Goal: Information Seeking & Learning: Find specific fact

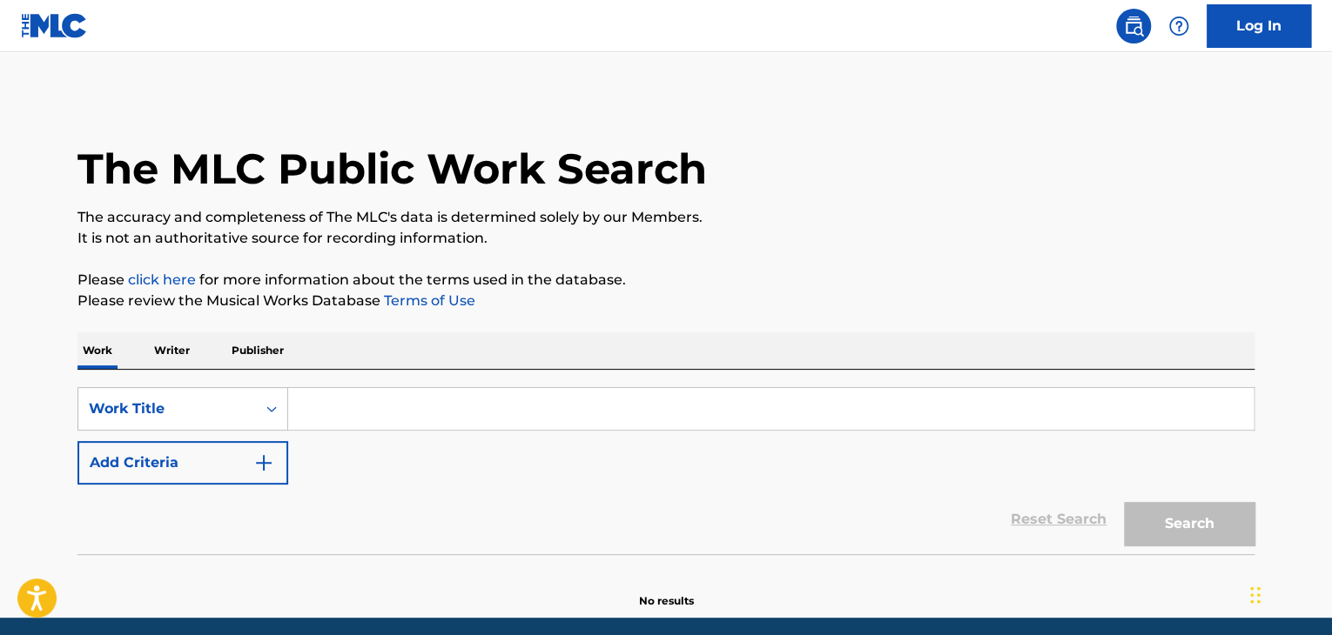
click at [369, 412] on input "Search Form" at bounding box center [770, 409] width 965 height 42
paste input "ES LA HISTORIA"
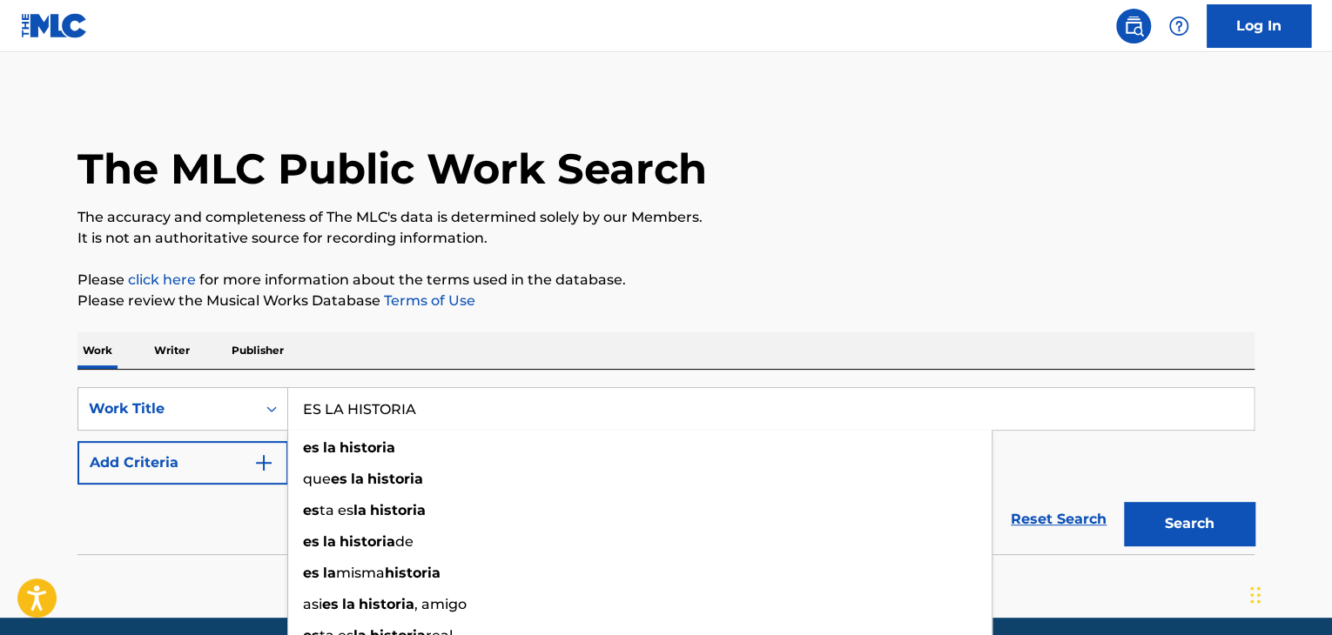
type input "ES LA HISTORIA"
drag, startPoint x: 179, startPoint y: 533, endPoint x: 404, endPoint y: 467, distance: 234.1
click at [181, 532] on div "Reset Search Search" at bounding box center [665, 520] width 1177 height 70
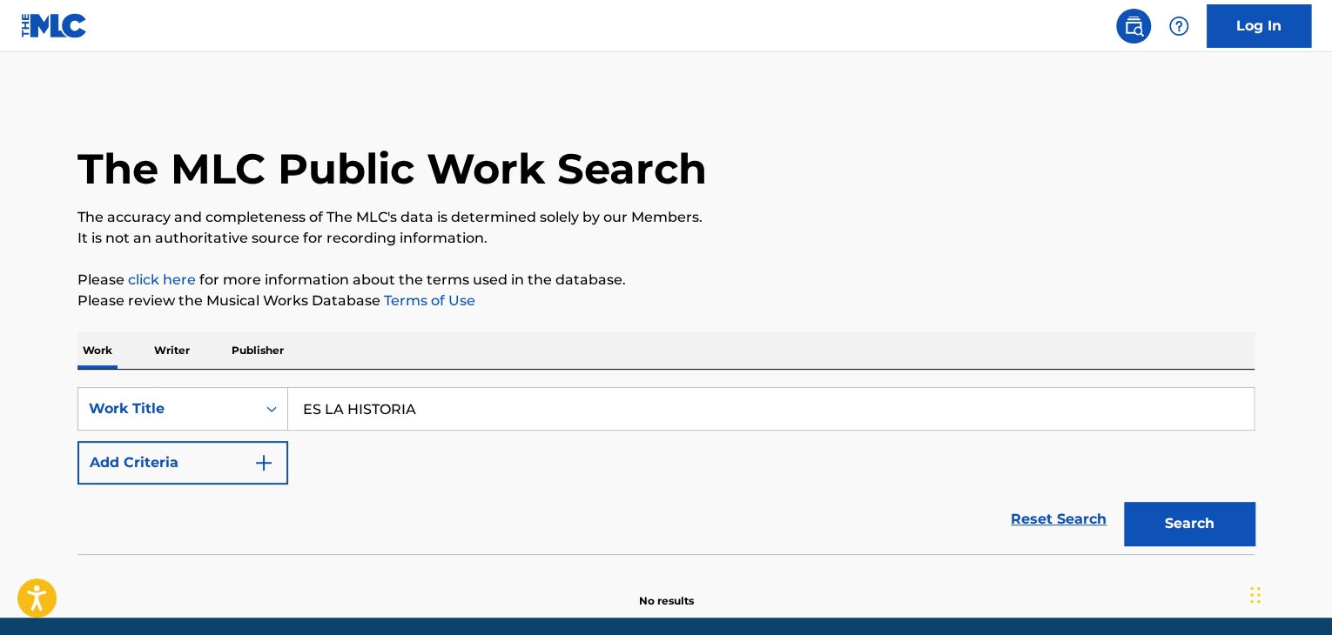
click at [269, 464] on img "Search Form" at bounding box center [263, 463] width 21 height 21
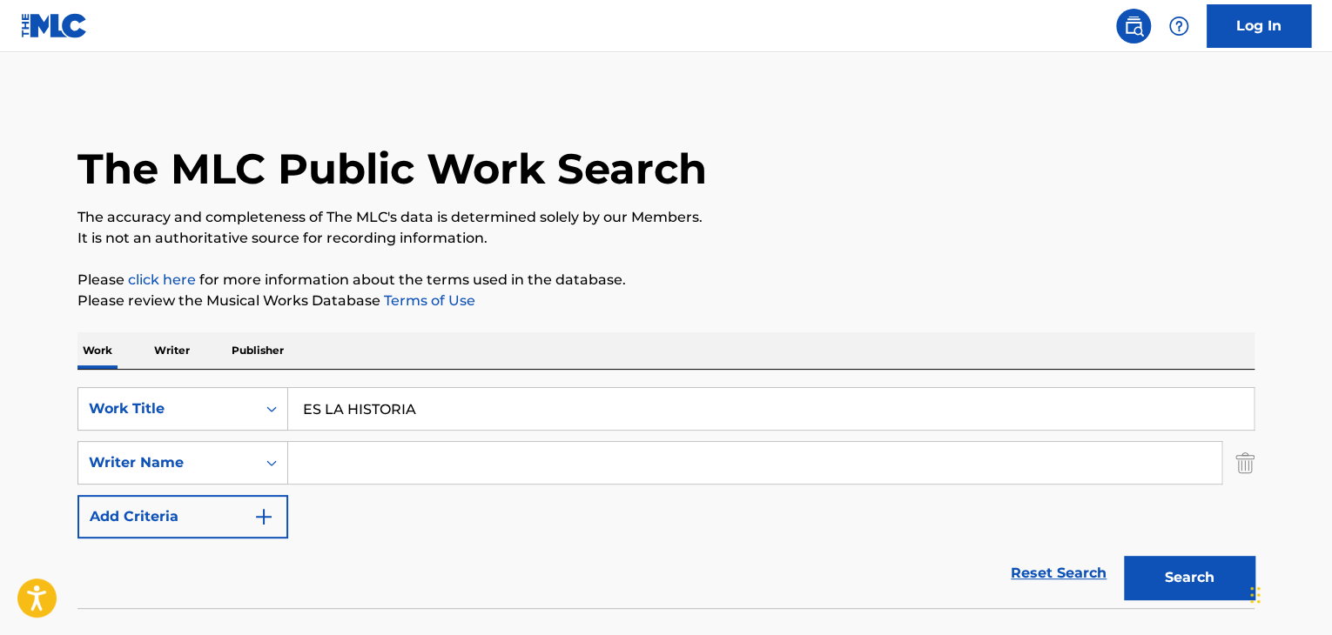
click at [303, 458] on input "Search Form" at bounding box center [754, 463] width 933 height 42
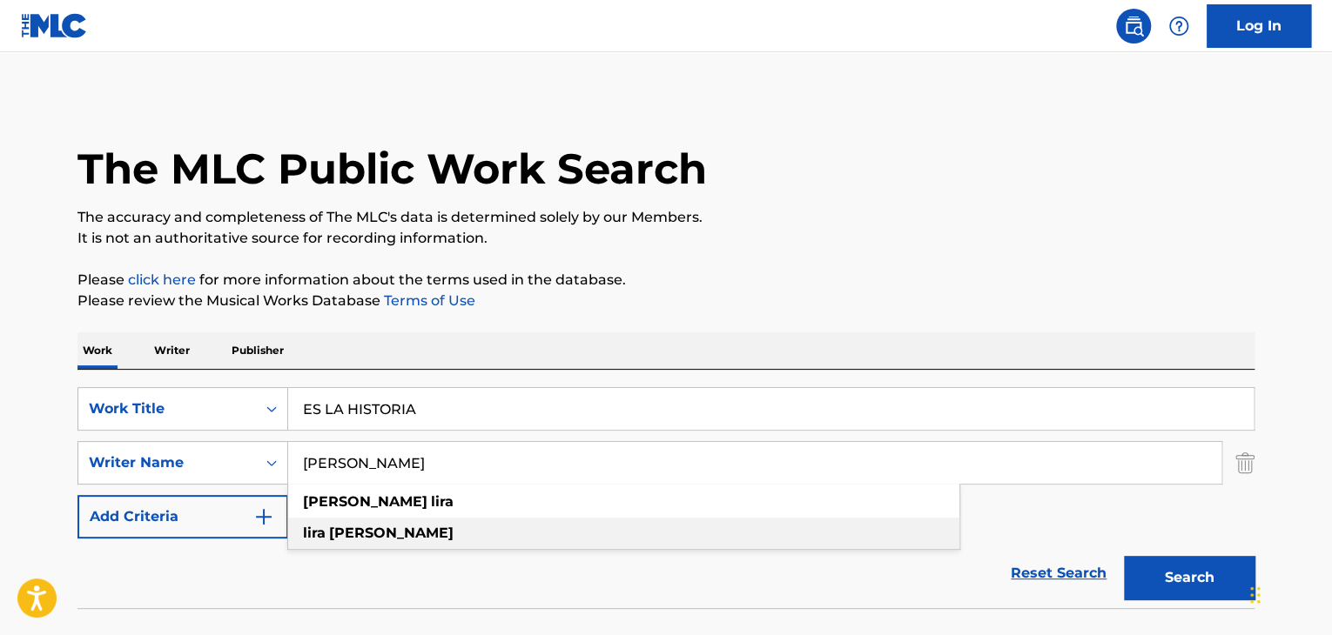
click at [344, 537] on strong "[PERSON_NAME]" at bounding box center [391, 533] width 124 height 17
type input "[PERSON_NAME]"
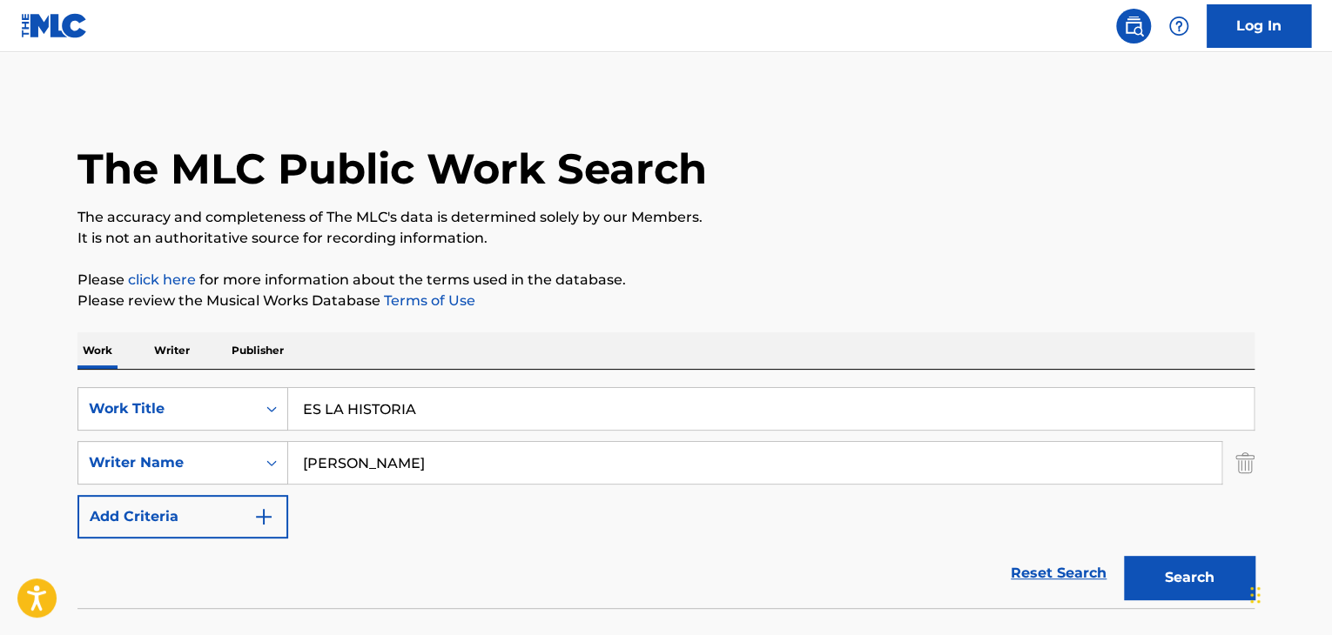
click at [1133, 576] on button "Search" at bounding box center [1189, 578] width 131 height 44
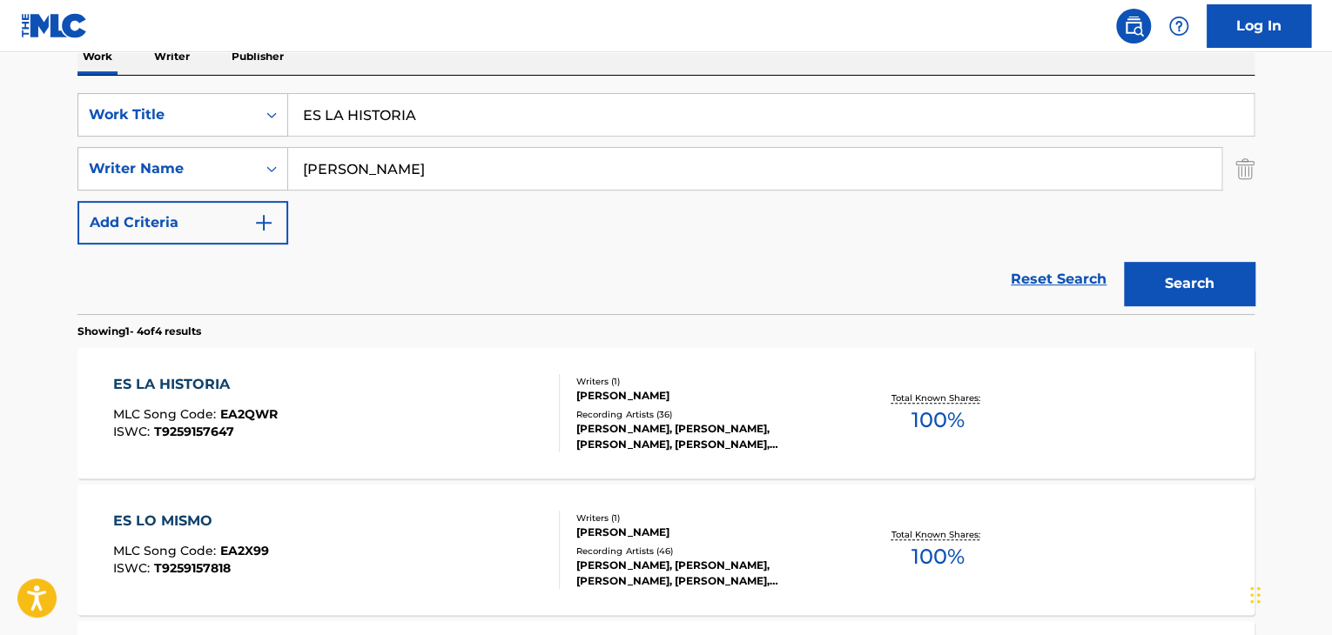
scroll to position [348, 0]
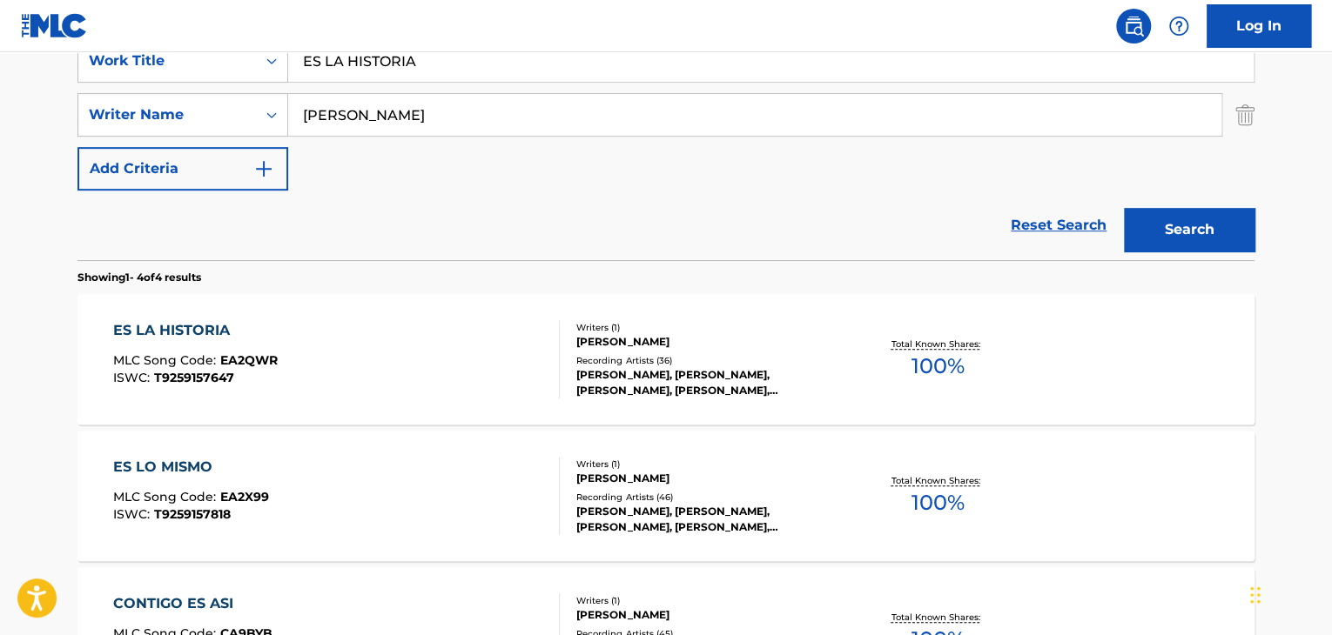
click at [370, 367] on div "ES LA HISTORIA MLC Song Code : EA2QWR ISWC : T9259157647" at bounding box center [336, 359] width 447 height 78
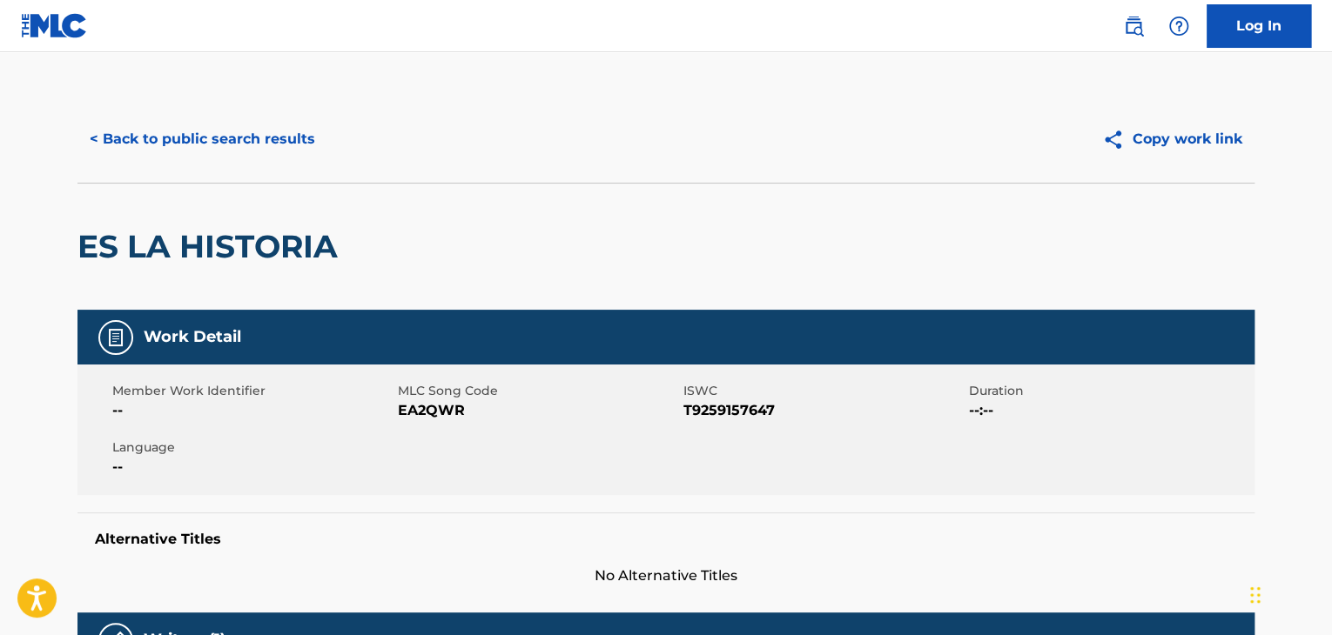
click at [429, 411] on span "EA2QWR" at bounding box center [538, 410] width 281 height 21
click at [429, 410] on span "EA2QWR" at bounding box center [538, 410] width 281 height 21
copy span "EA2QWR"
click at [265, 136] on button "< Back to public search results" at bounding box center [202, 139] width 250 height 44
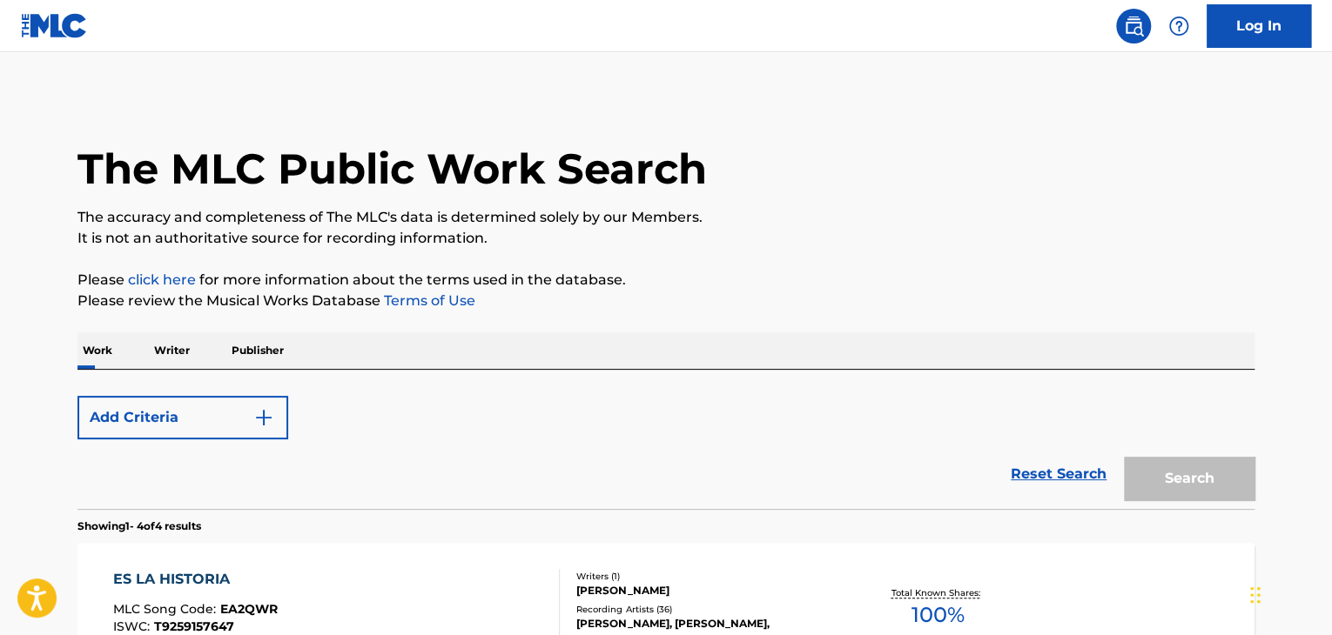
scroll to position [348, 0]
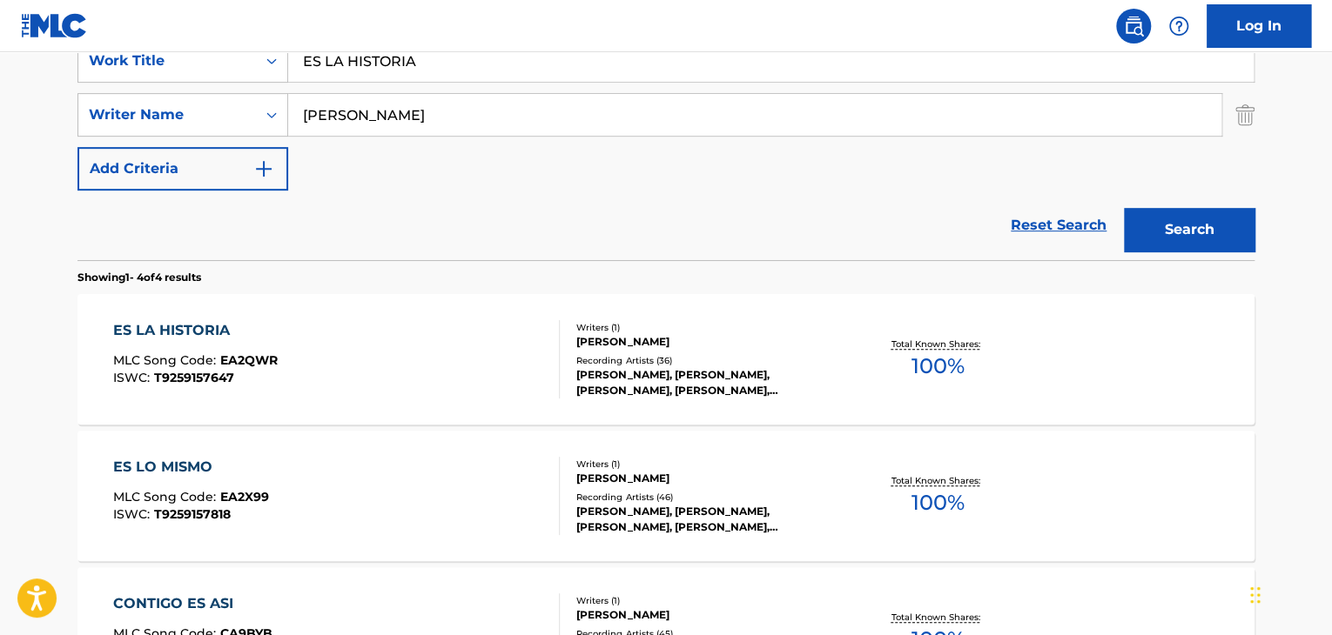
drag, startPoint x: 438, startPoint y: 51, endPoint x: 194, endPoint y: 20, distance: 245.7
click at [195, 20] on nav "Log In" at bounding box center [666, 26] width 1332 height 52
drag, startPoint x: 413, startPoint y: 61, endPoint x: 271, endPoint y: 70, distance: 143.0
click at [277, 80] on div "SearchWithCriteria86994296-898c-416b-a1db-0c25a442c7f1 Work Title ES LA HISTORIA" at bounding box center [665, 61] width 1177 height 44
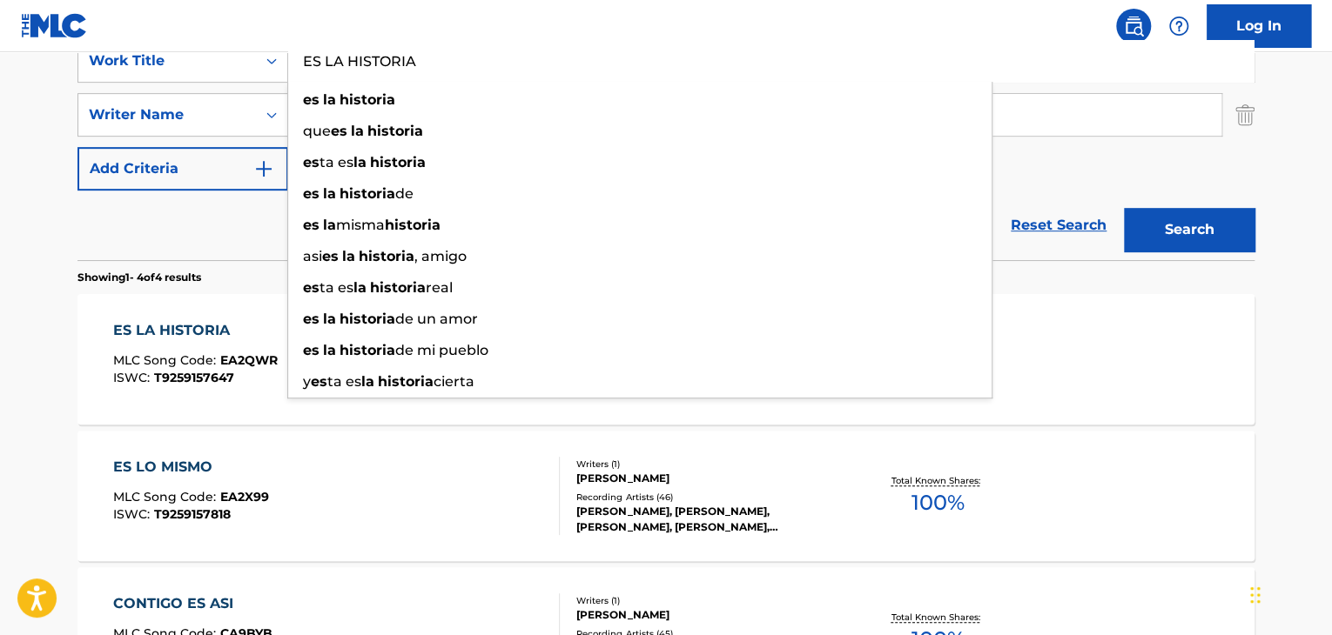
paste input "CONTIGO ES ASI"
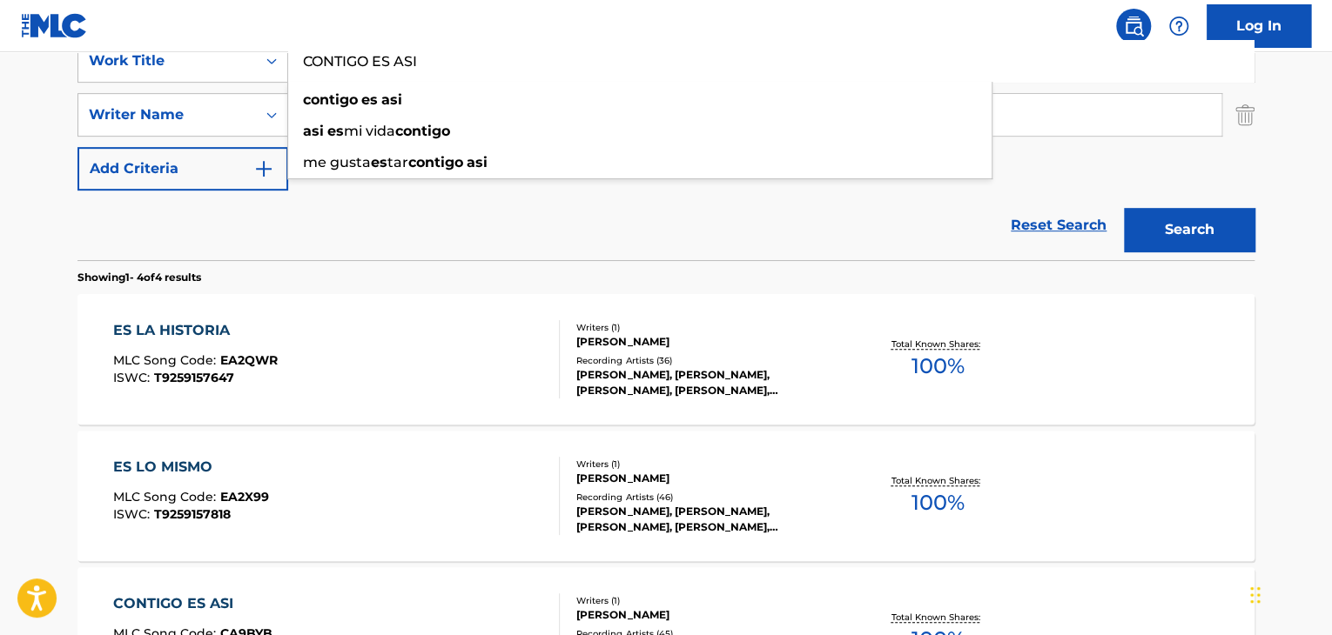
type input "CONTIGO ES ASI"
click at [1187, 235] on button "Search" at bounding box center [1189, 230] width 131 height 44
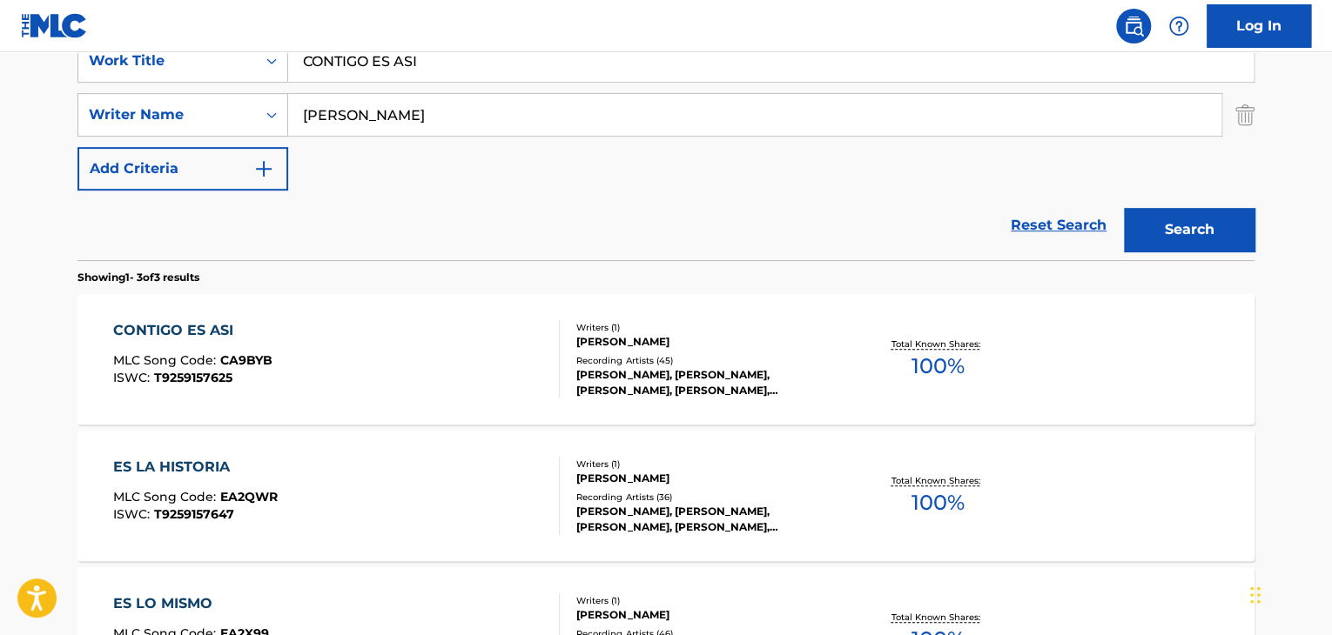
click at [368, 323] on div "CONTIGO ES ASI MLC Song Code : CA9BYB ISWC : T9259157625" at bounding box center [336, 359] width 447 height 78
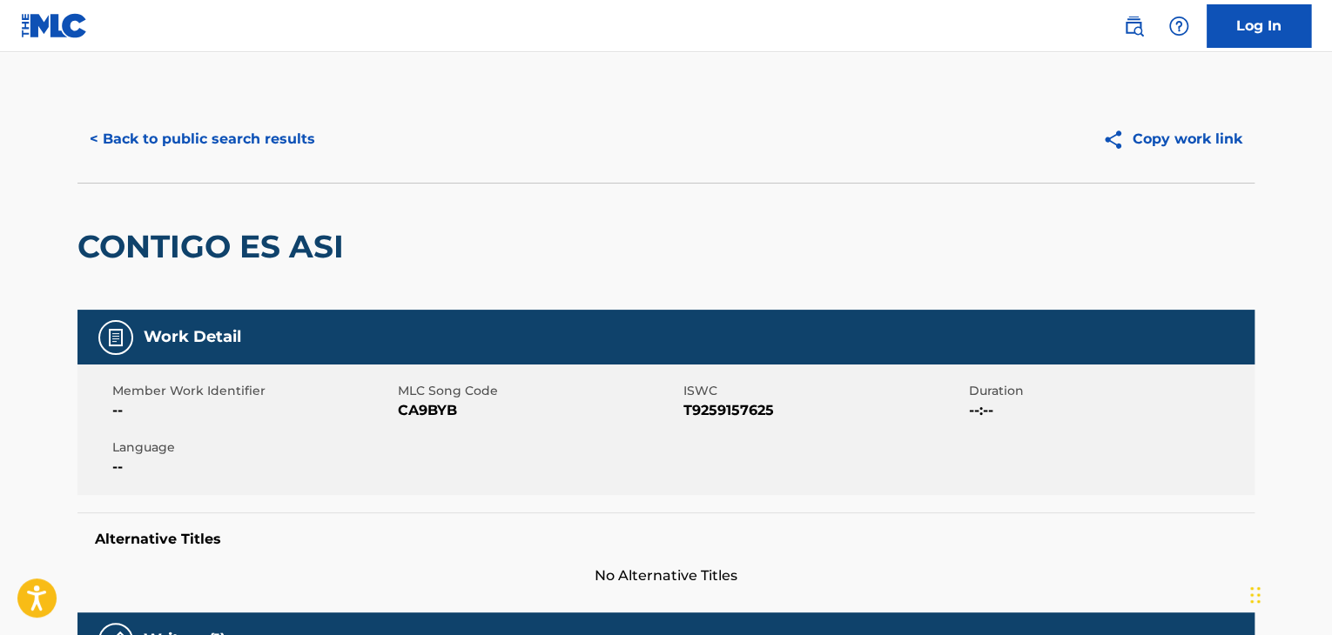
click at [445, 412] on span "CA9BYB" at bounding box center [538, 410] width 281 height 21
click at [444, 412] on span "CA9BYB" at bounding box center [538, 410] width 281 height 21
copy span "CA9BYB"
click at [258, 125] on button "< Back to public search results" at bounding box center [202, 139] width 250 height 44
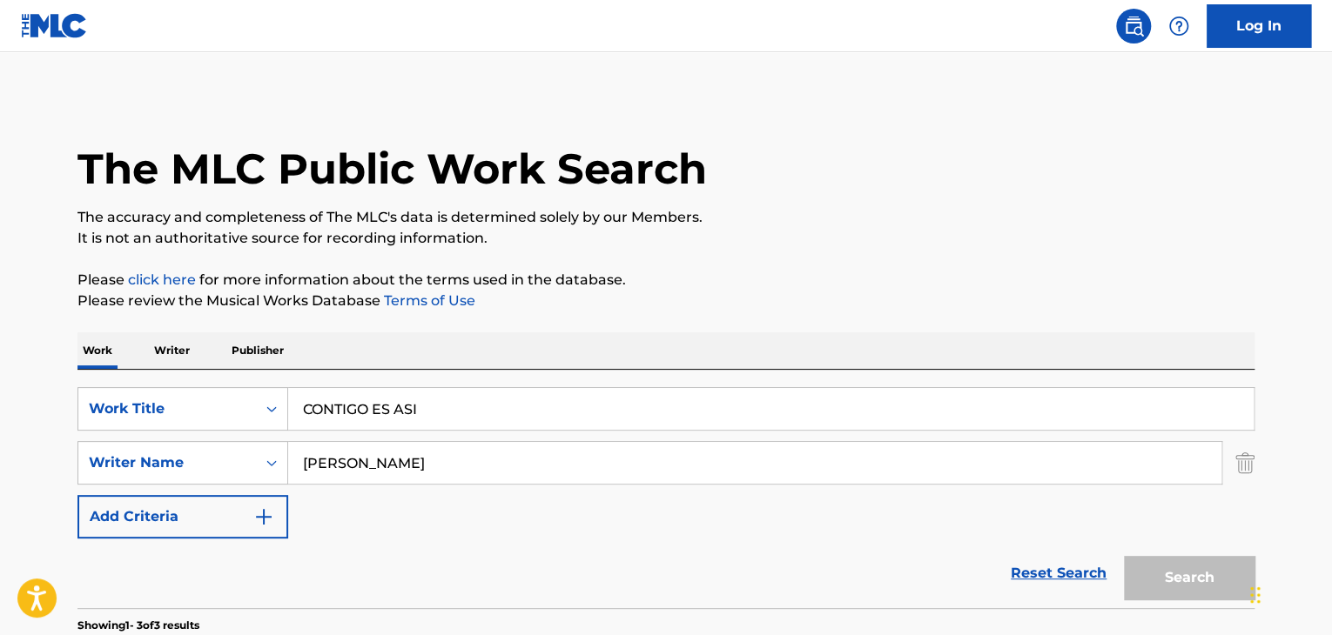
scroll to position [348, 0]
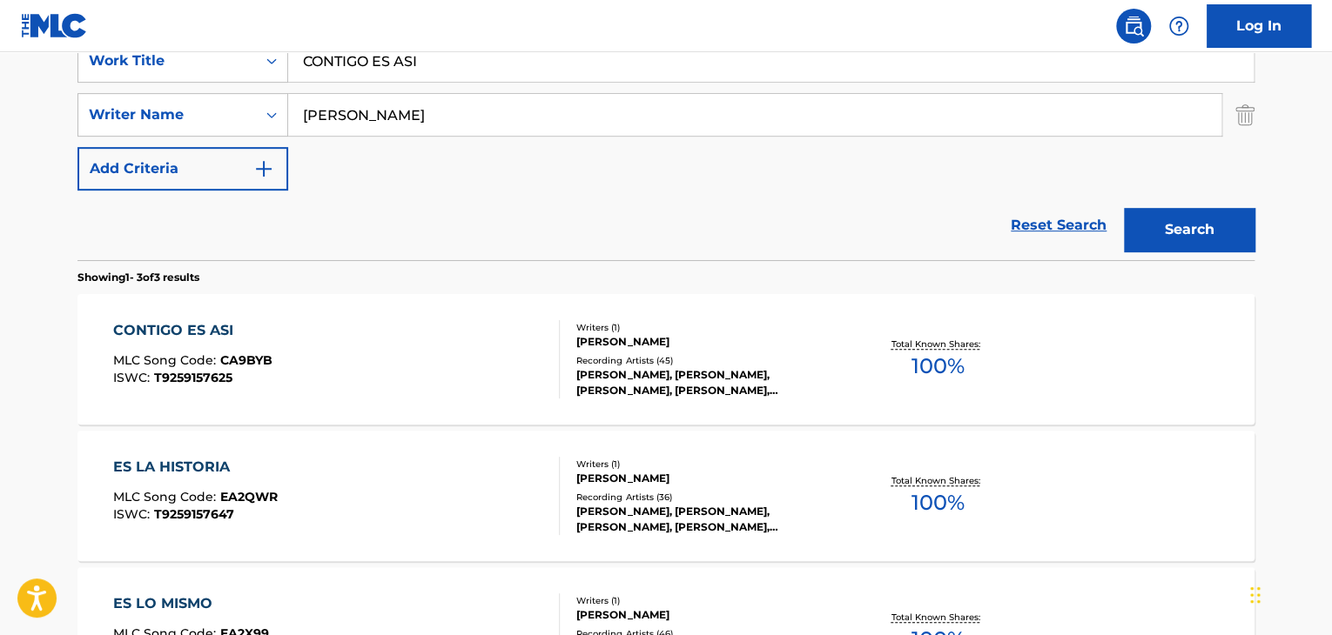
drag, startPoint x: 433, startPoint y: 60, endPoint x: 0, endPoint y: 60, distance: 433.4
click at [32, 60] on main "The MLC Public Work Search The accuracy and completeness of The MLC's data is d…" at bounding box center [666, 246] width 1332 height 1084
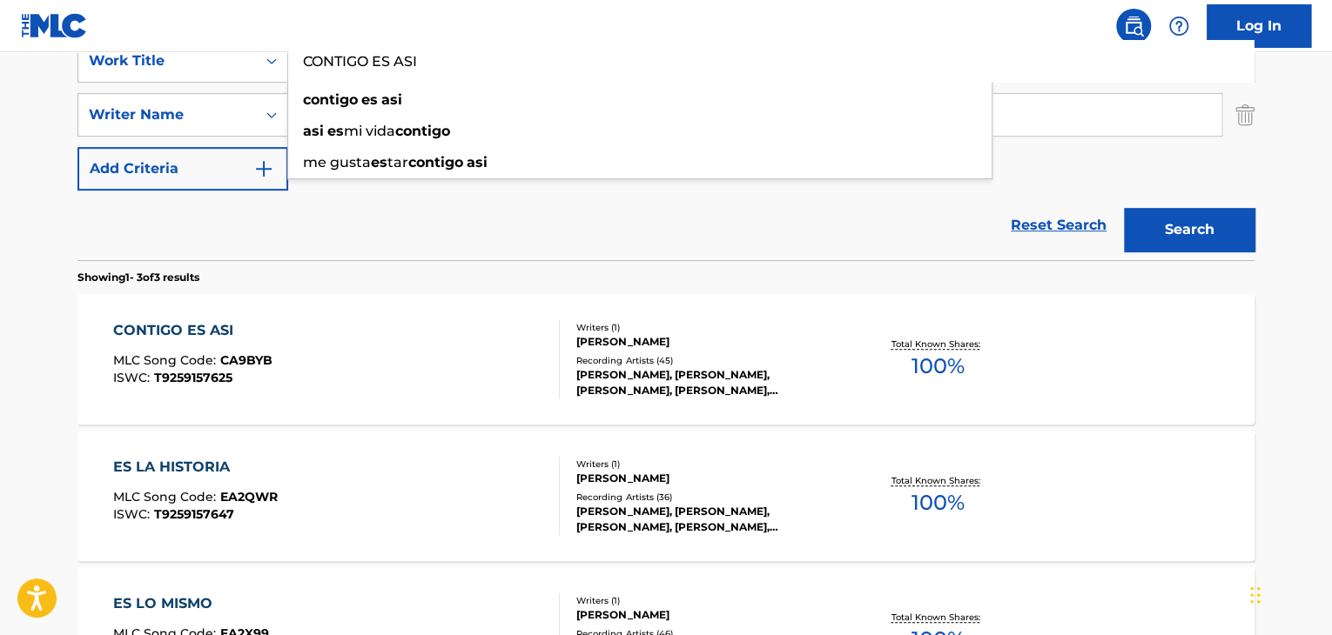
paste input "DIME SI ERES TU"
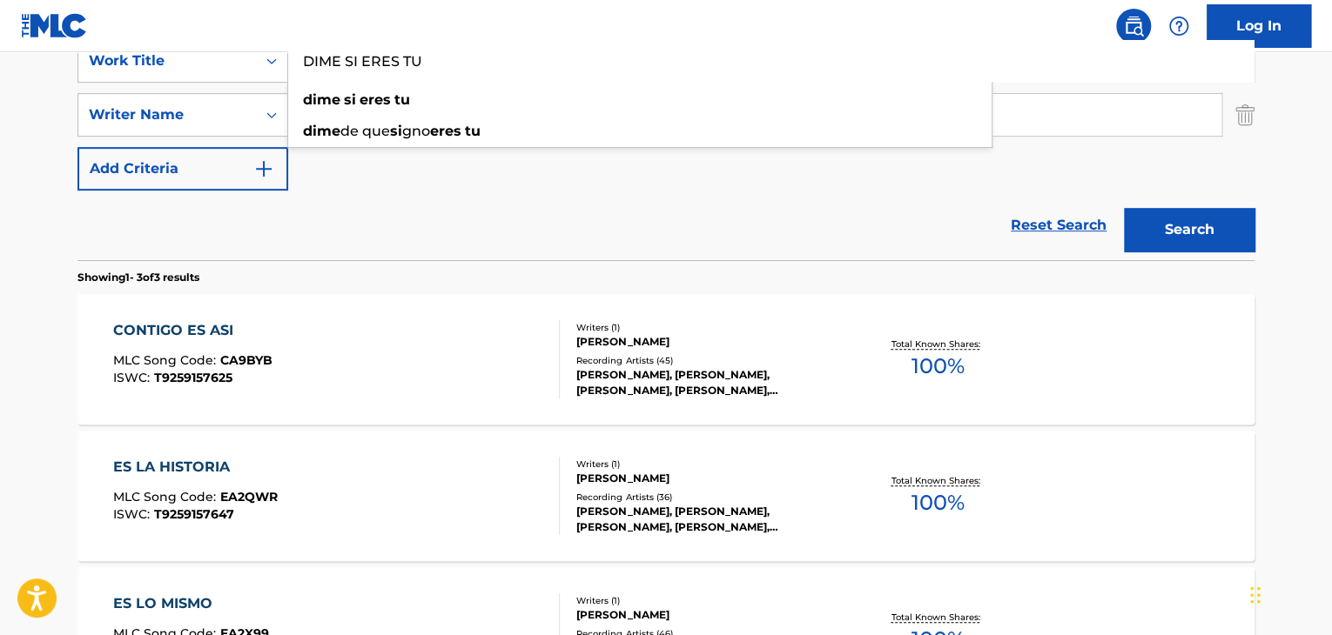
type input "DIME SI ERES TU"
click at [1228, 231] on button "Search" at bounding box center [1189, 230] width 131 height 44
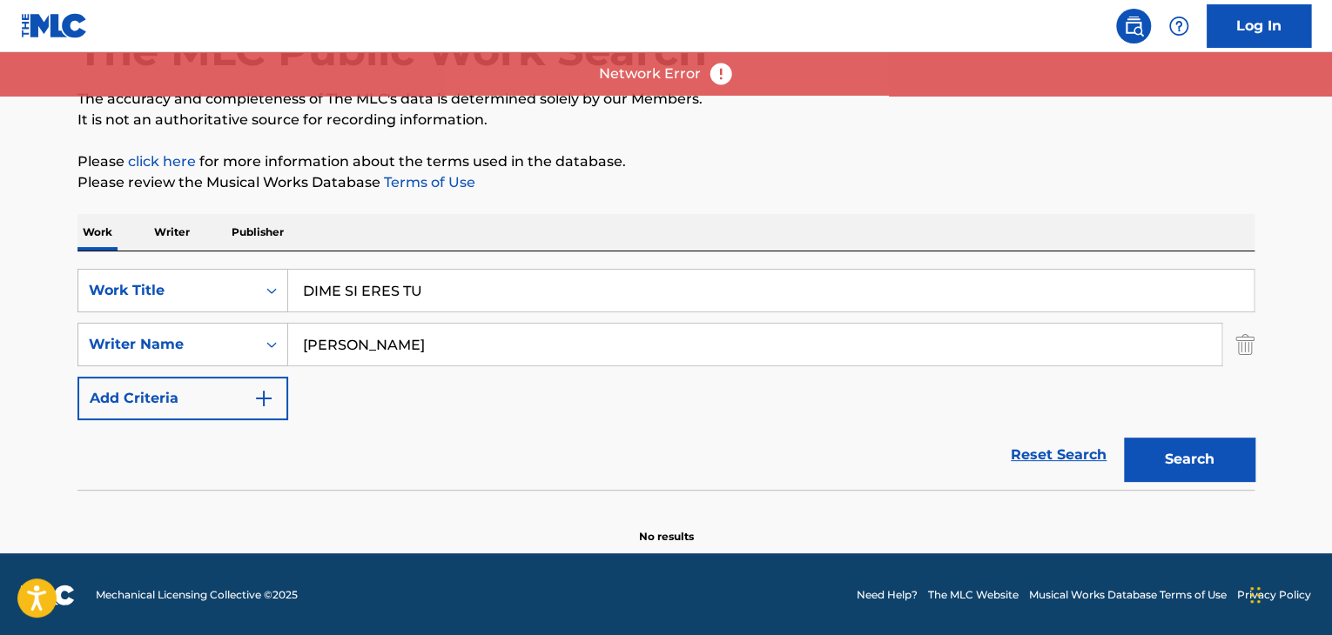
scroll to position [120, 0]
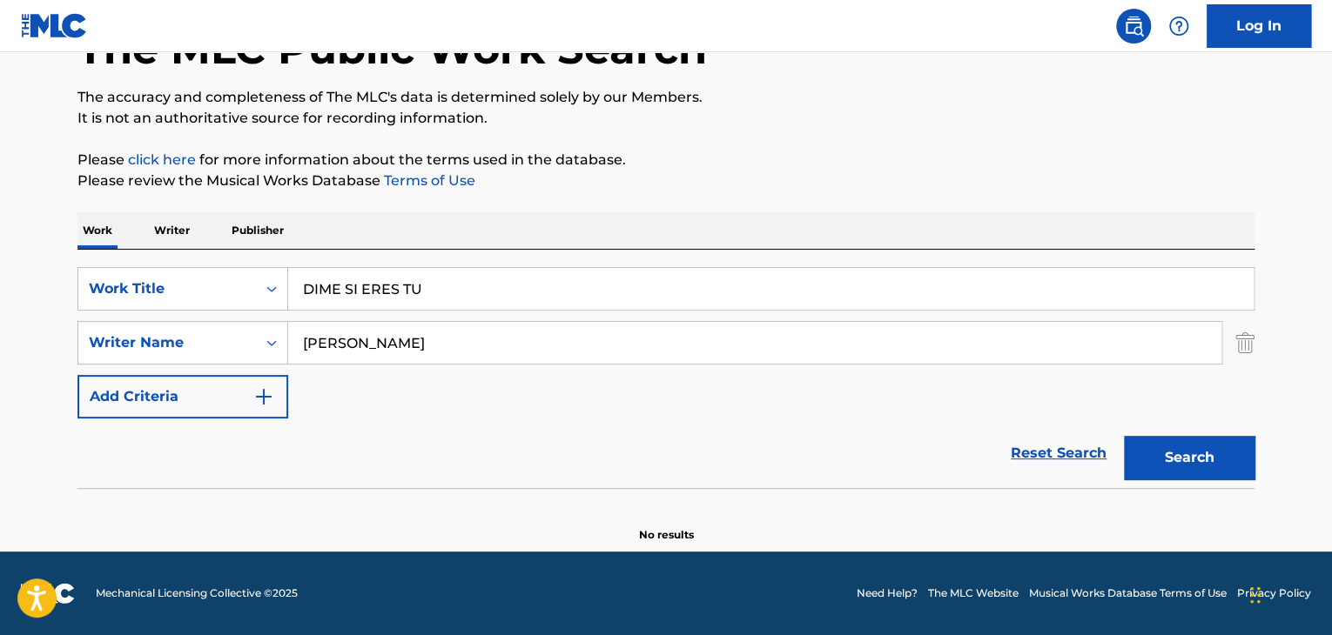
click at [1179, 474] on button "Search" at bounding box center [1189, 458] width 131 height 44
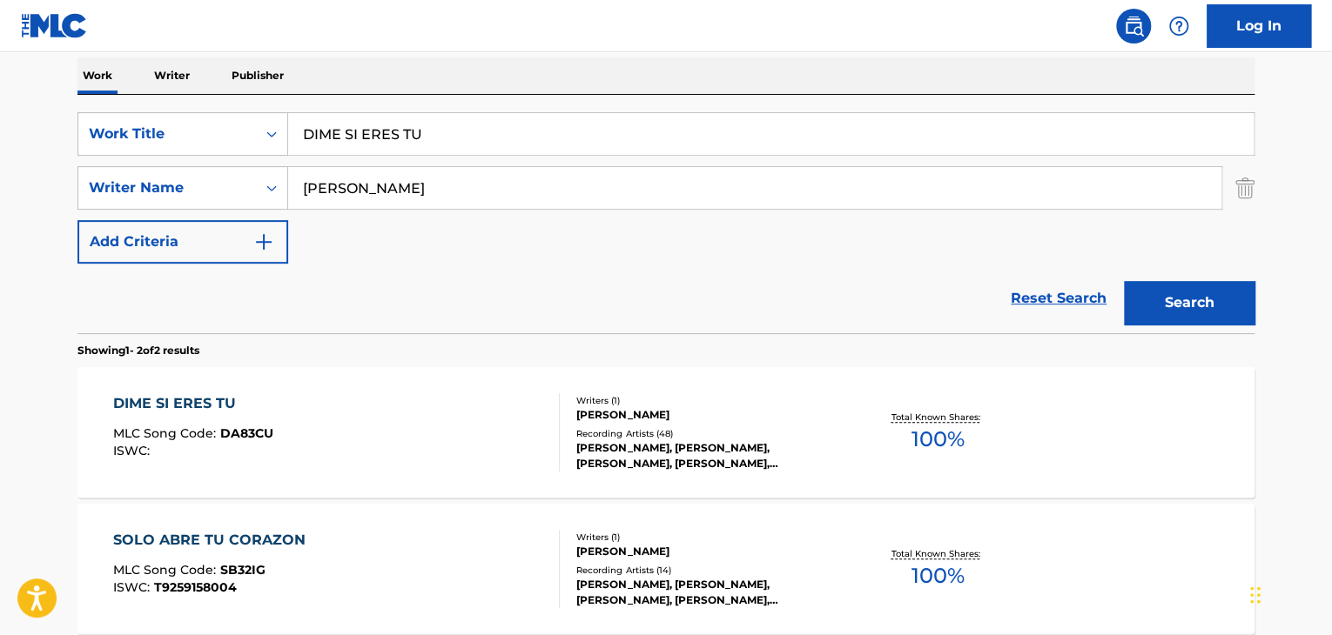
scroll to position [294, 0]
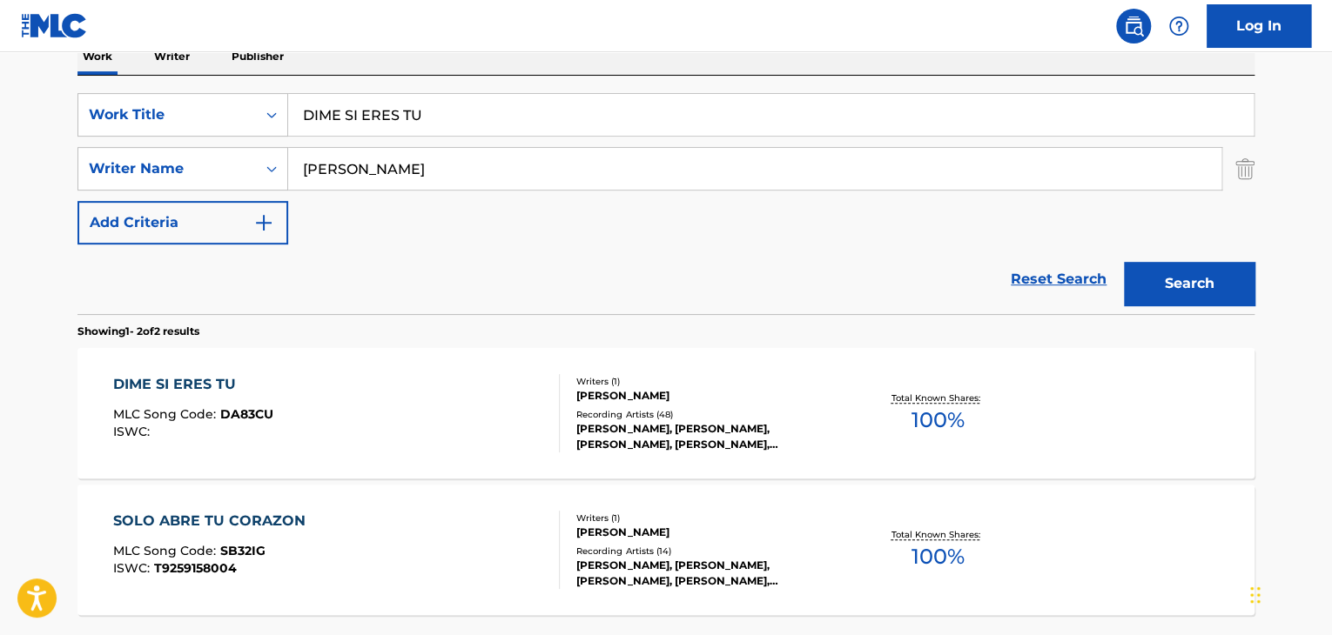
click at [372, 405] on div "DIME SI ERES TU MLC Song Code : DA83CU ISWC :" at bounding box center [336, 413] width 447 height 78
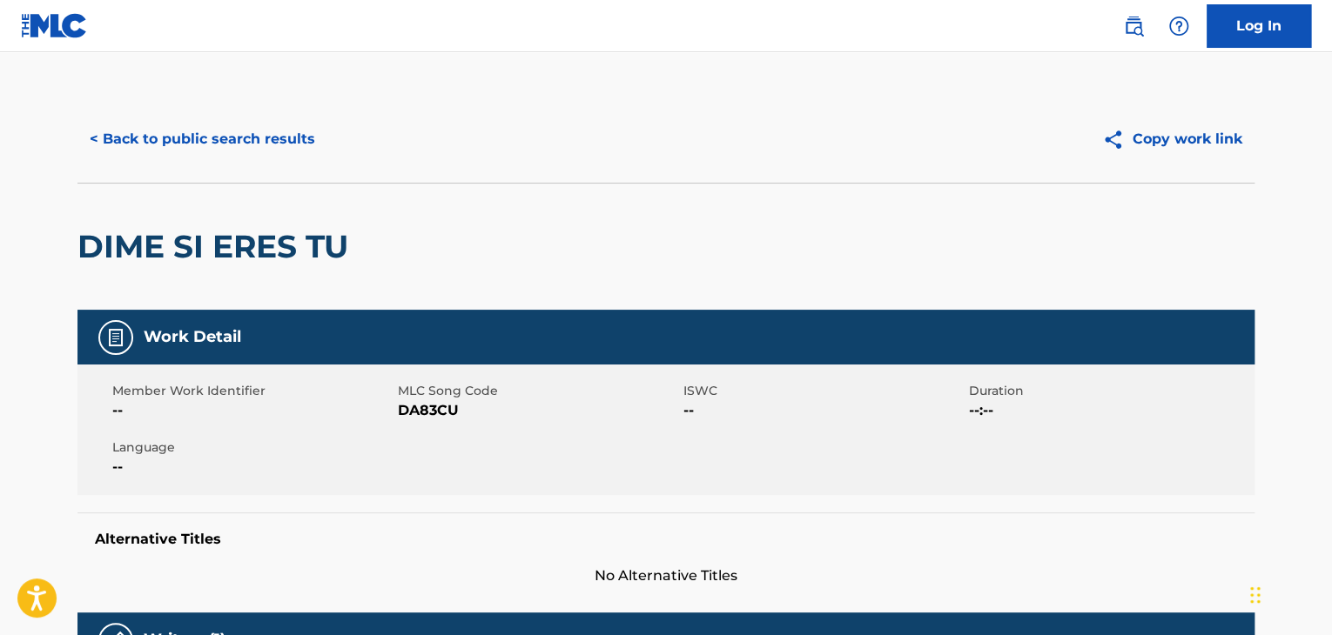
click at [414, 418] on span "DA83CU" at bounding box center [538, 410] width 281 height 21
click at [414, 416] on span "DA83CU" at bounding box center [538, 410] width 281 height 21
copy span "DA83CU"
click at [294, 146] on button "< Back to public search results" at bounding box center [202, 139] width 250 height 44
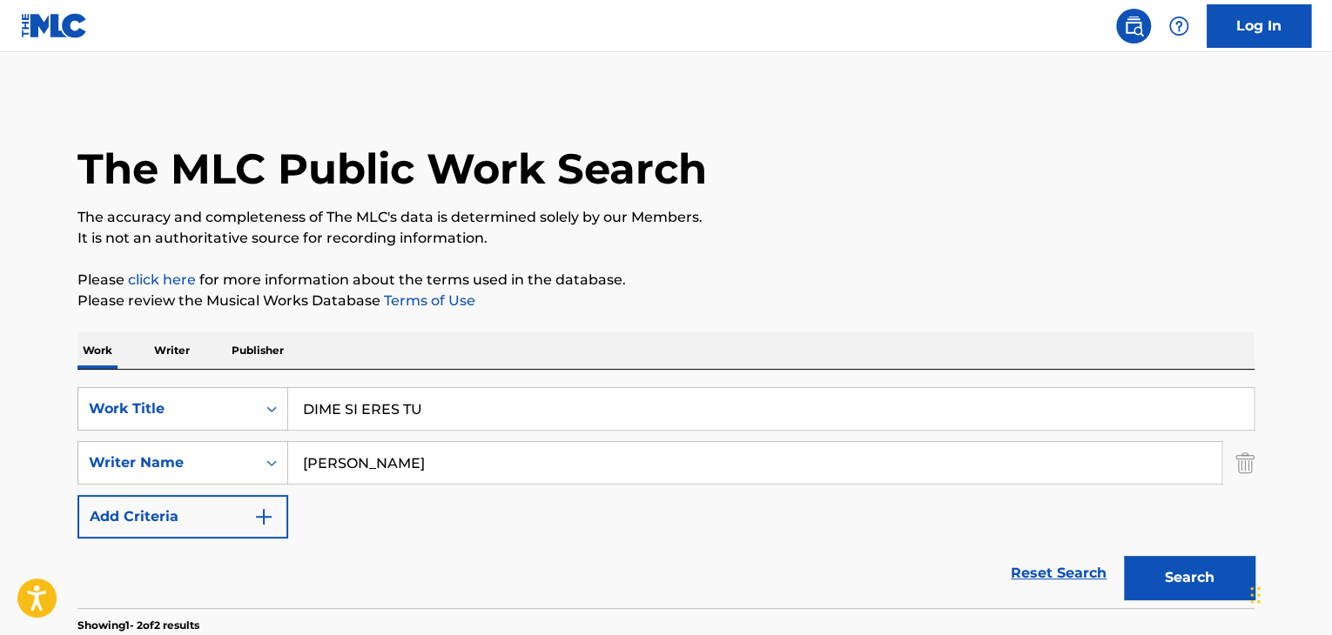
scroll to position [294, 0]
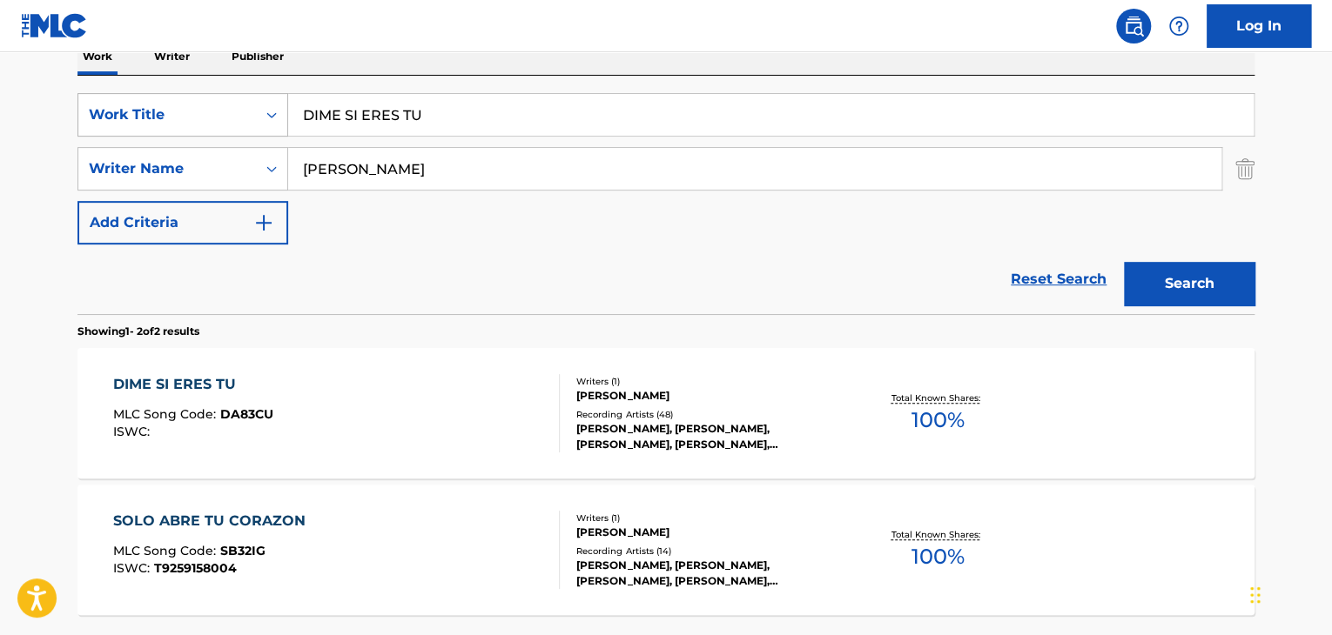
drag, startPoint x: 434, startPoint y: 109, endPoint x: 197, endPoint y: 119, distance: 237.8
click at [198, 119] on div "SearchWithCriteria86994296-898c-416b-a1db-0c25a442c7f1 Work Title DIME SI ERES …" at bounding box center [665, 115] width 1177 height 44
paste input "LA ULTIMA CANCION"
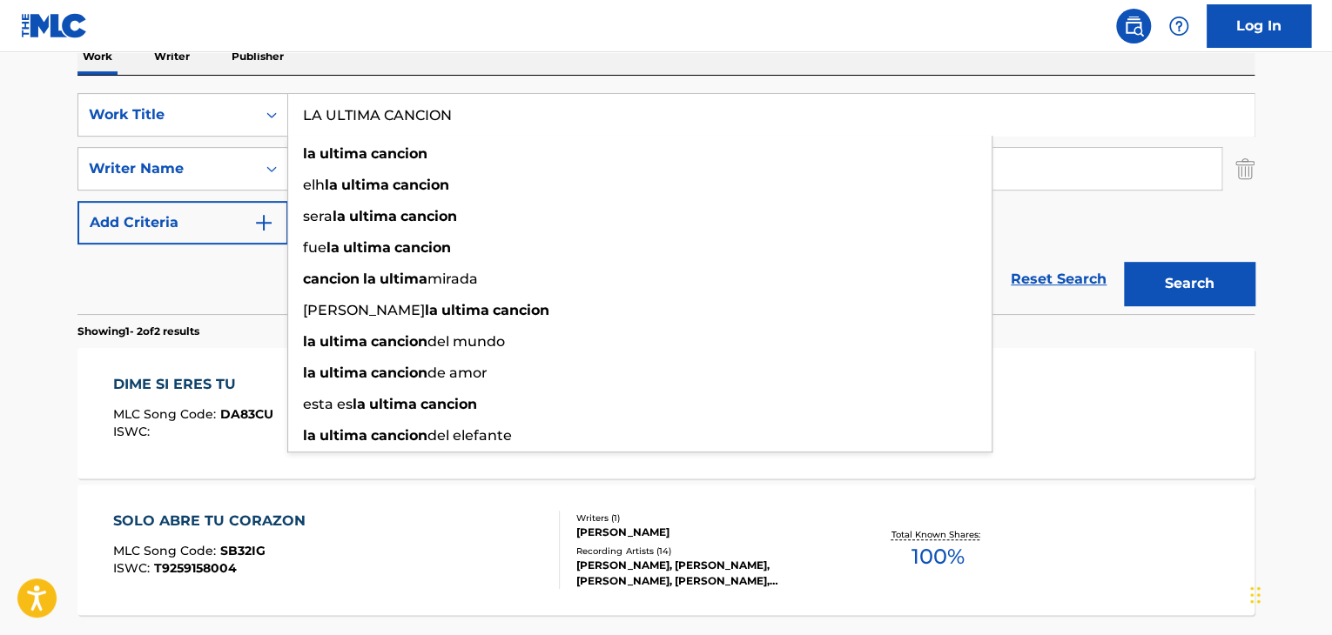
type input "LA ULTIMA CANCION"
drag, startPoint x: 1186, startPoint y: 286, endPoint x: 1177, endPoint y: 290, distance: 10.2
click at [1186, 286] on button "Search" at bounding box center [1189, 284] width 131 height 44
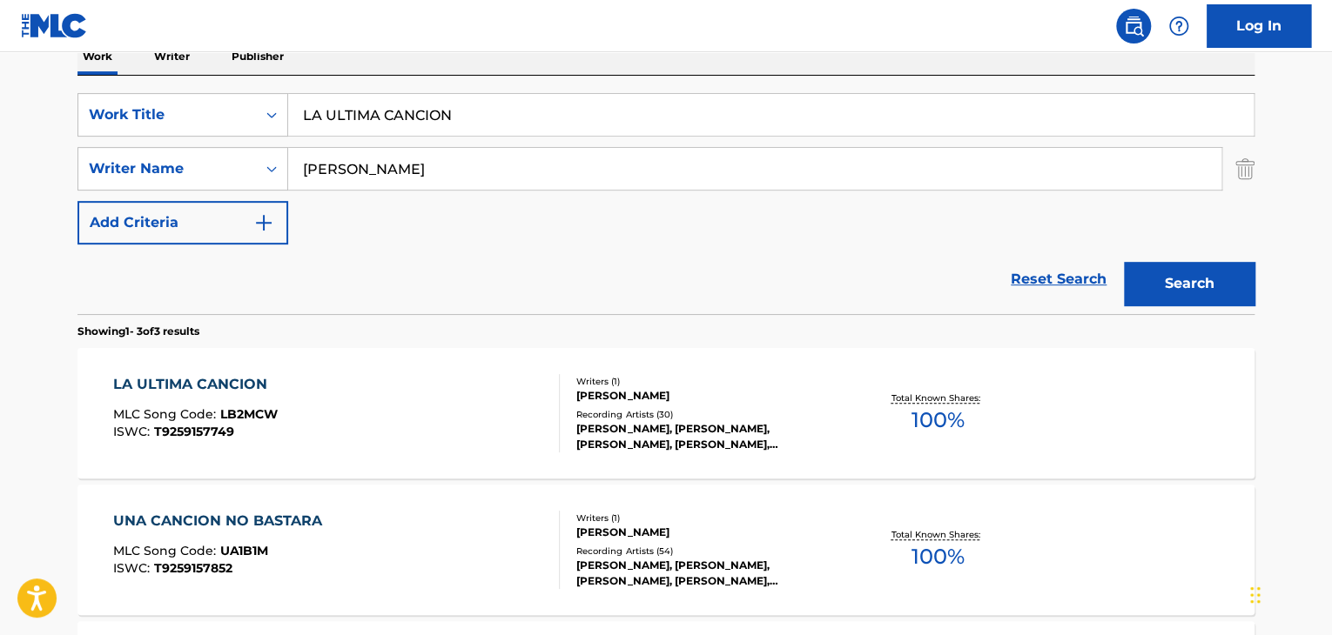
click at [522, 398] on div "LA ULTIMA CANCION MLC Song Code : LB2MCW ISWC : T9259157749" at bounding box center [336, 413] width 447 height 78
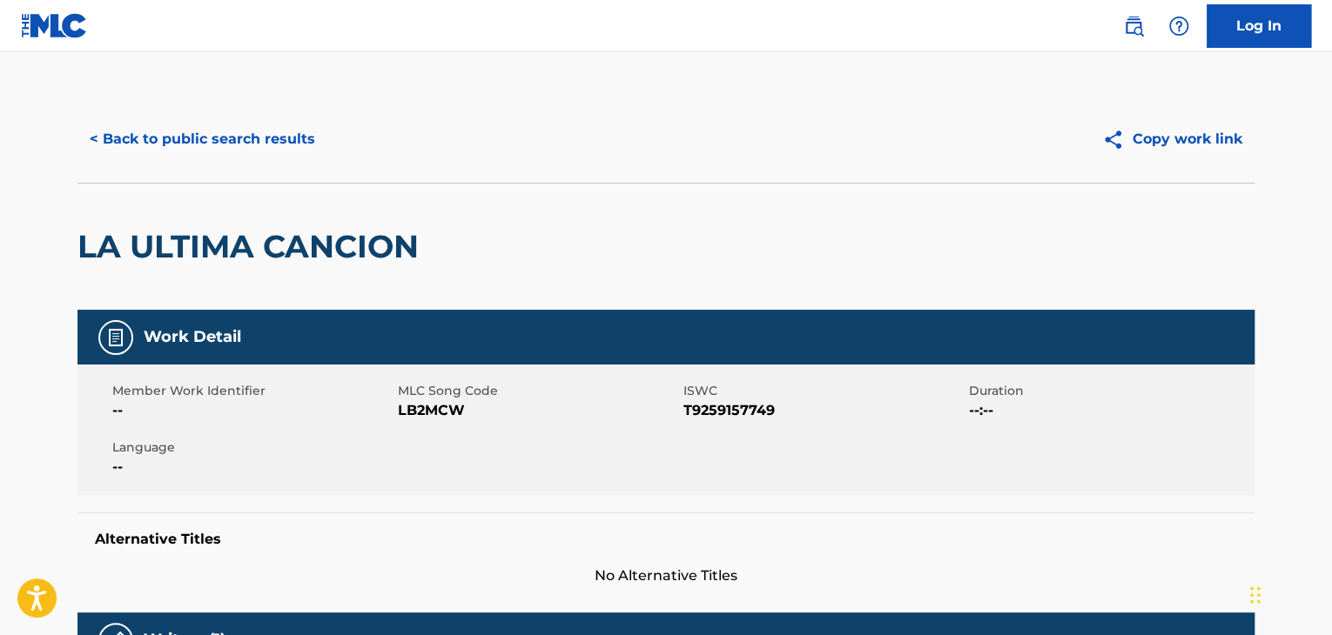
click at [418, 416] on span "LB2MCW" at bounding box center [538, 410] width 281 height 21
copy span "LB2MCW"
click at [265, 140] on button "< Back to public search results" at bounding box center [202, 139] width 250 height 44
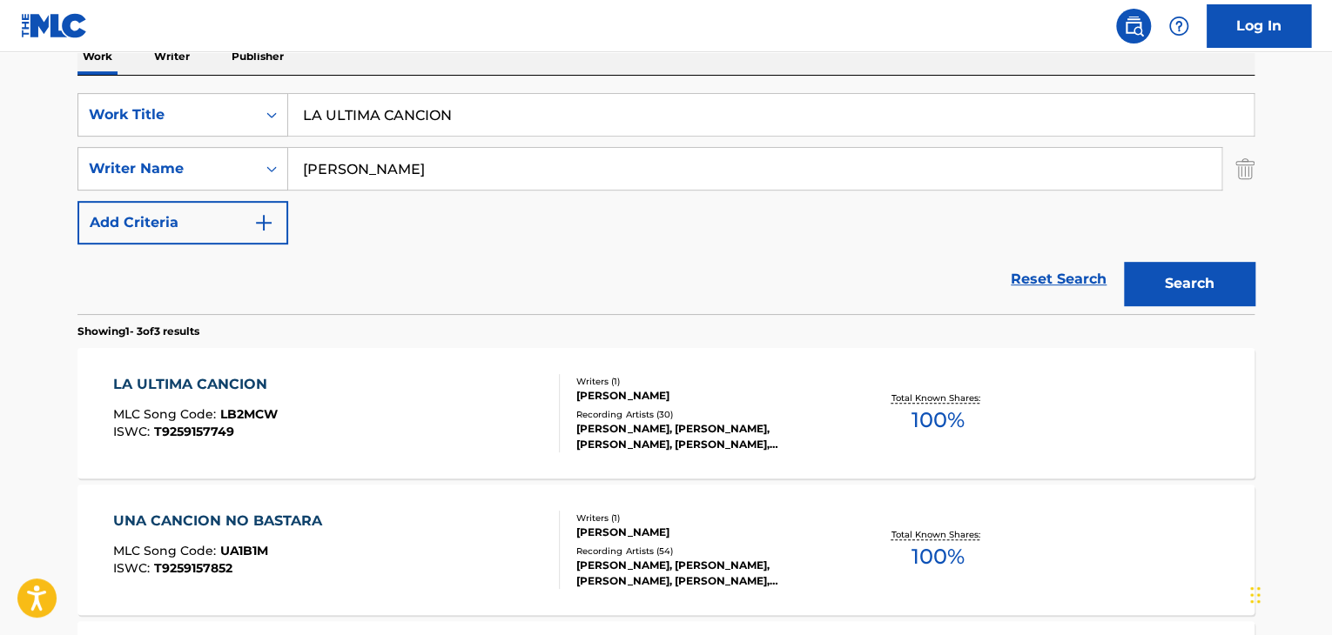
click at [479, 99] on input "LA ULTIMA CANCION" at bounding box center [770, 115] width 965 height 42
click at [1110, 219] on div "SearchWithCriteria86994296-898c-416b-a1db-0c25a442c7f1 Work Title LA ULTIMA CAN…" at bounding box center [665, 168] width 1177 height 151
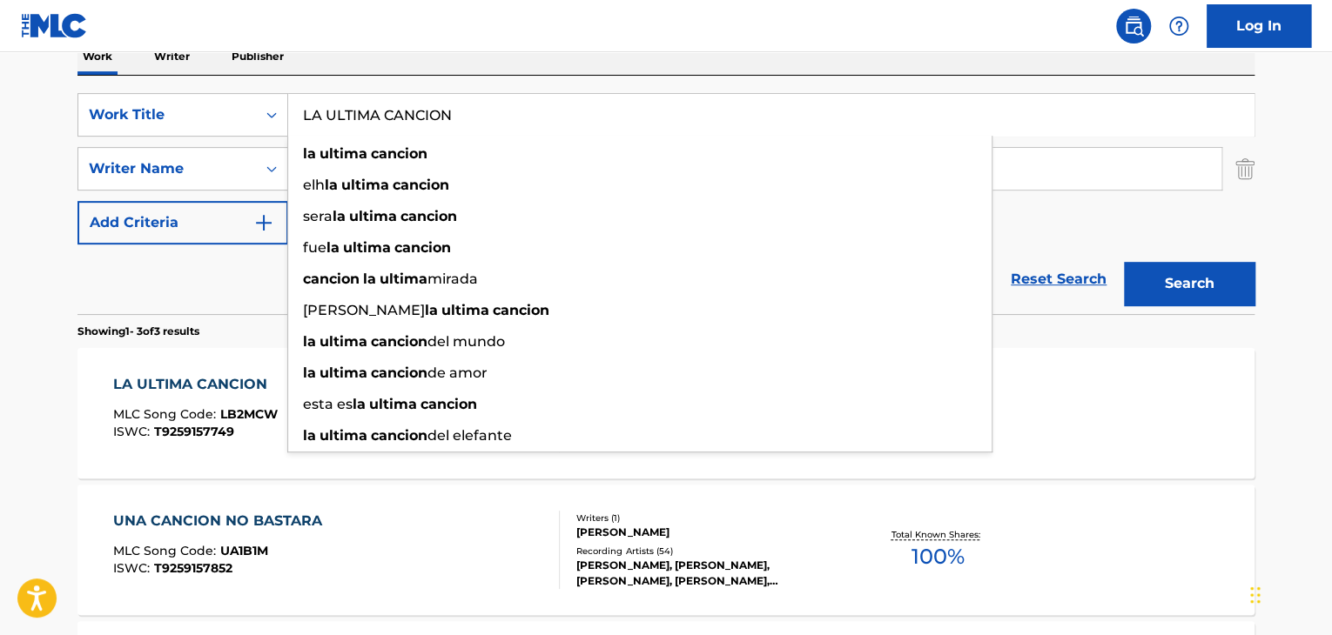
drag, startPoint x: 509, startPoint y: 97, endPoint x: 317, endPoint y: 98, distance: 192.3
click at [317, 98] on input "LA ULTIMA CANCION" at bounding box center [770, 115] width 965 height 42
type input "L"
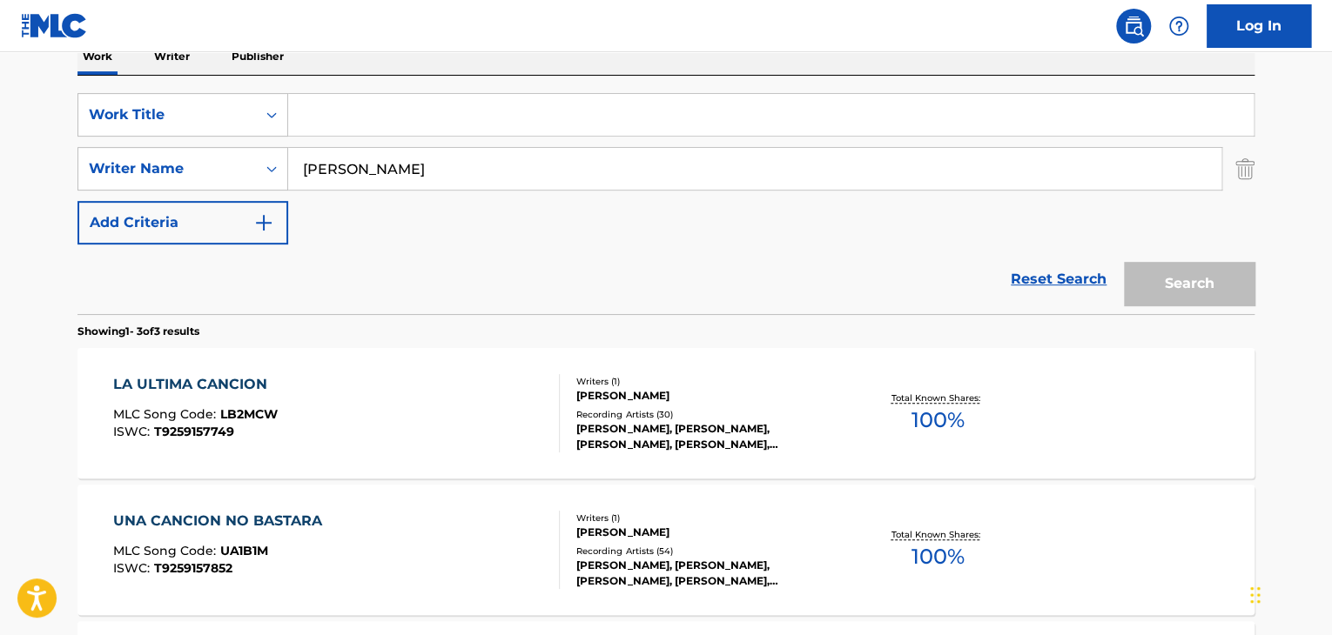
paste input "PUEDO CONFIAR EN TI"
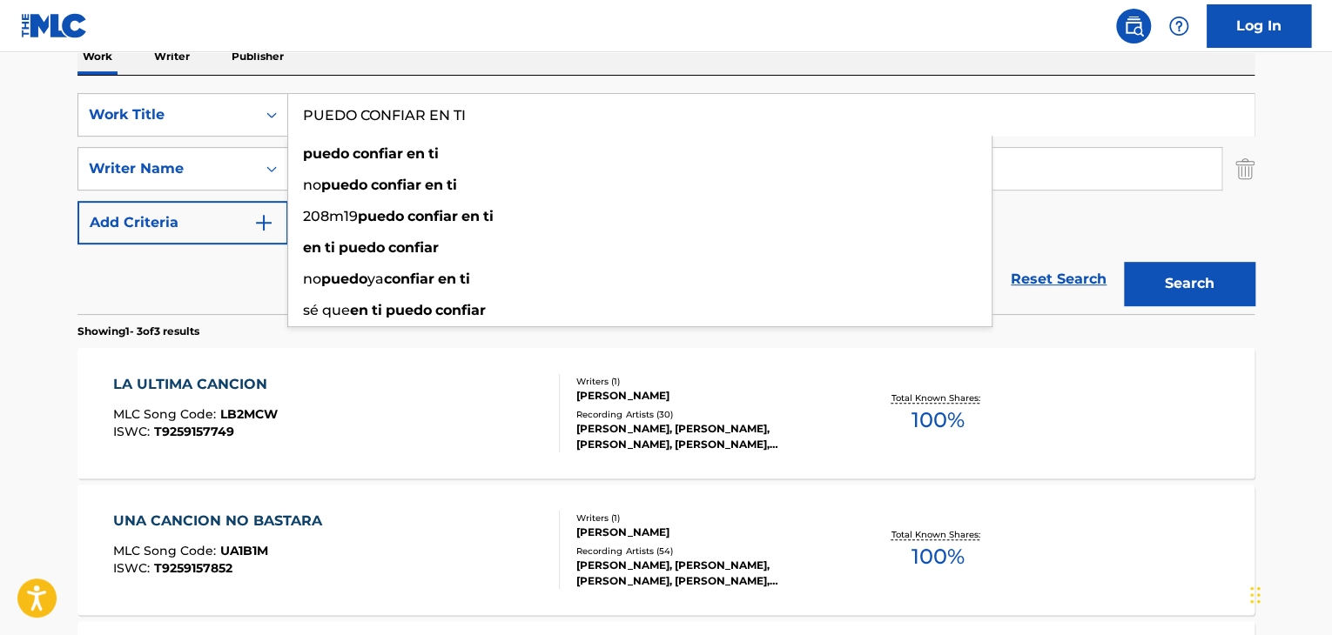
type input "PUEDO CONFIAR EN TI"
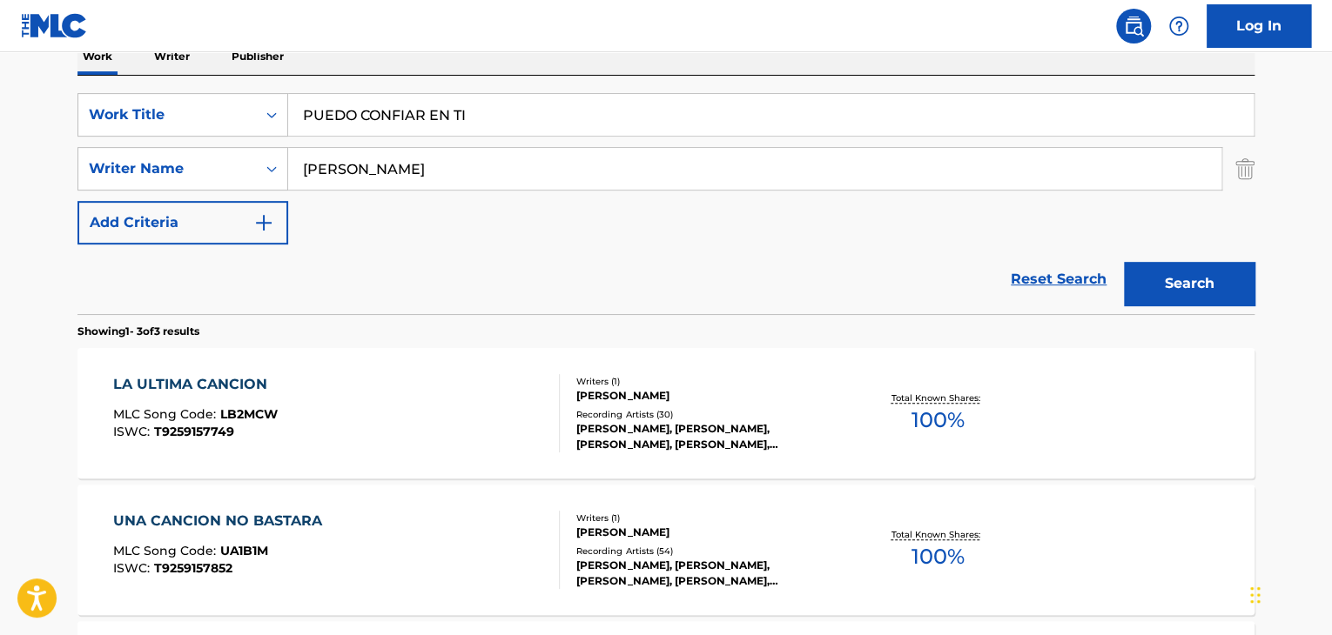
click at [1229, 284] on button "Search" at bounding box center [1189, 284] width 131 height 44
click at [299, 410] on div "PUEDO CONFIAR EN TI MLC Song Code : PI87JV ISWC : T3149947428" at bounding box center [336, 413] width 447 height 78
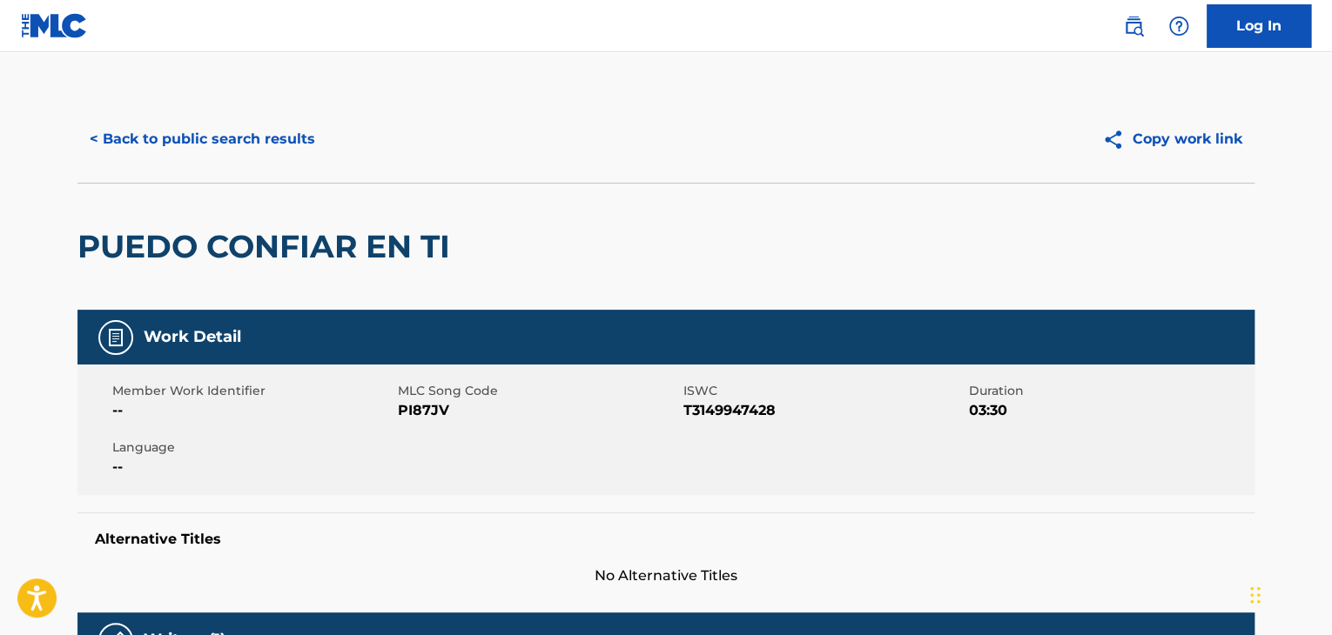
click at [435, 411] on span "PI87JV" at bounding box center [538, 410] width 281 height 21
copy span "PI87JV"
click at [87, 131] on button "< Back to public search results" at bounding box center [202, 139] width 250 height 44
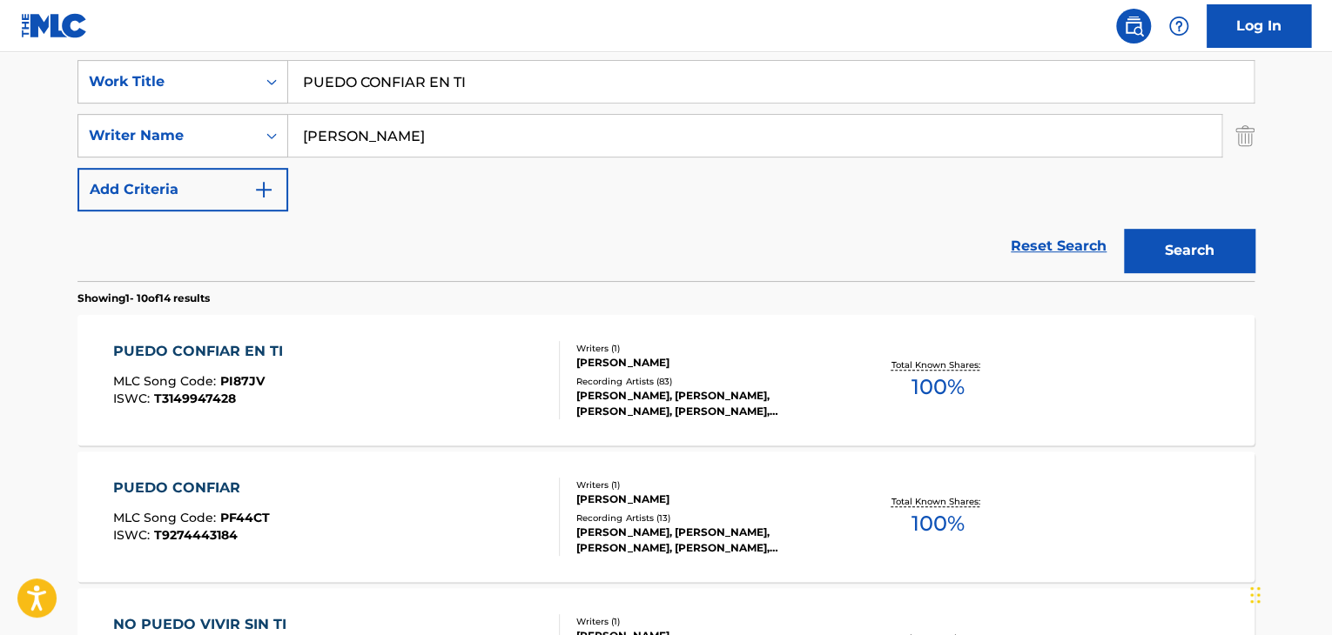
scroll to position [66, 0]
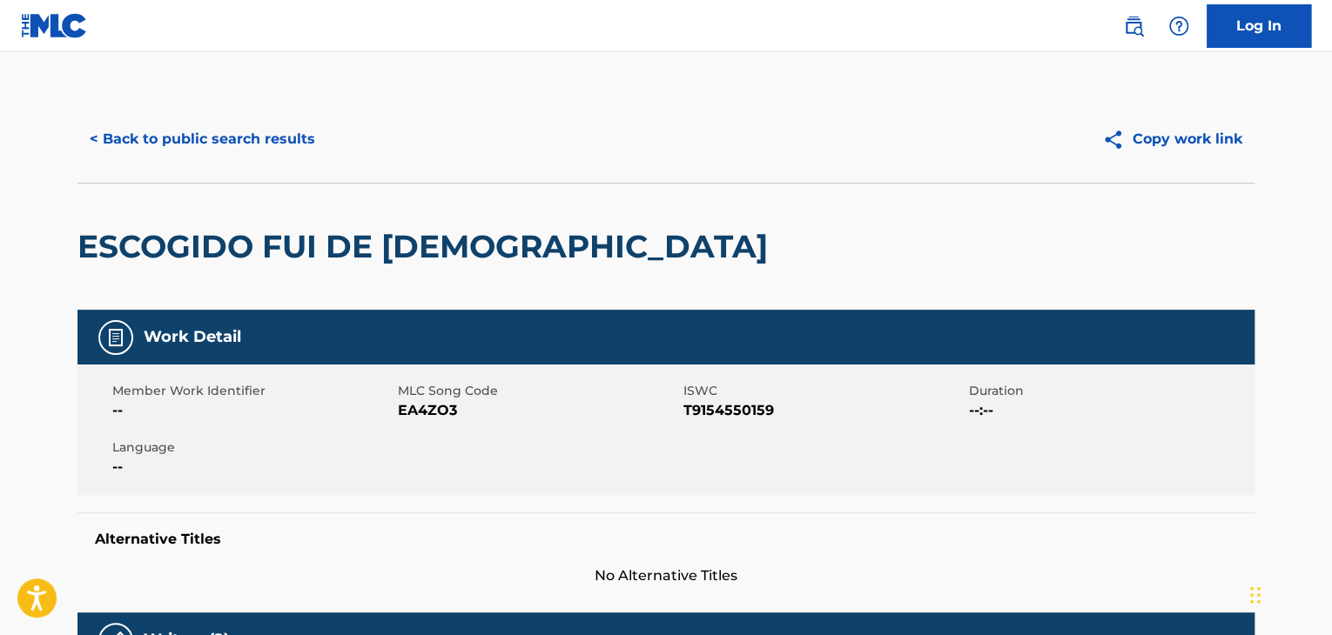
click at [149, 123] on button "< Back to public search results" at bounding box center [202, 139] width 250 height 44
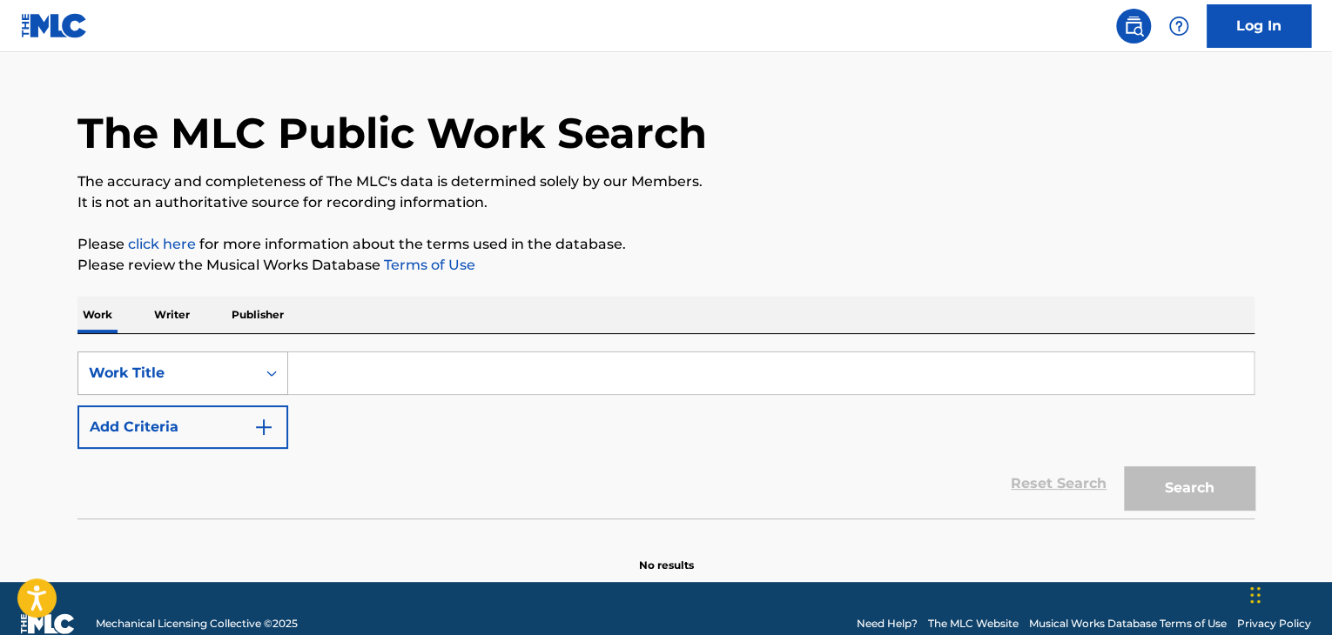
click at [267, 395] on div "Work Title" at bounding box center [182, 374] width 211 height 44
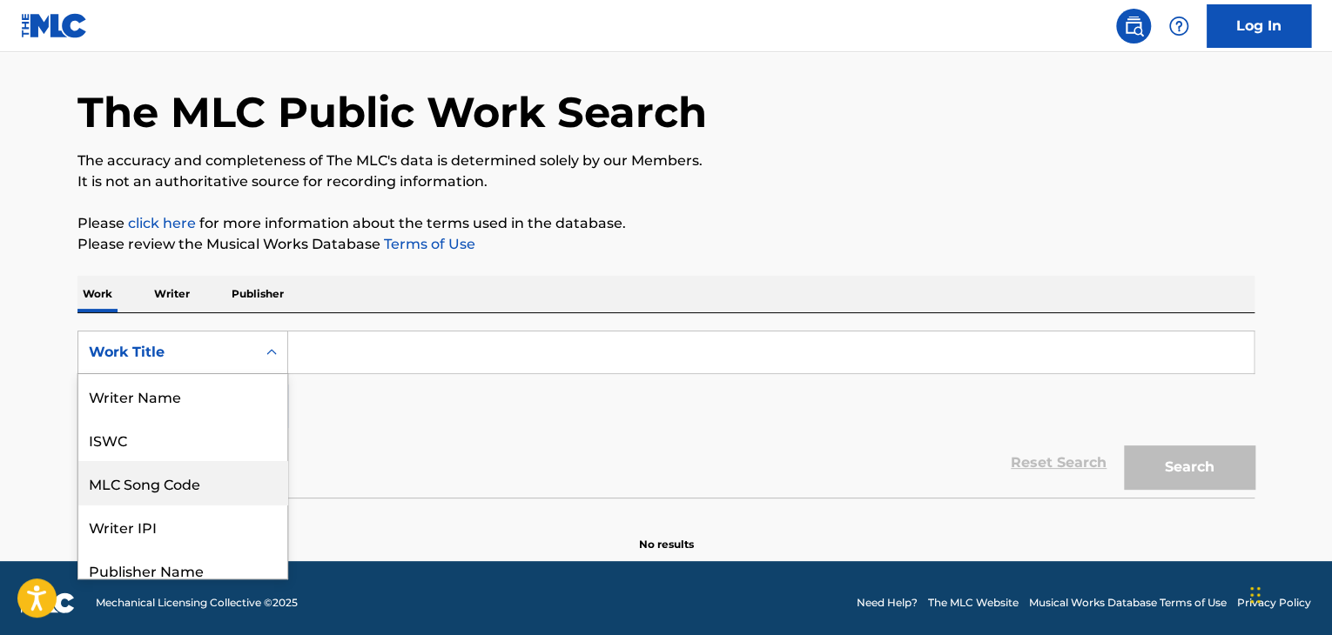
scroll to position [87, 0]
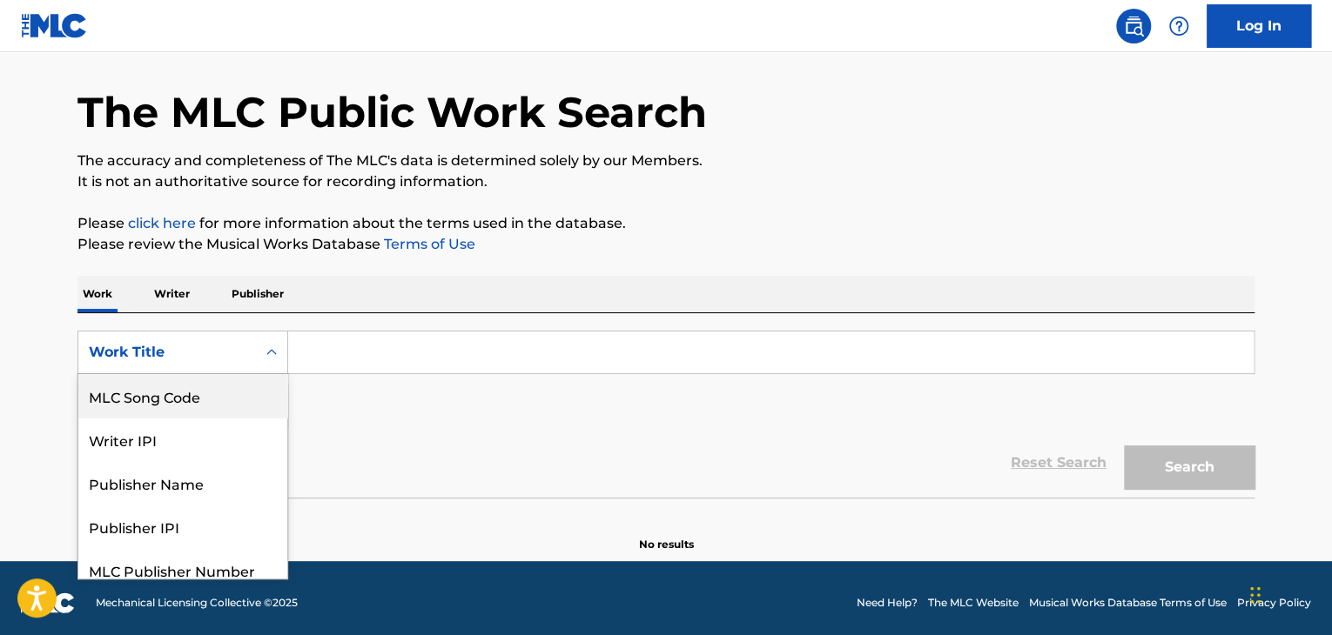
click at [370, 348] on input "Search Form" at bounding box center [770, 353] width 965 height 42
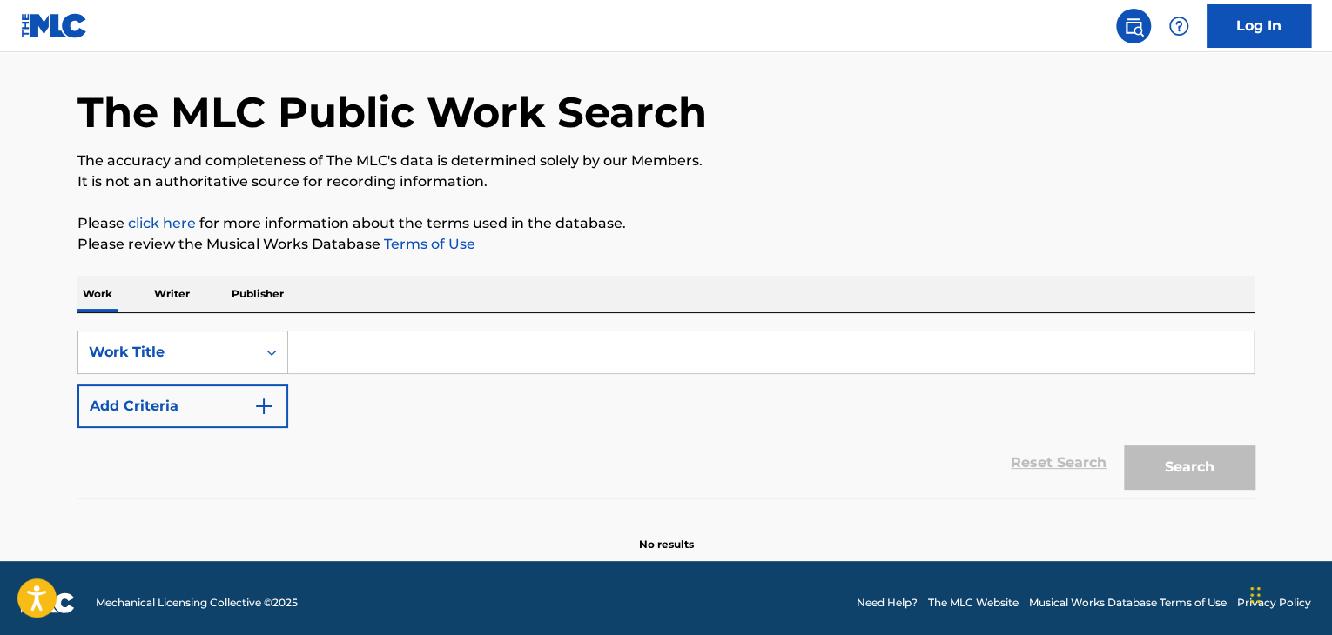
paste input "Algún Día"
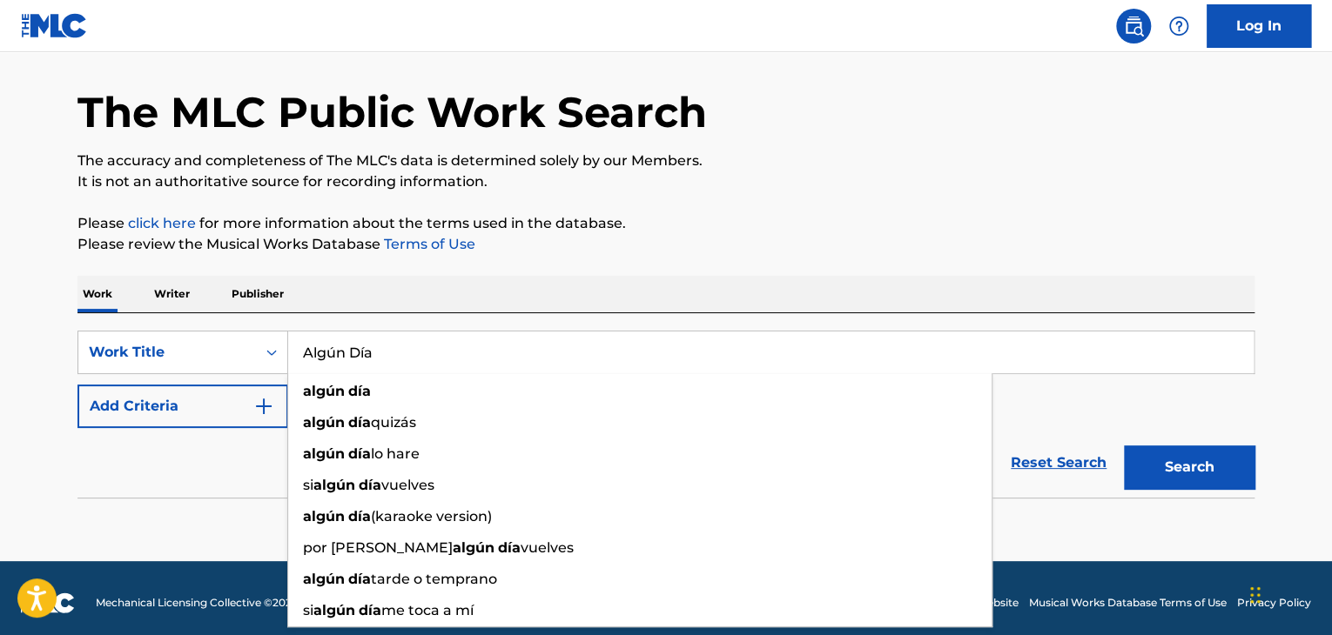
click at [1167, 470] on button "Search" at bounding box center [1189, 468] width 131 height 44
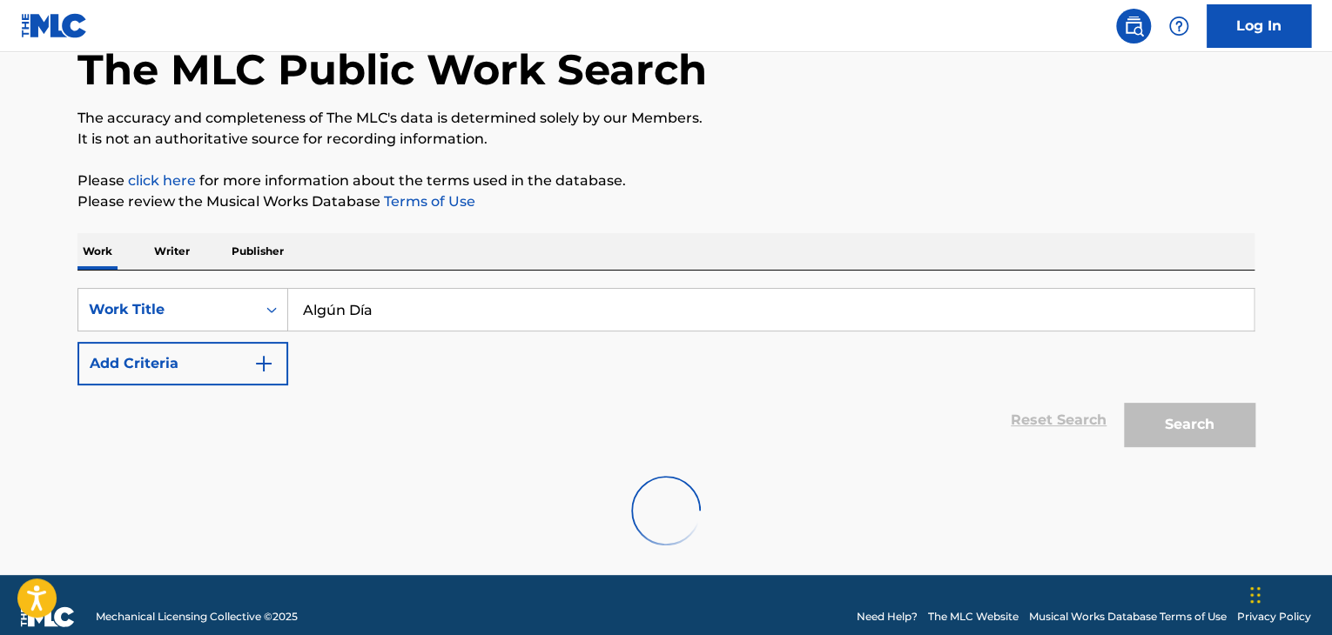
scroll to position [123, 0]
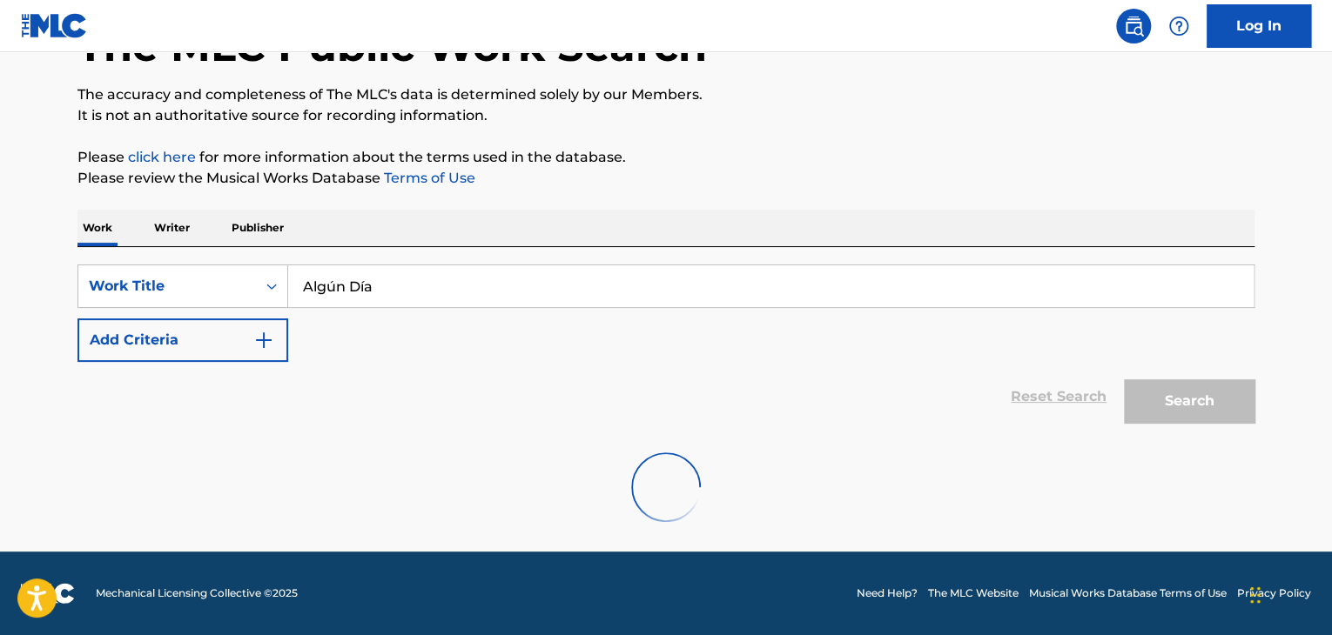
drag, startPoint x: 331, startPoint y: 283, endPoint x: 372, endPoint y: 301, distance: 45.6
click at [332, 284] on input "Algún Día" at bounding box center [770, 286] width 965 height 42
click at [366, 286] on input "Algun Día" at bounding box center [770, 286] width 965 height 42
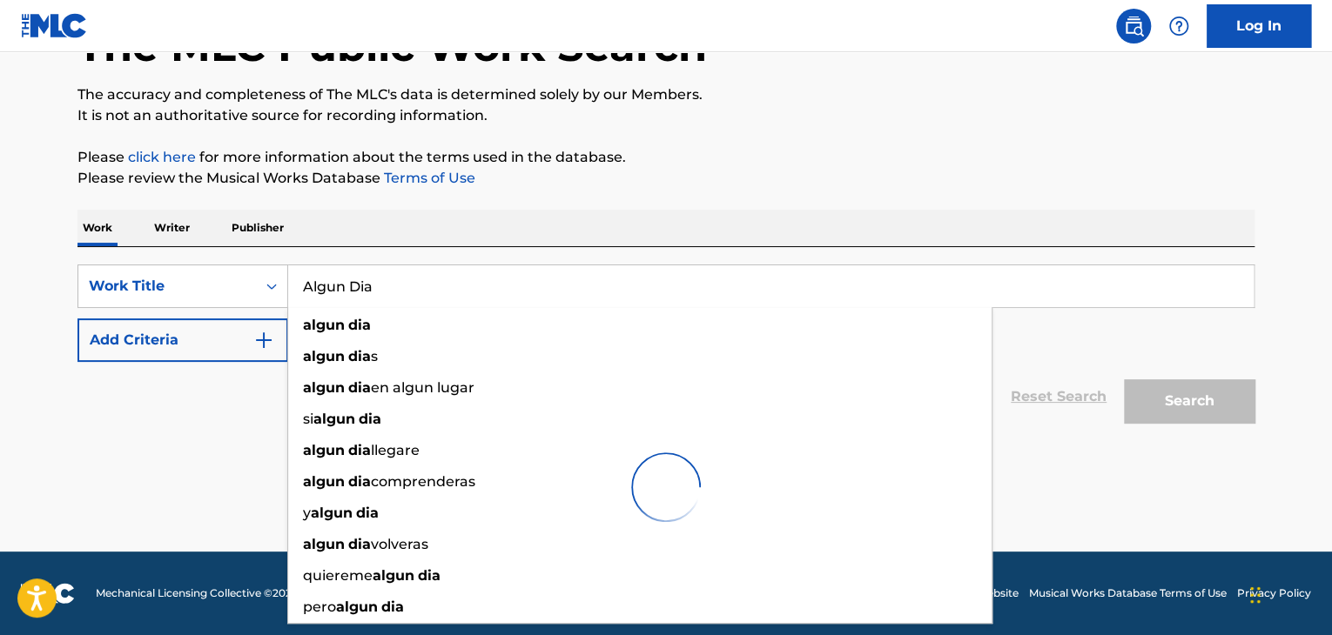
type input "Algun Dia"
click at [1269, 341] on div "The MLC Public Work Search The accuracy and completeness of The MLC's data is d…" at bounding box center [666, 258] width 1218 height 570
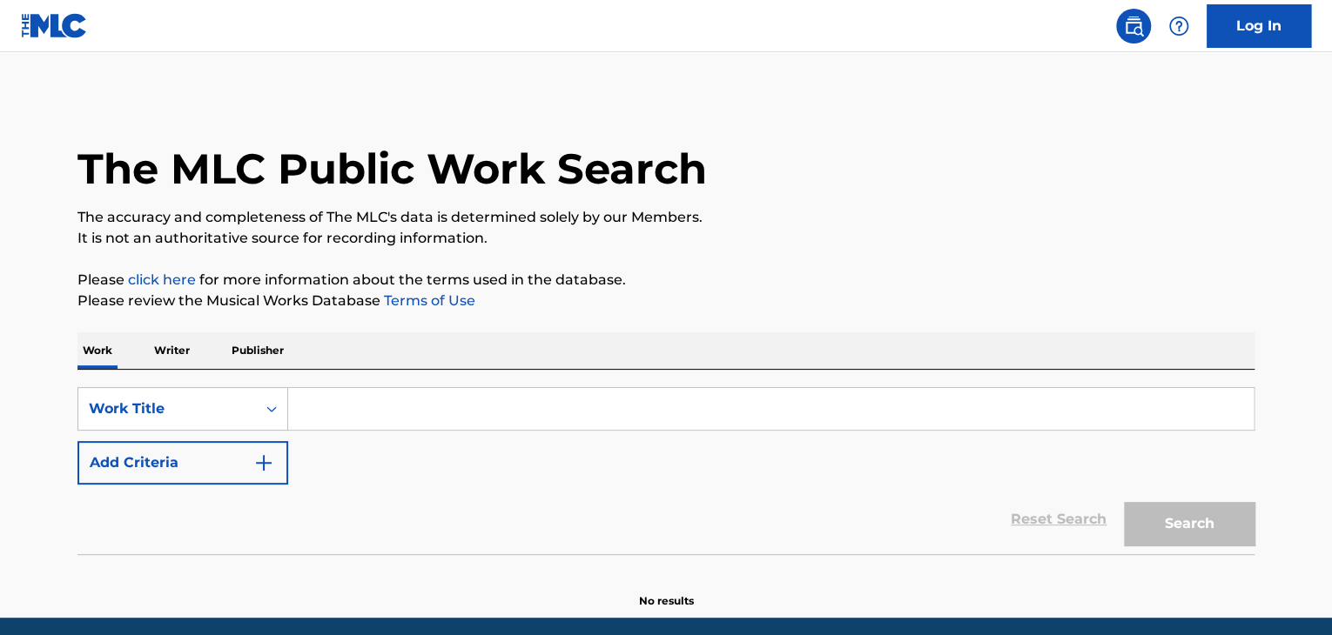
click at [379, 419] on input "Search Form" at bounding box center [770, 409] width 965 height 42
paste input "Algún Día"
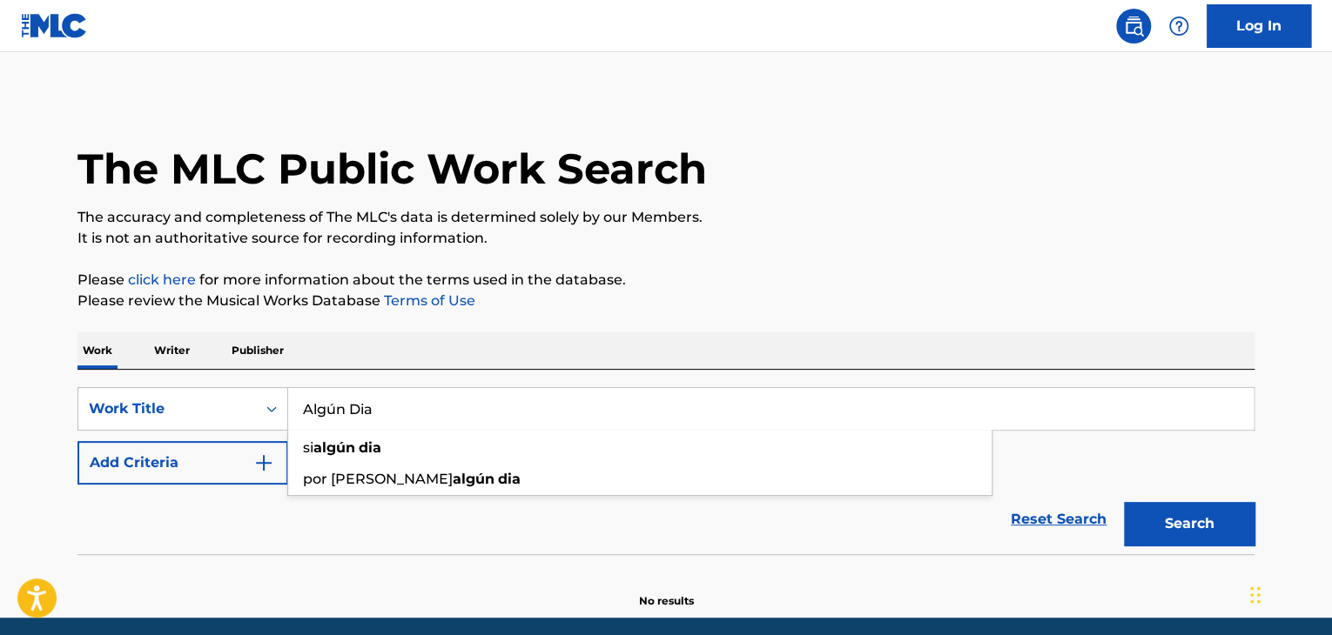
click at [333, 412] on input "Algún Dia" at bounding box center [770, 409] width 965 height 42
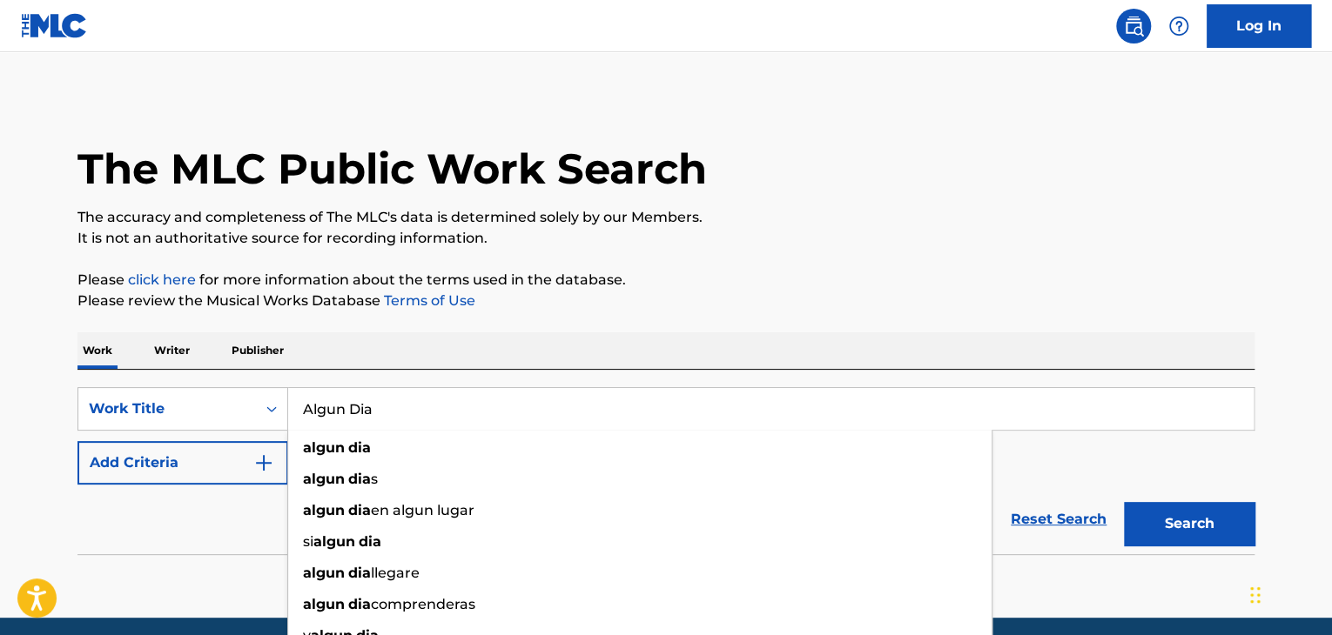
type input "Algun Dia"
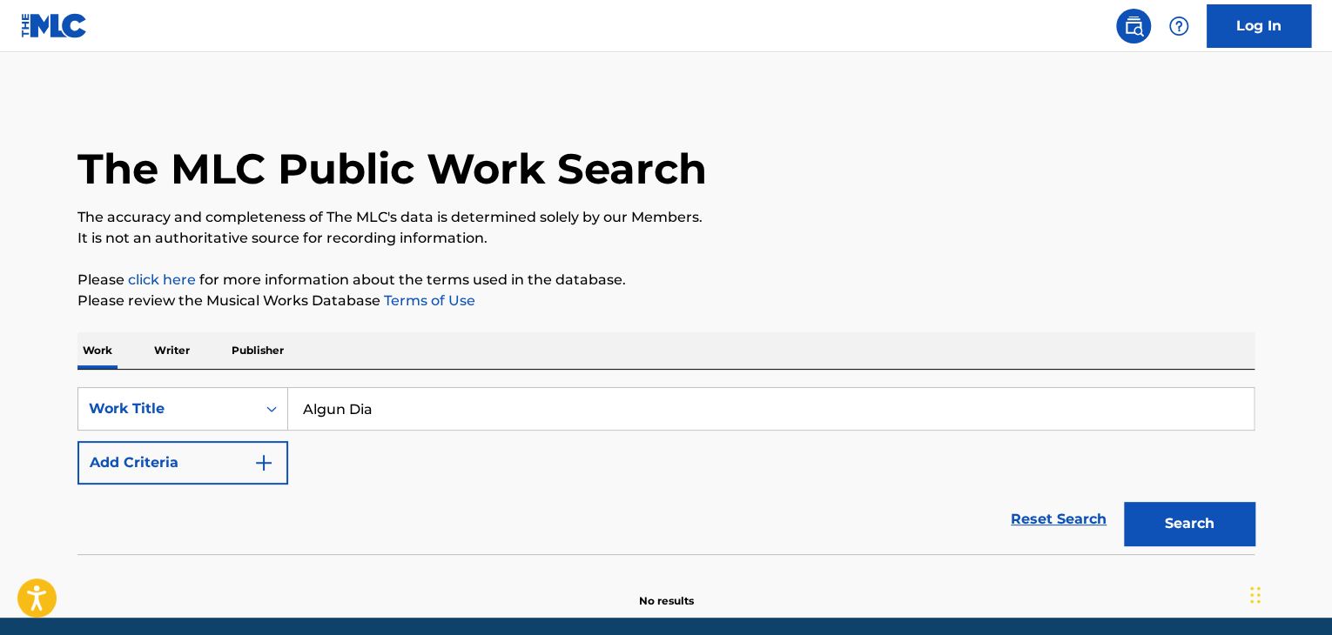
click at [1251, 466] on div "SearchWithCriteria01c13555-4863-4ec8-8c21-67c7fd65913b Work Title Algun Dia Add…" at bounding box center [665, 435] width 1177 height 97
click at [1188, 518] on button "Search" at bounding box center [1189, 524] width 131 height 44
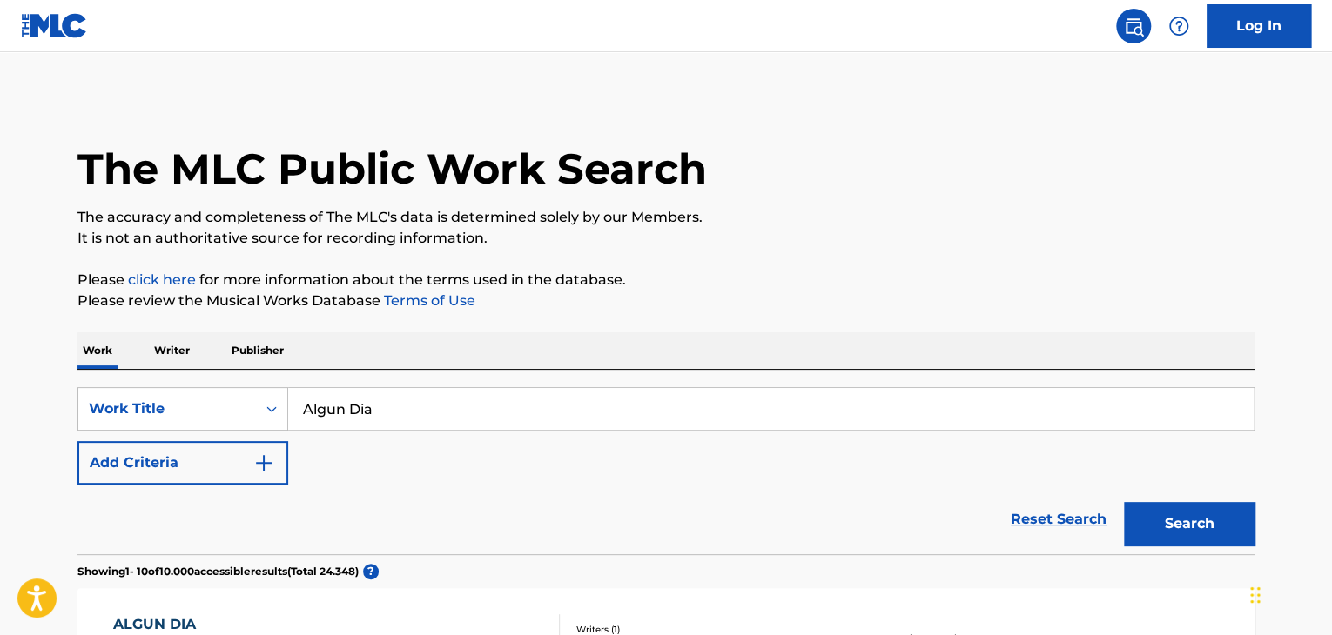
click at [275, 453] on button "Add Criteria" at bounding box center [182, 463] width 211 height 44
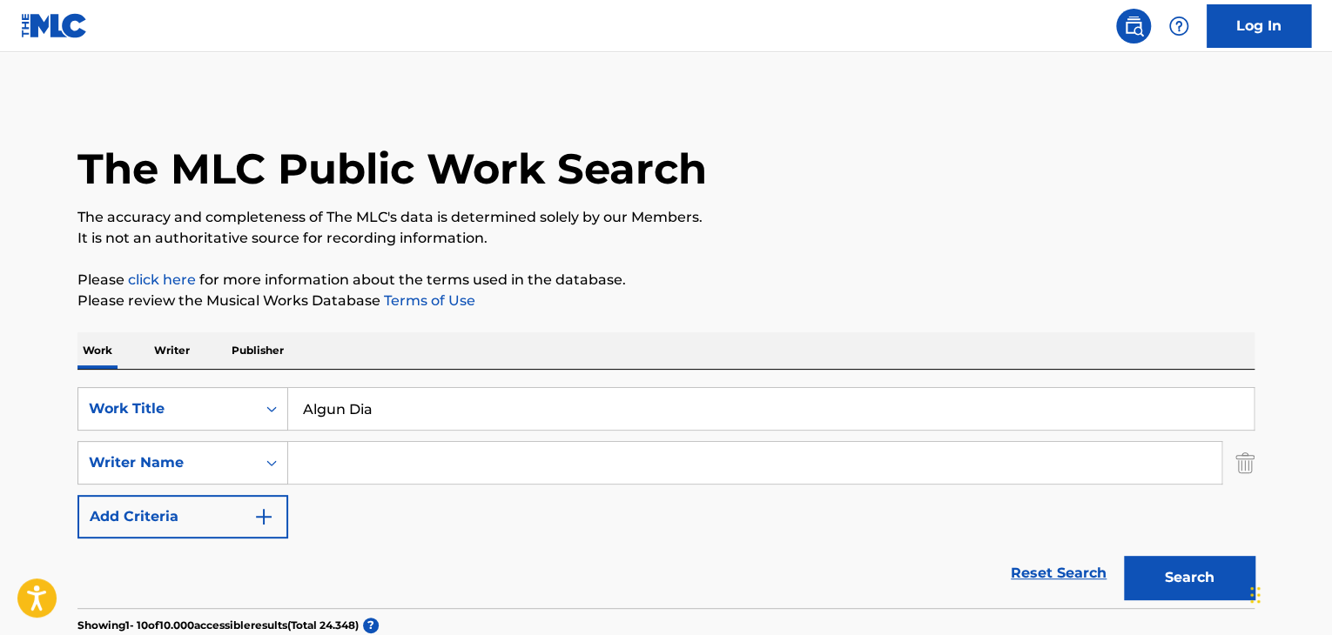
click at [331, 469] on input "Search Form" at bounding box center [754, 463] width 933 height 42
click at [362, 506] on span "gar" at bounding box center [359, 501] width 24 height 17
type input "[PERSON_NAME]"
click at [1225, 587] on button "Search" at bounding box center [1189, 578] width 131 height 44
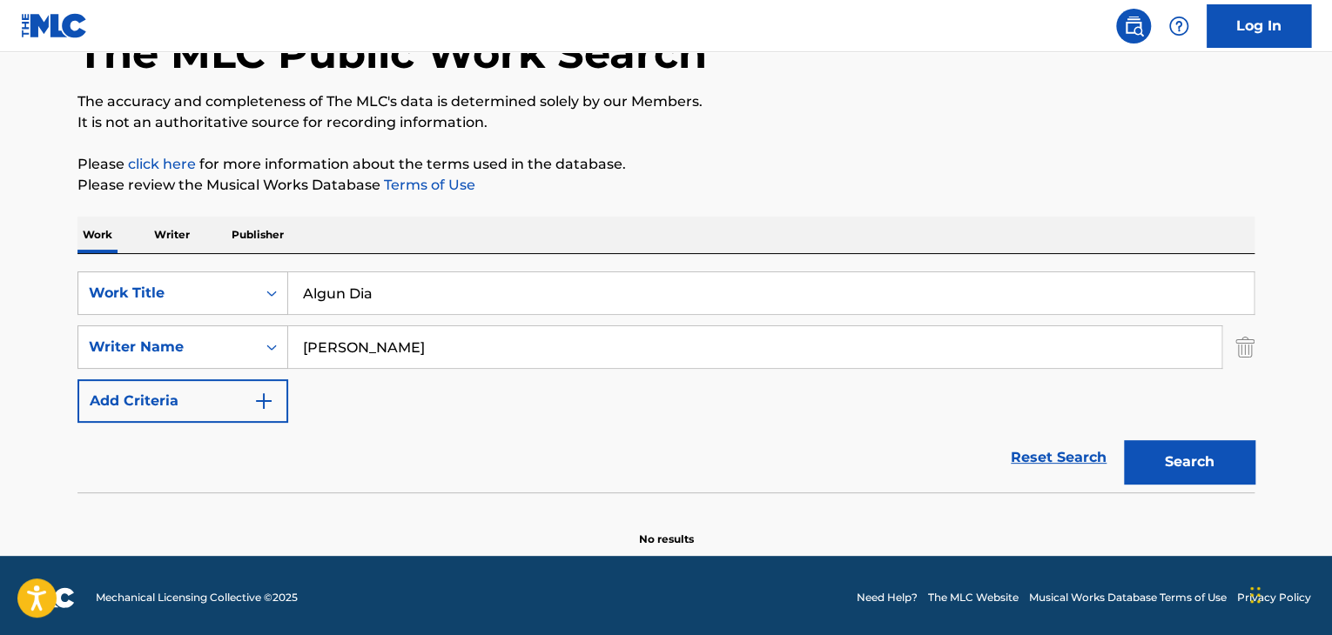
scroll to position [120, 0]
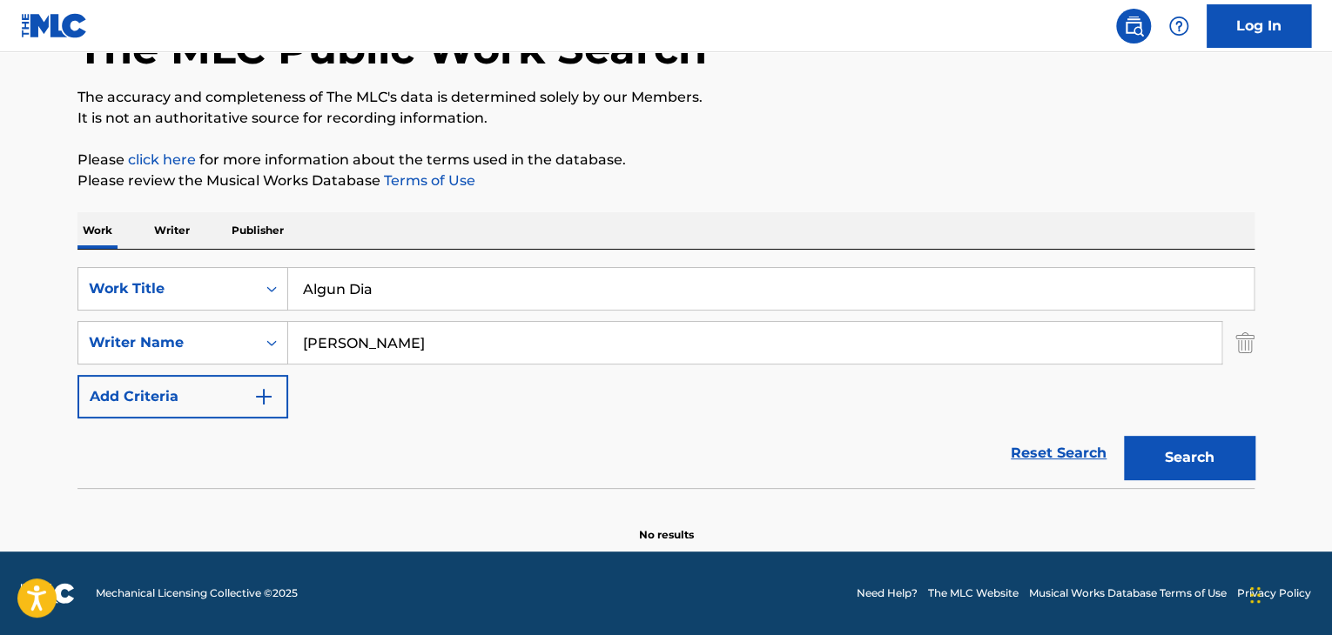
click at [1157, 457] on button "Search" at bounding box center [1189, 458] width 131 height 44
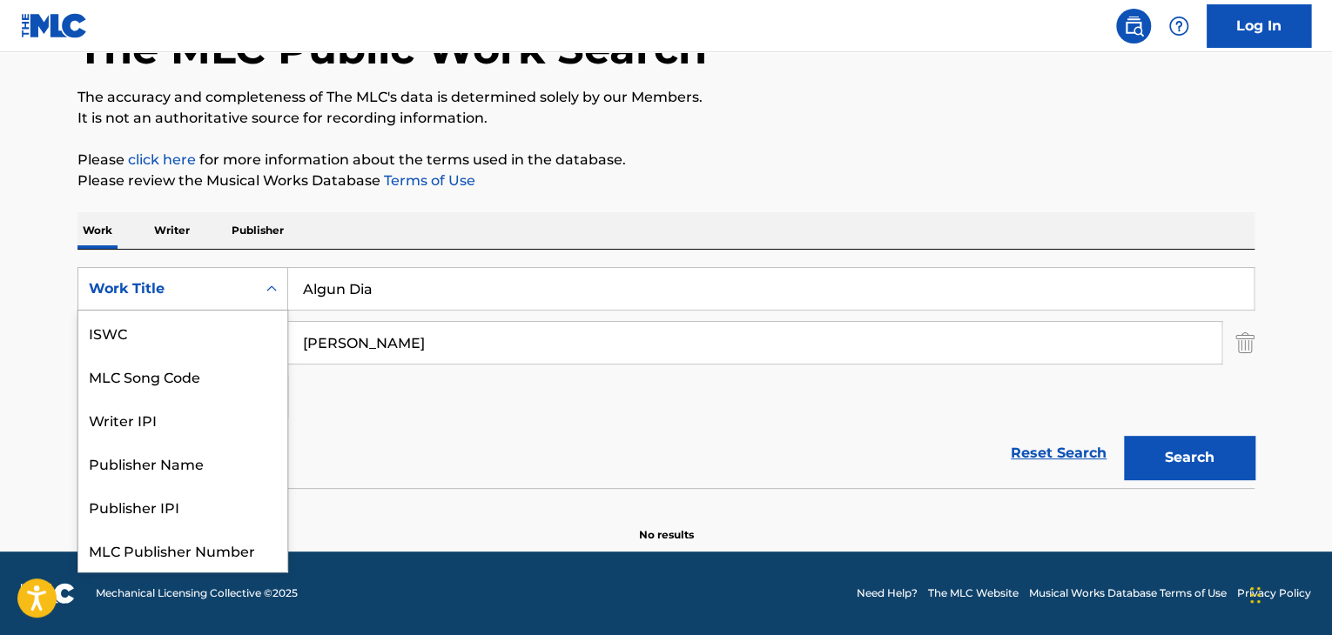
click at [258, 279] on div "Search Form" at bounding box center [271, 288] width 31 height 31
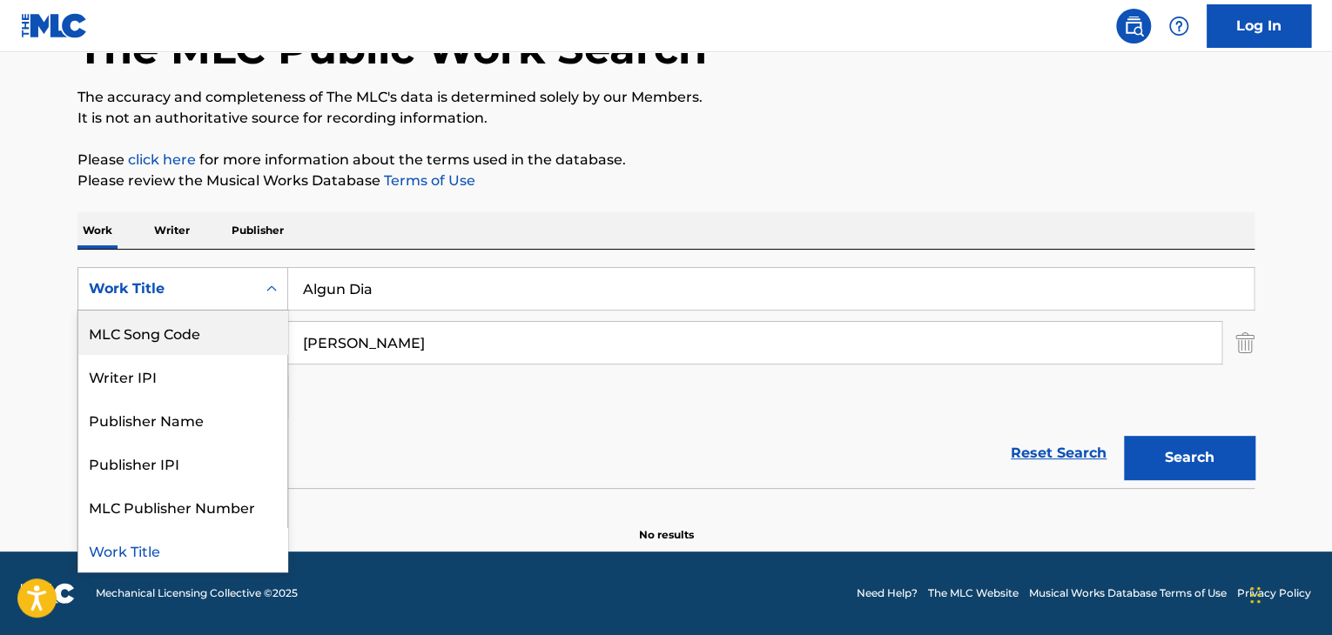
click at [144, 342] on div "MLC Song Code" at bounding box center [182, 333] width 209 height 44
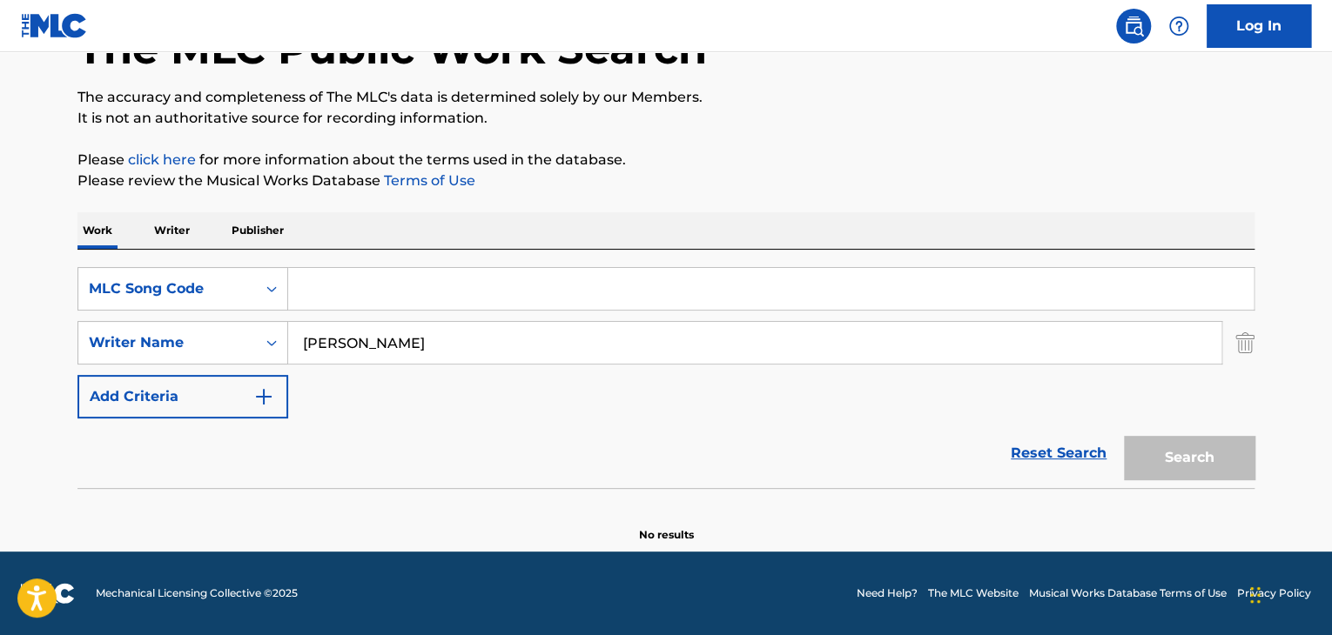
click at [326, 288] on input "Search Form" at bounding box center [770, 289] width 965 height 42
paste input "PI87JV"
type input "PI87JV"
click at [3, 276] on main "The MLC Public Work Search The accuracy and completeness of The MLC's data is d…" at bounding box center [666, 242] width 1332 height 620
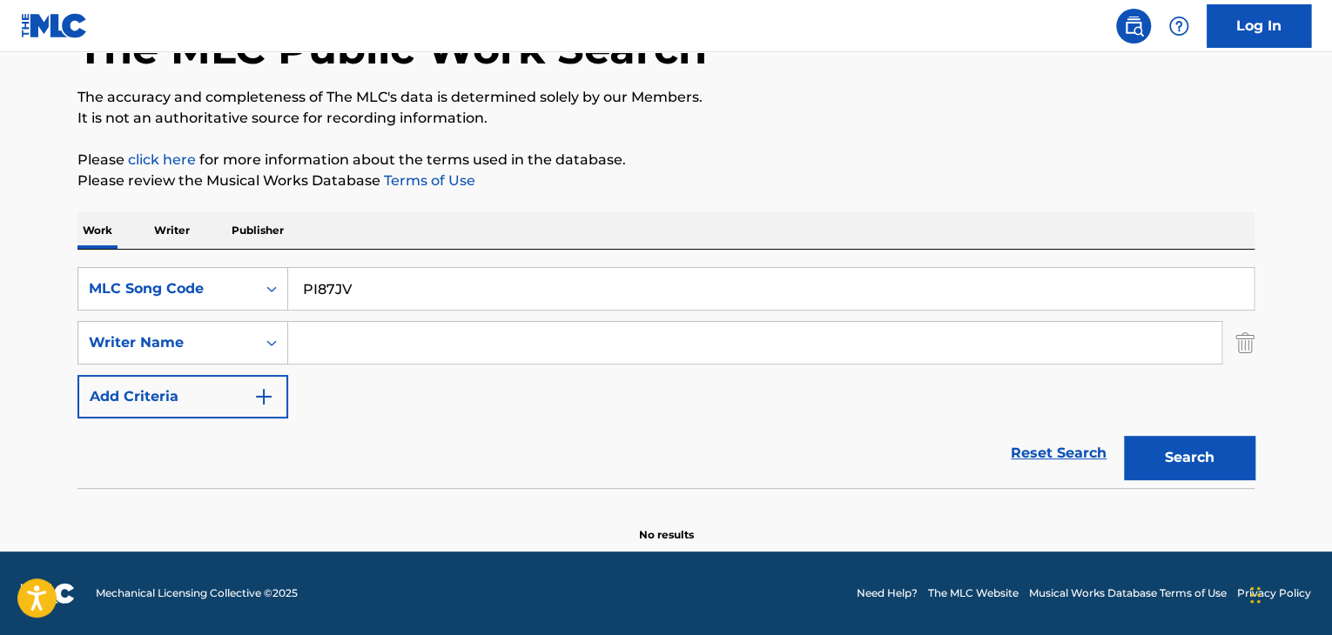
click at [1168, 444] on button "Search" at bounding box center [1189, 458] width 131 height 44
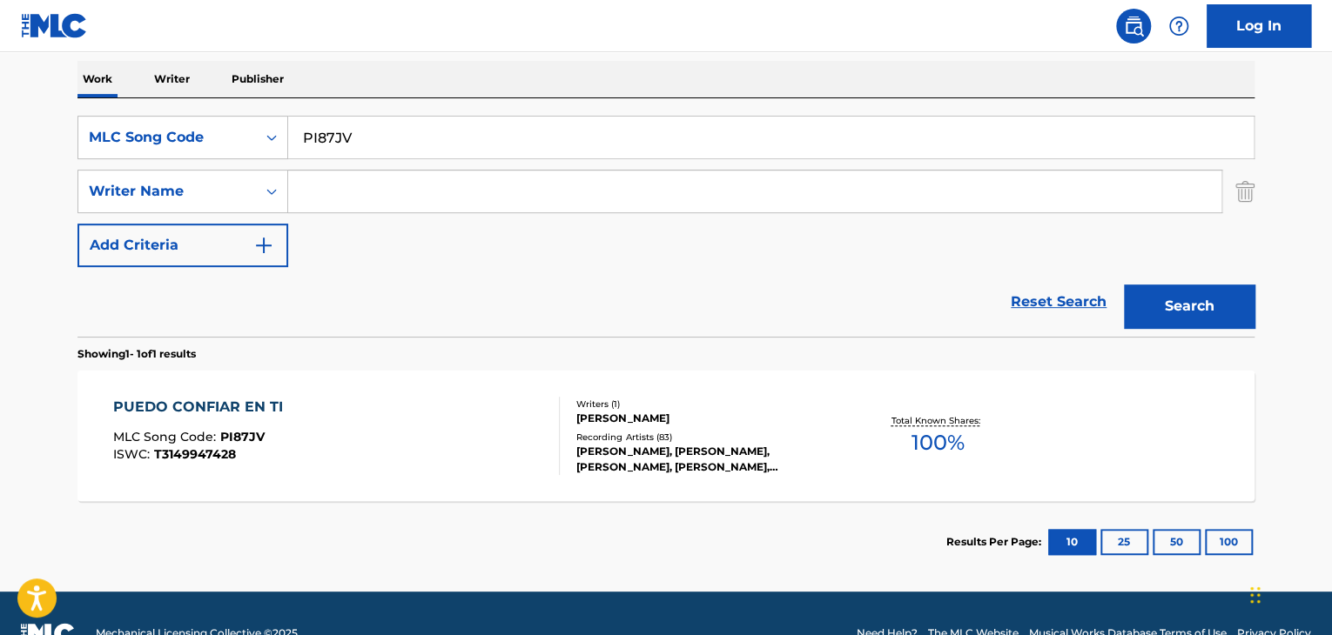
scroll to position [294, 0]
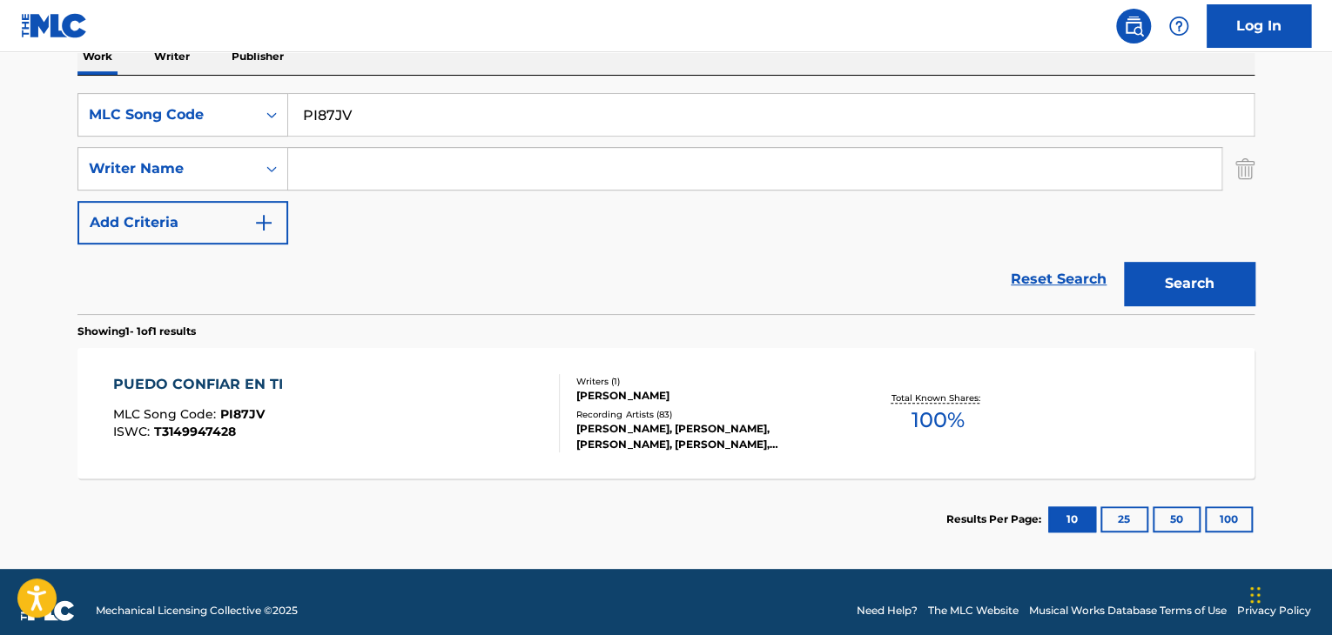
click at [332, 413] on div "PUEDO CONFIAR EN TI MLC Song Code : PI87JV ISWC : T3149947428" at bounding box center [336, 413] width 447 height 78
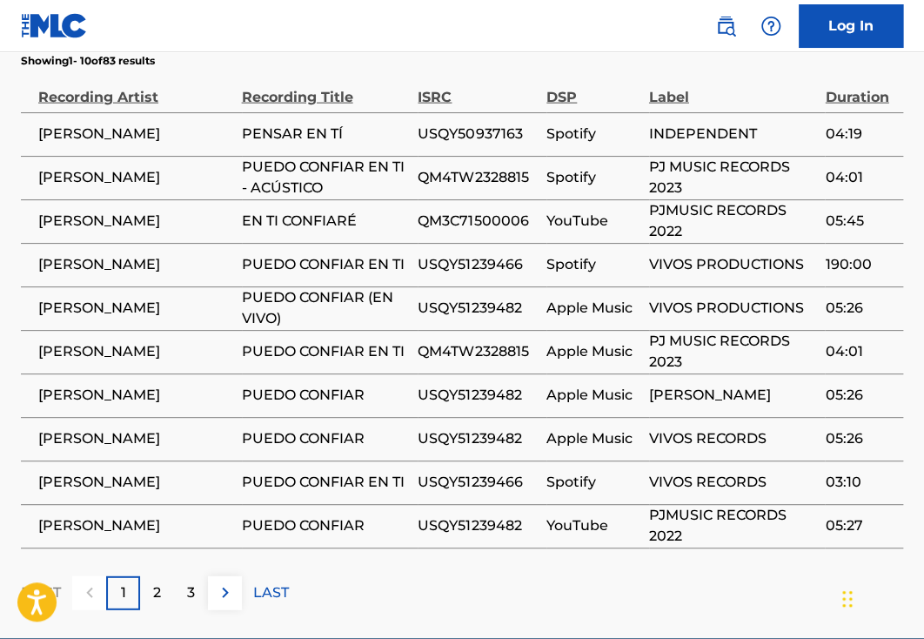
scroll to position [1385, 0]
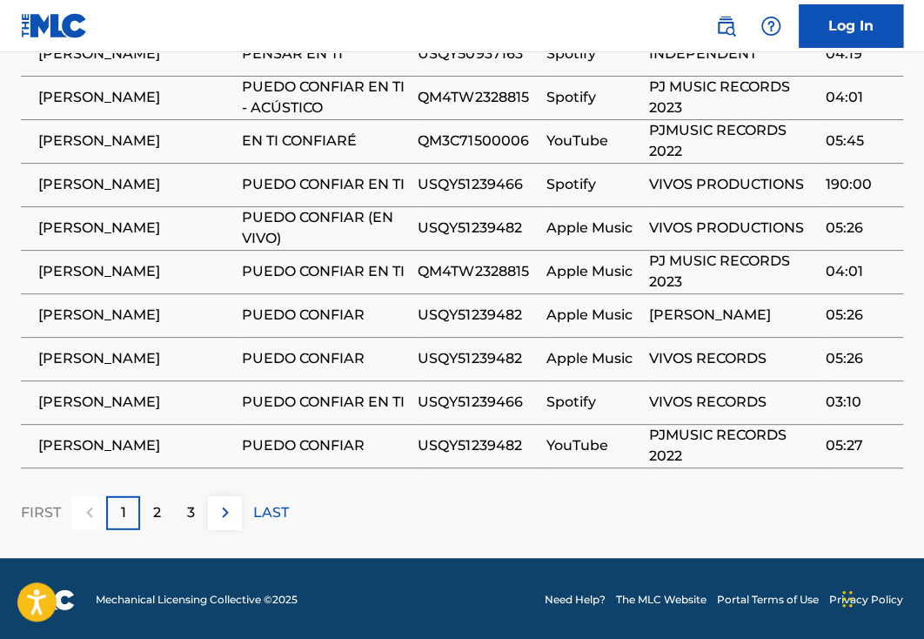
click at [150, 509] on div "2" at bounding box center [157, 513] width 34 height 34
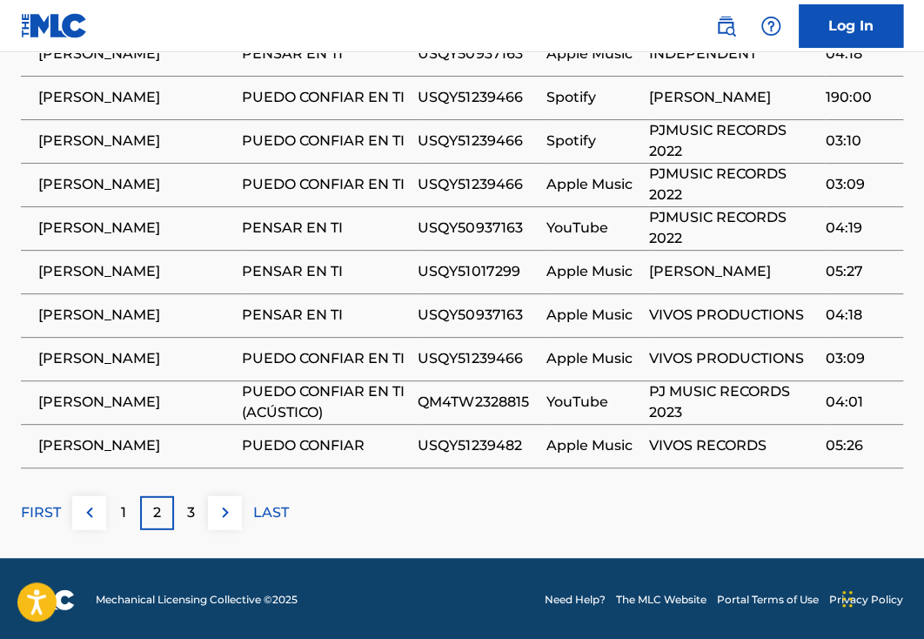
click at [206, 514] on div "3" at bounding box center [191, 513] width 34 height 34
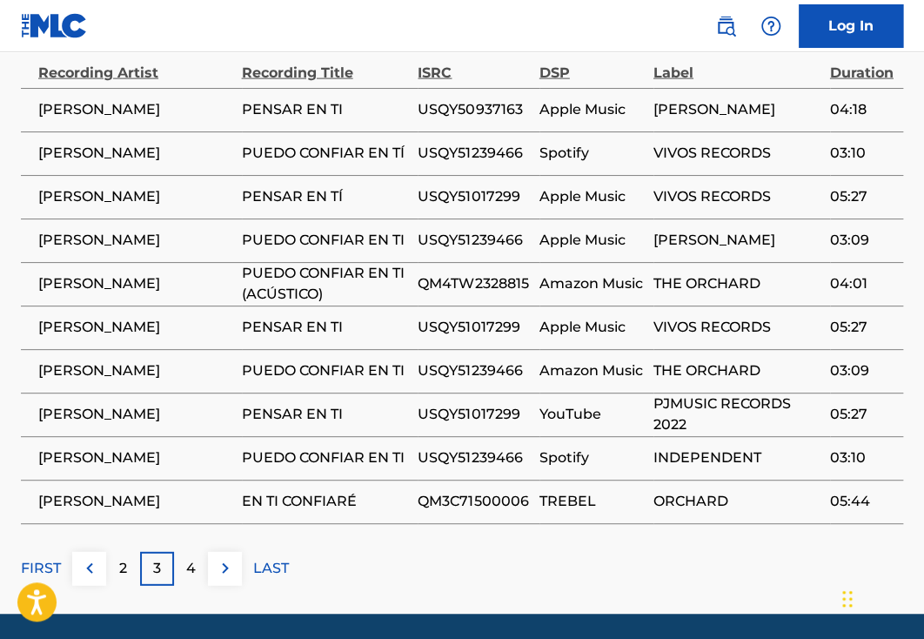
scroll to position [1298, 0]
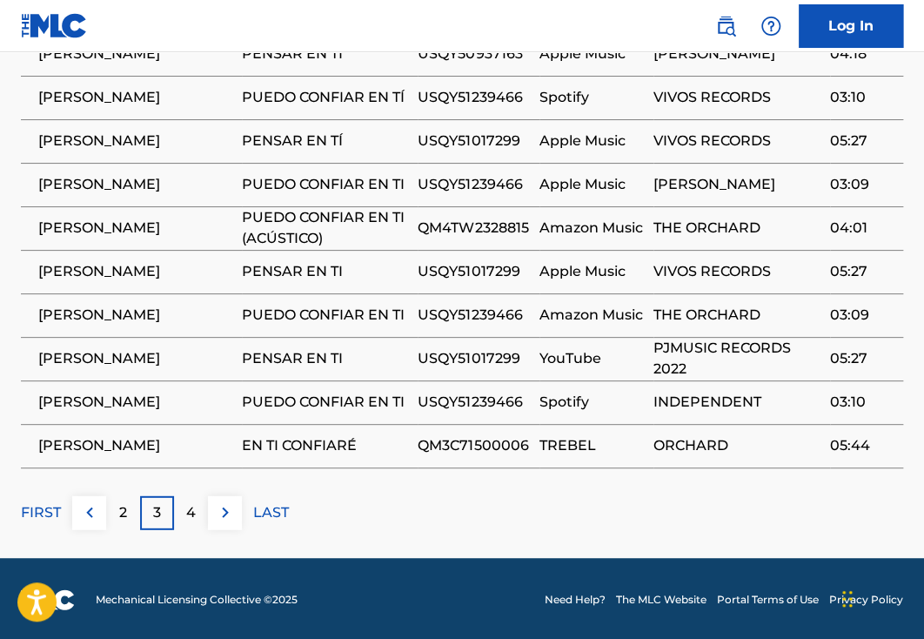
click at [199, 513] on div "4" at bounding box center [191, 513] width 34 height 34
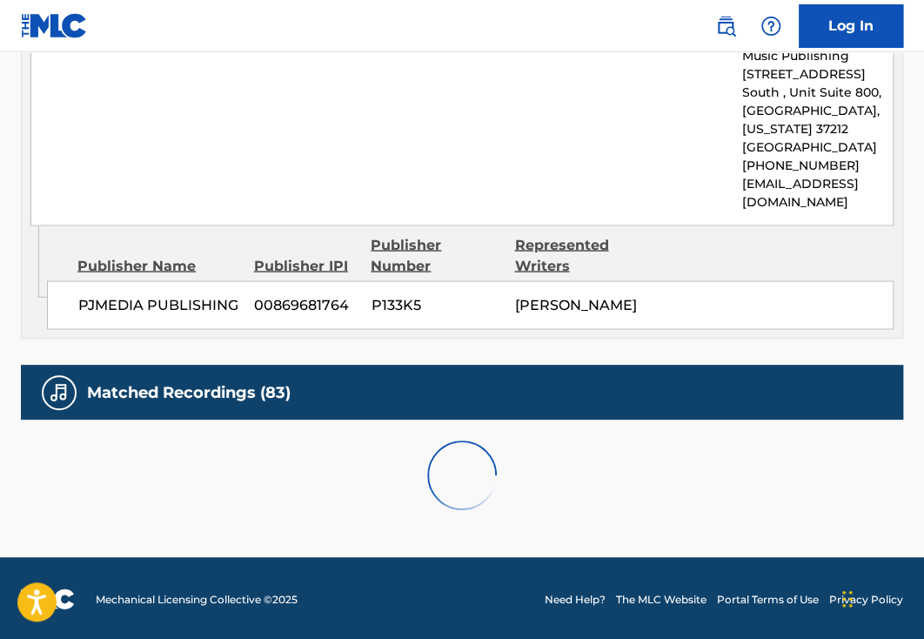
scroll to position [1385, 0]
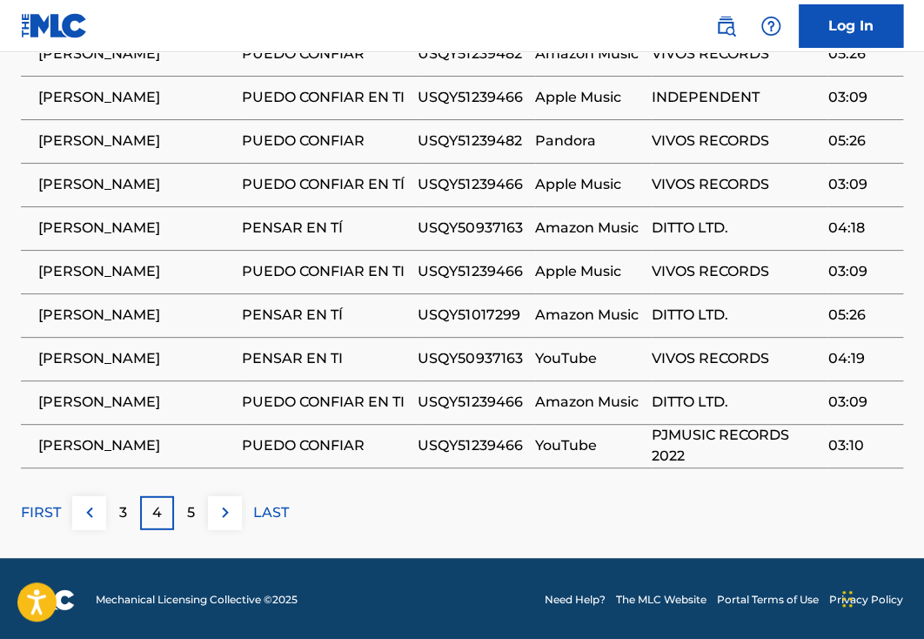
click at [205, 515] on div "5" at bounding box center [191, 513] width 34 height 34
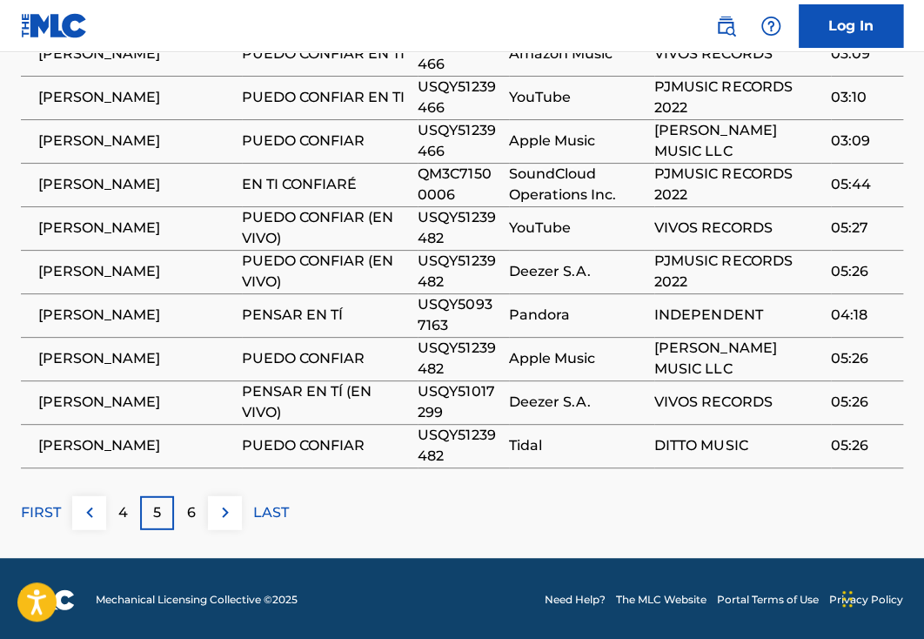
click at [199, 506] on div "6" at bounding box center [191, 513] width 34 height 34
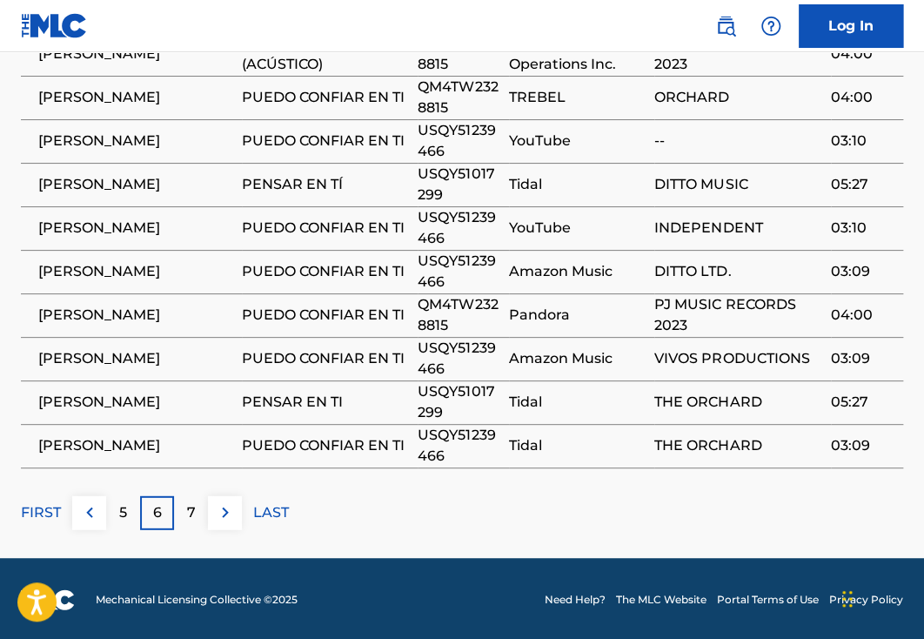
click at [198, 513] on div "7" at bounding box center [191, 513] width 34 height 34
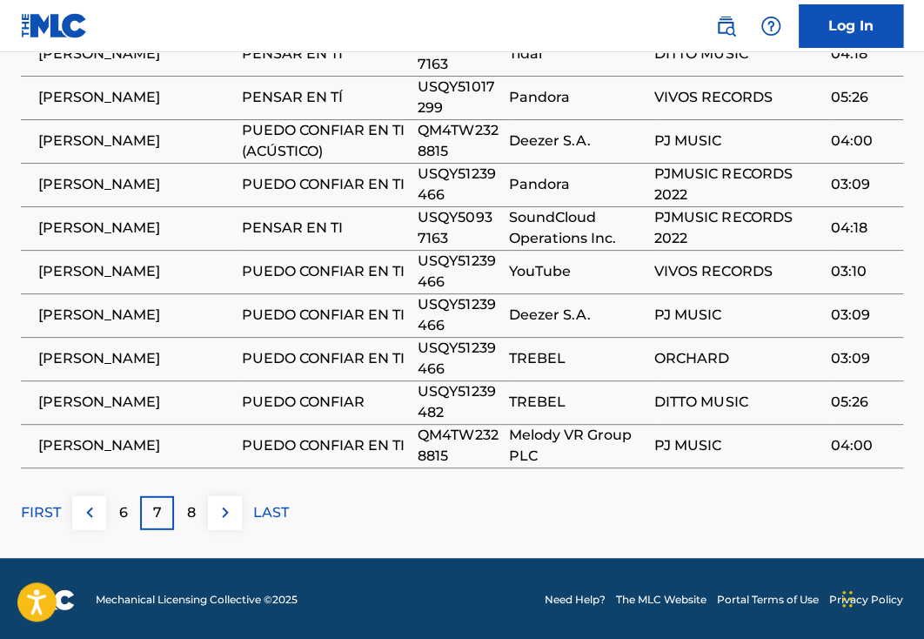
click at [200, 511] on div "8" at bounding box center [191, 513] width 34 height 34
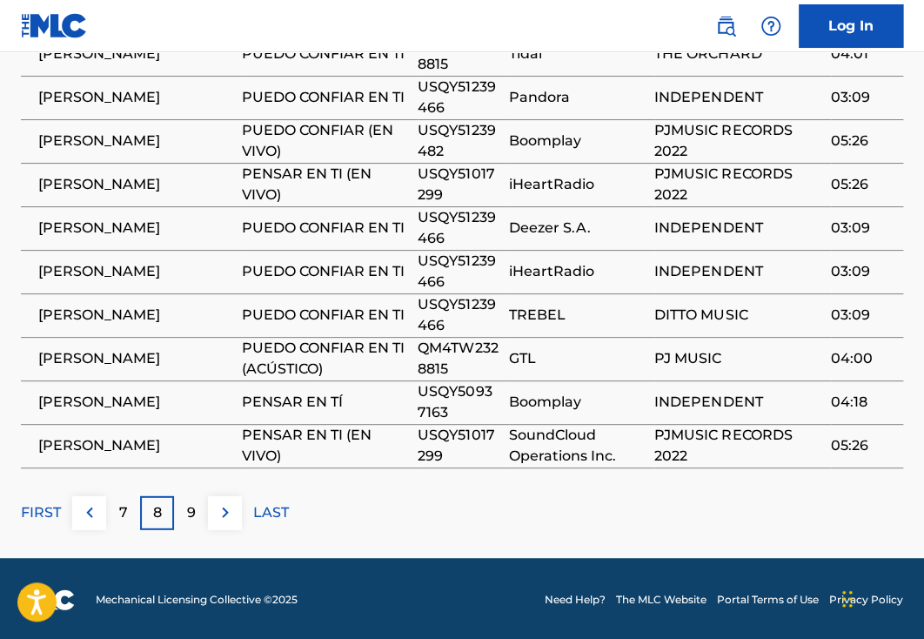
click at [190, 513] on p "9" at bounding box center [191, 512] width 9 height 21
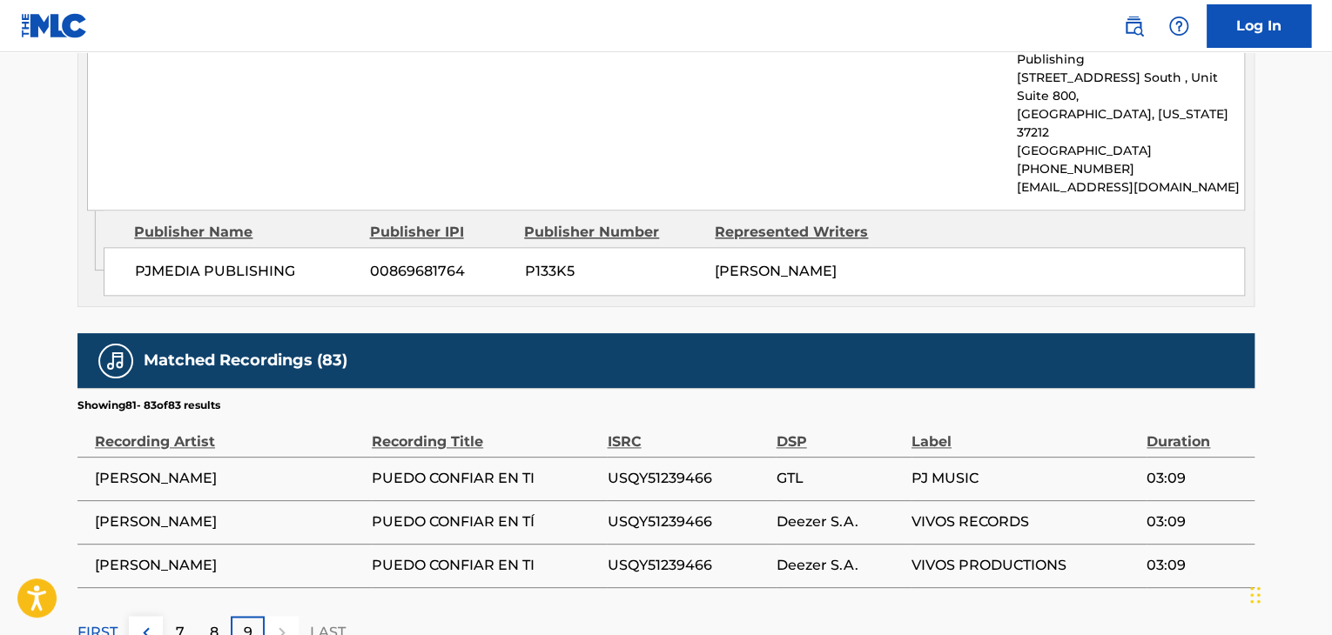
scroll to position [1013, 0]
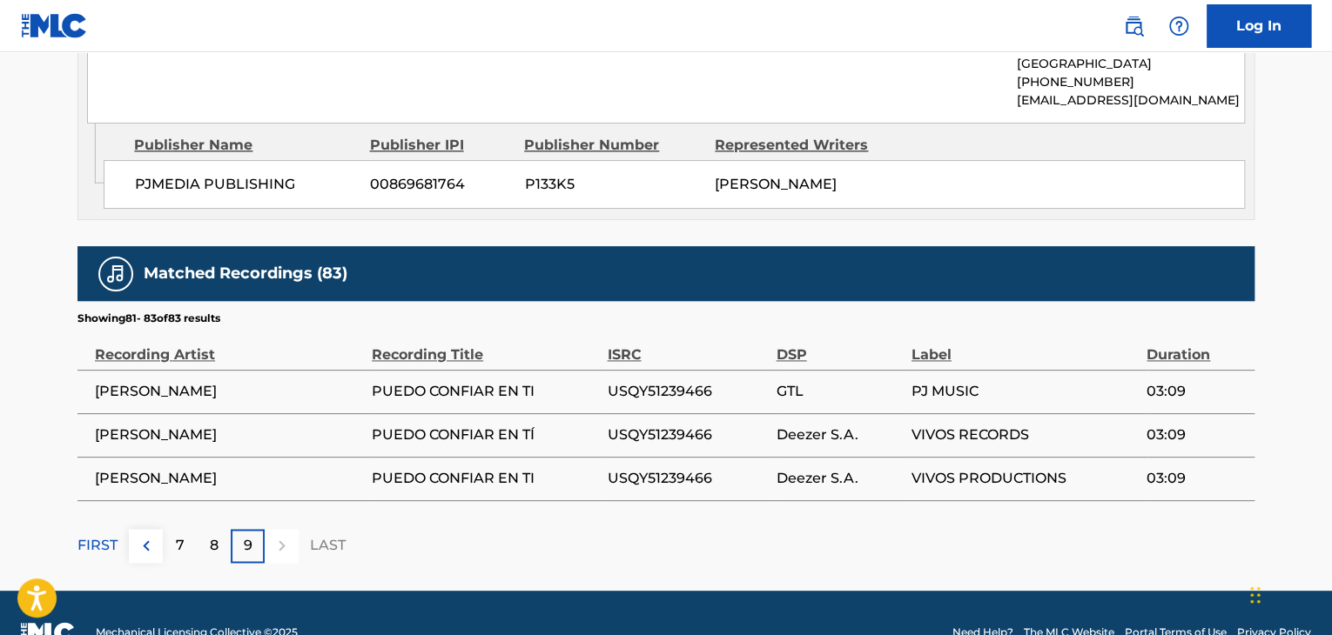
click at [219, 529] on div "8" at bounding box center [214, 546] width 34 height 34
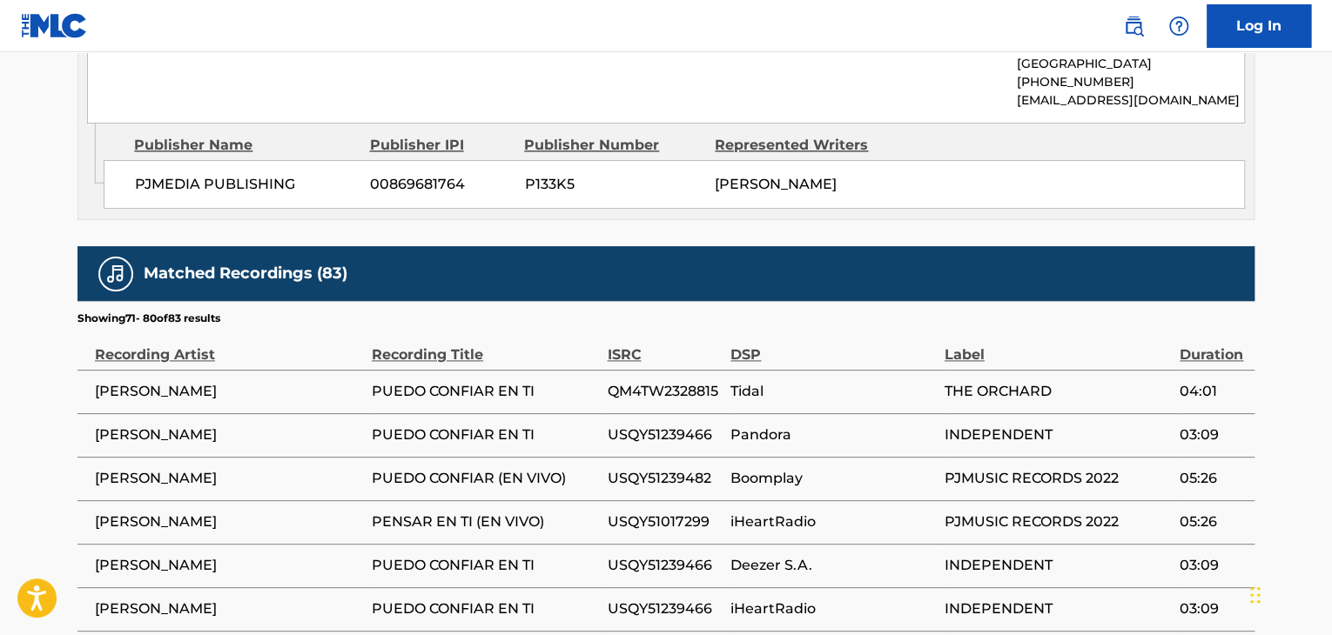
click at [544, 425] on span "PUEDO CONFIAR EN TI" at bounding box center [485, 435] width 226 height 21
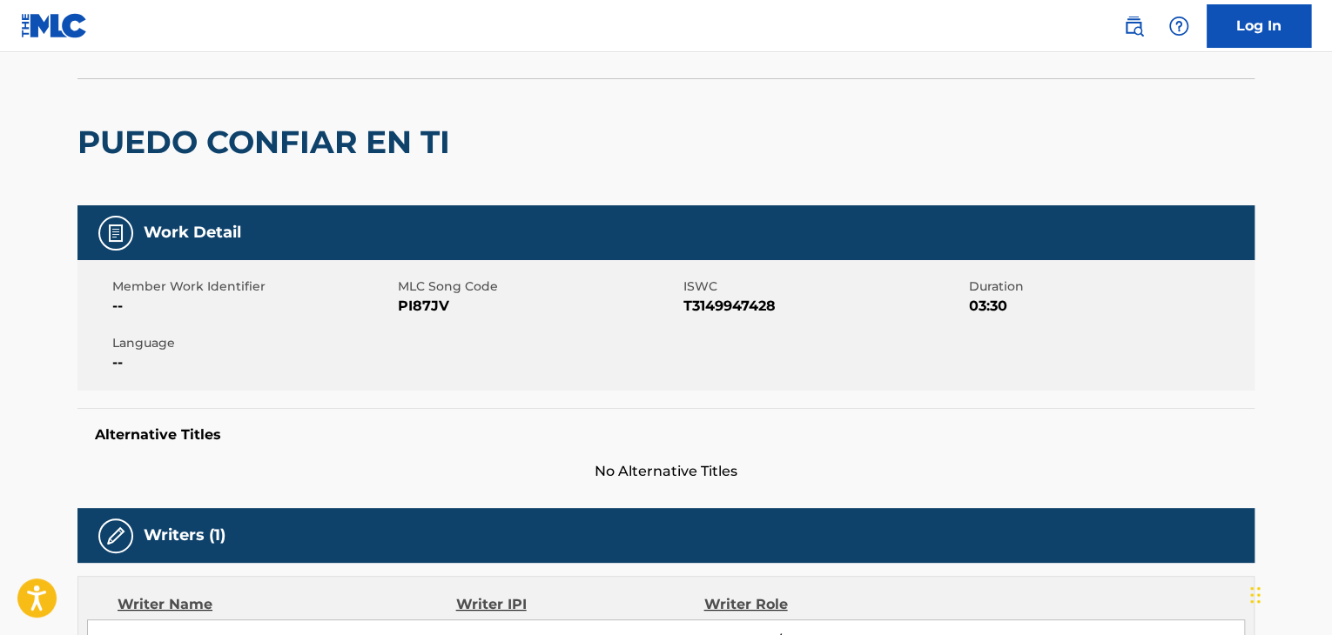
scroll to position [0, 0]
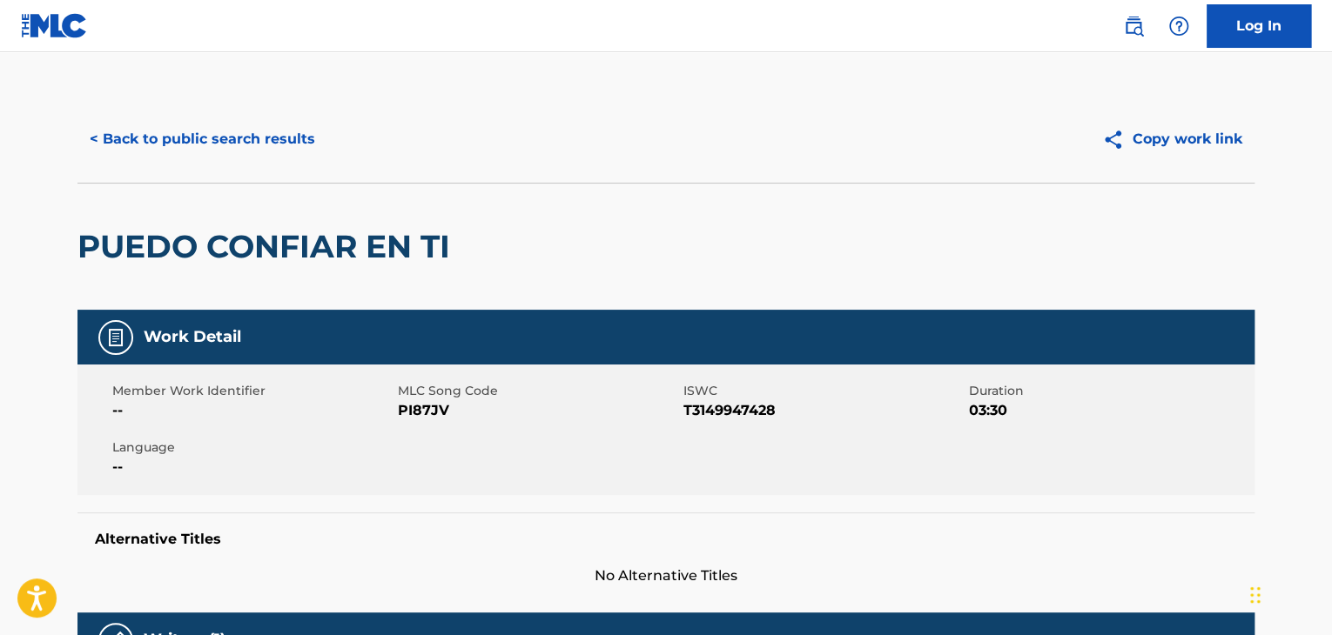
click at [147, 154] on button "< Back to public search results" at bounding box center [202, 139] width 250 height 44
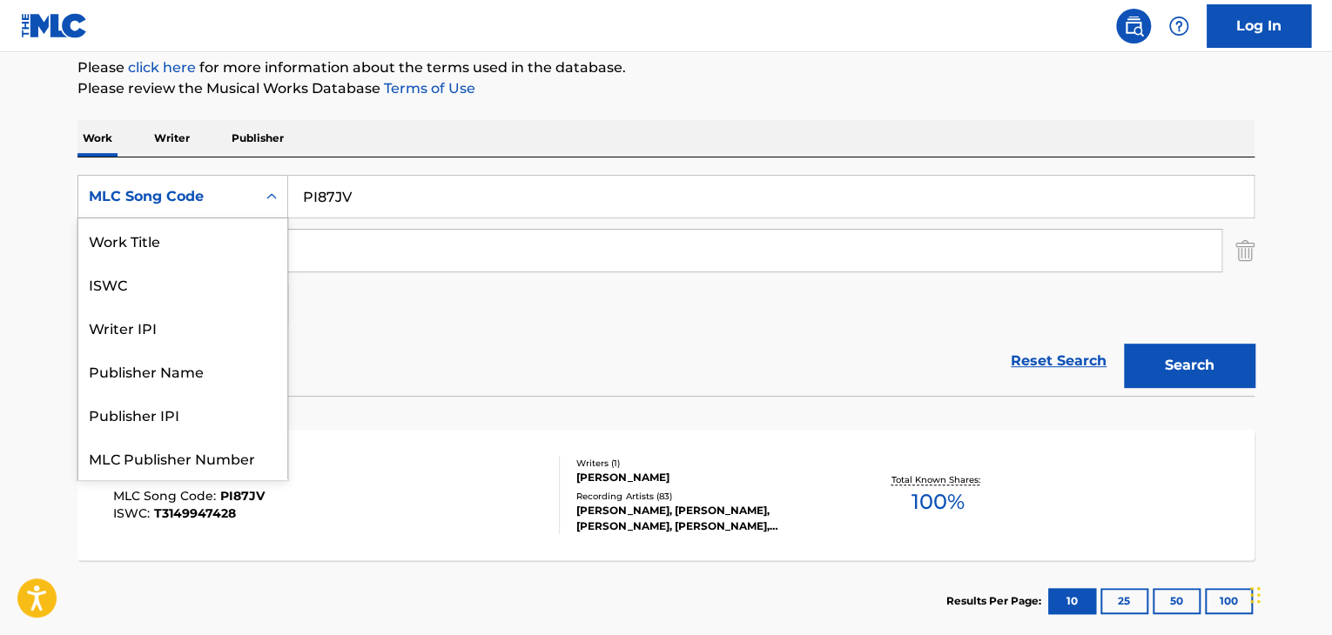
click at [265, 194] on icon "Search Form" at bounding box center [271, 196] width 17 height 17
click at [193, 241] on div "Work Title" at bounding box center [182, 240] width 209 height 44
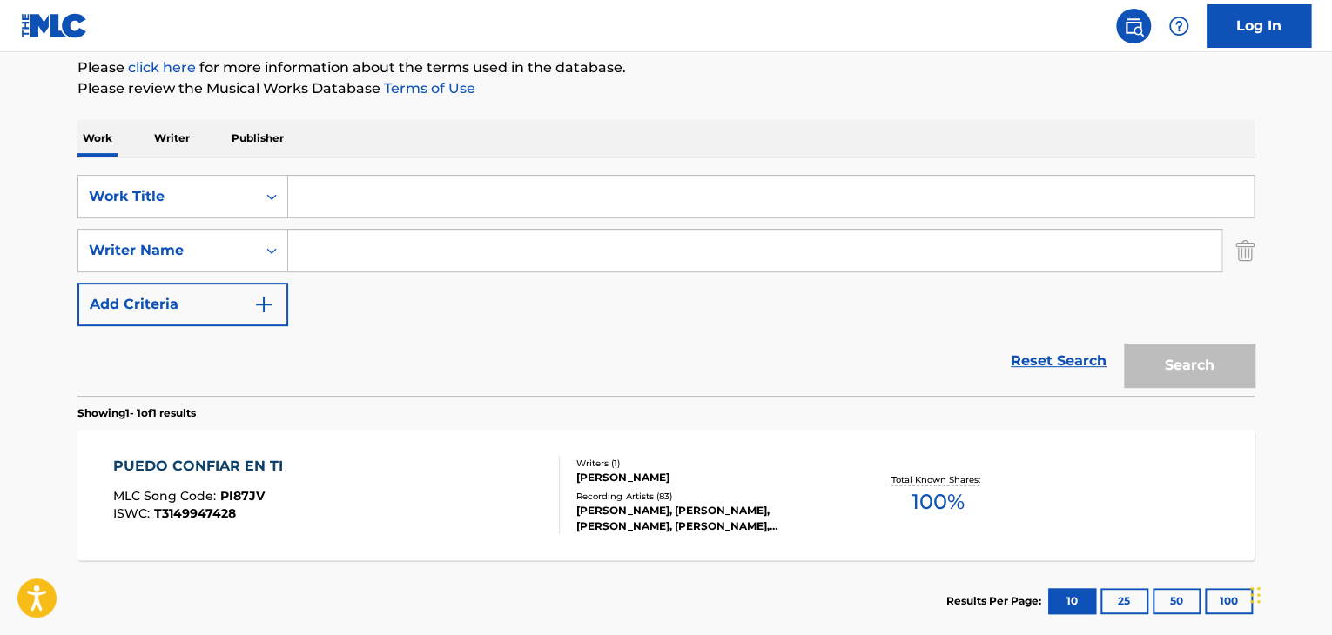
click at [295, 206] on input "Search Form" at bounding box center [770, 197] width 965 height 42
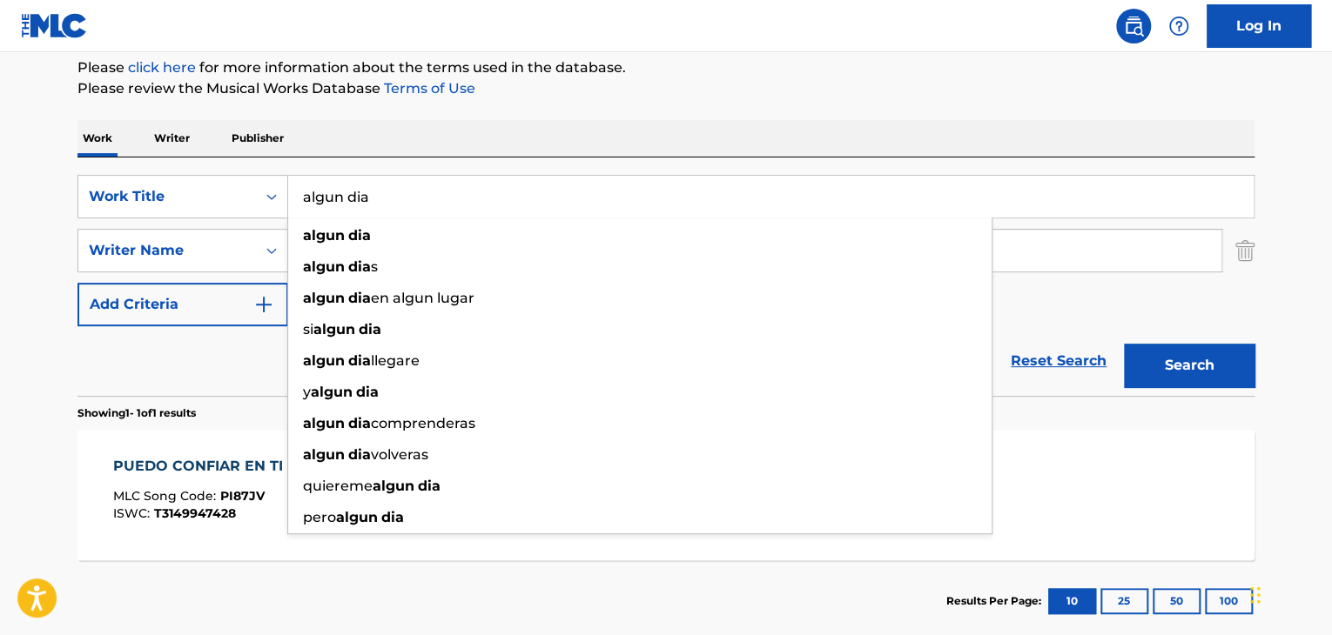
type input "algun dia"
click at [1197, 345] on button "Search" at bounding box center [1189, 366] width 131 height 44
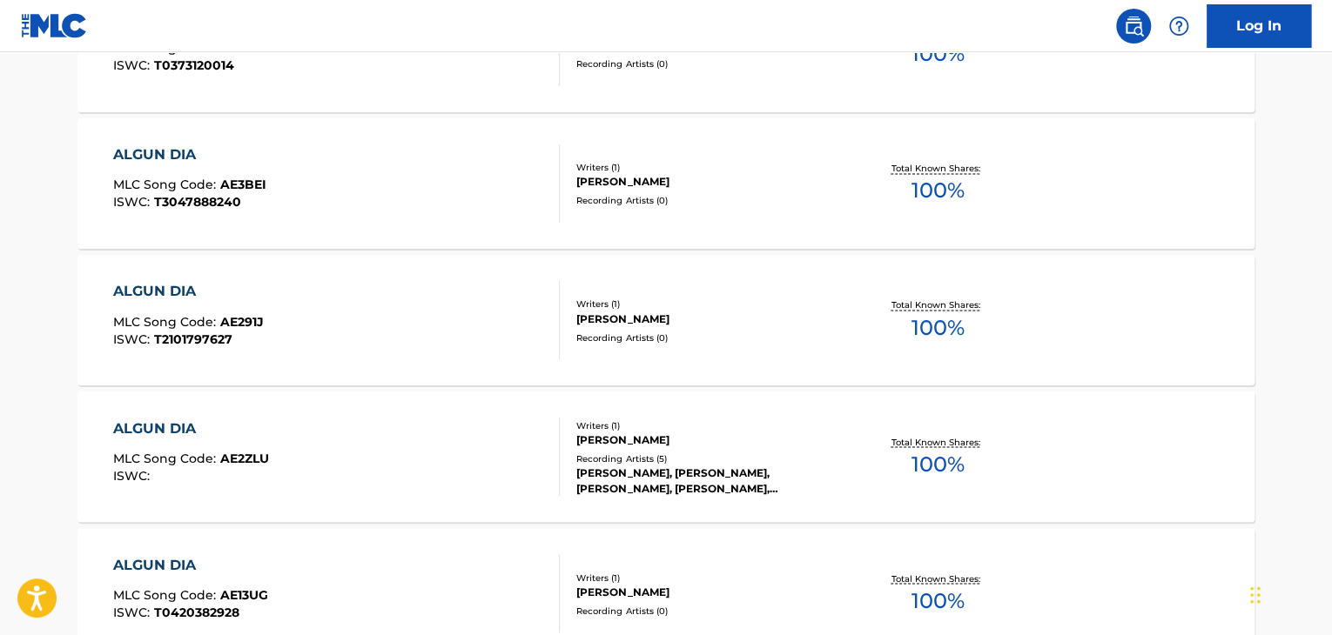
scroll to position [1518, 0]
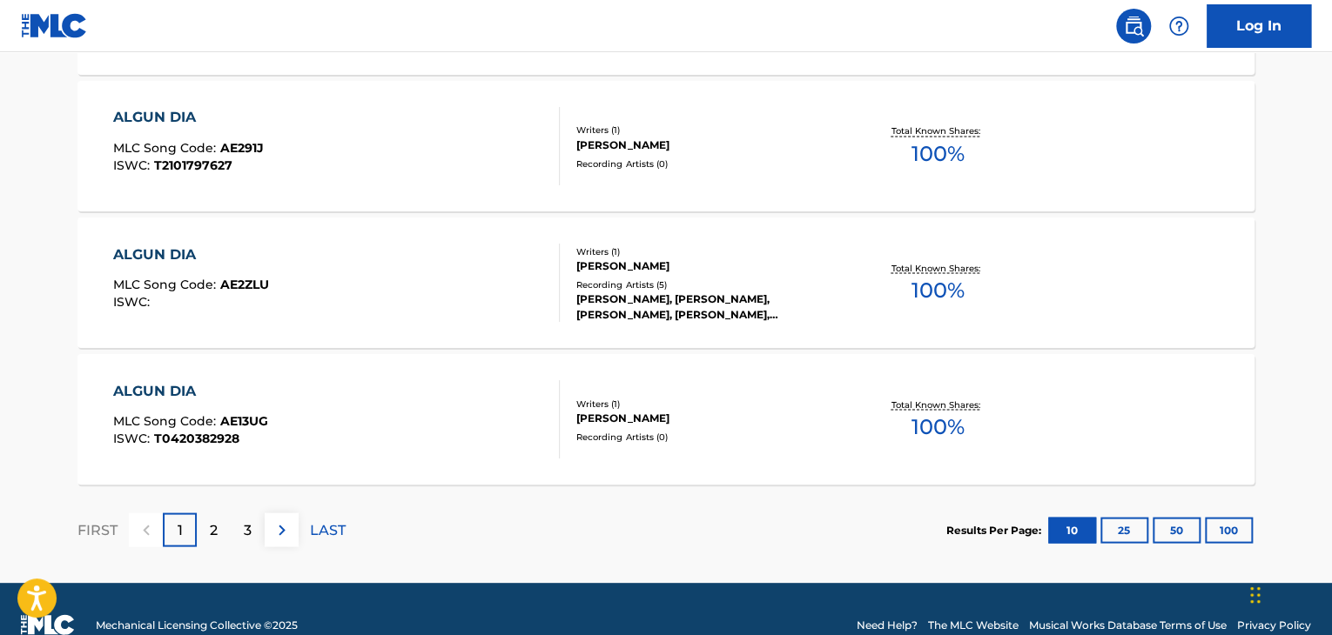
click at [204, 531] on div "2" at bounding box center [214, 530] width 34 height 34
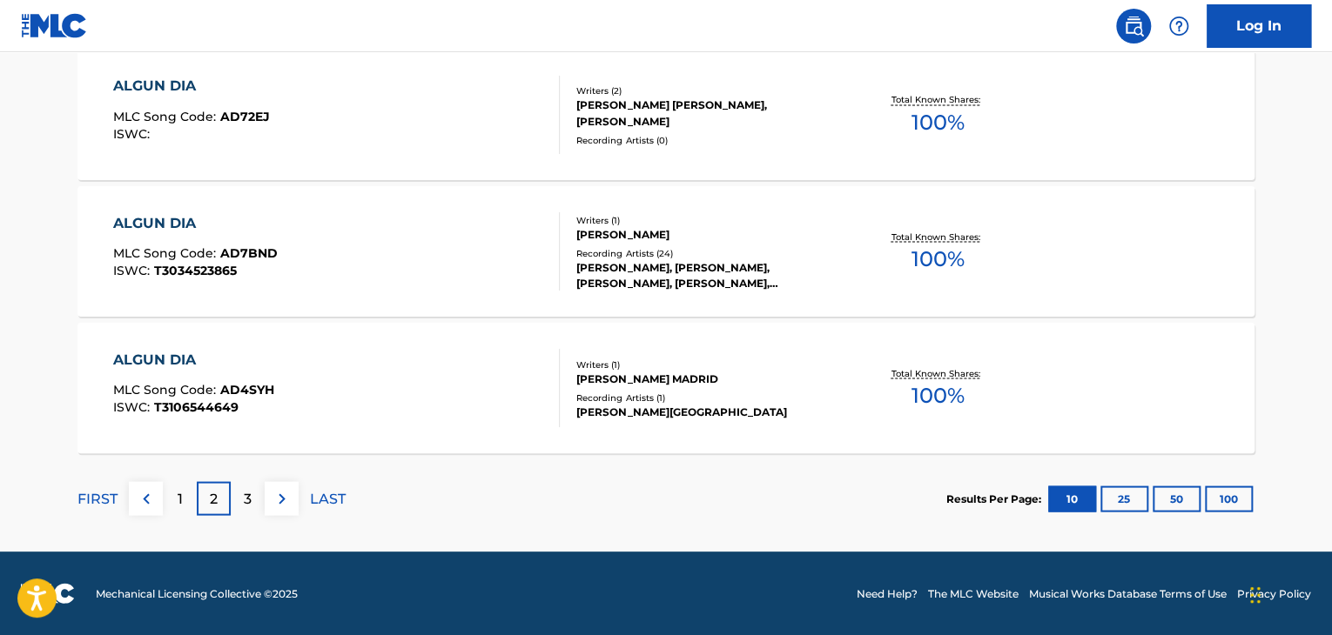
click at [254, 508] on div "3" at bounding box center [248, 498] width 34 height 34
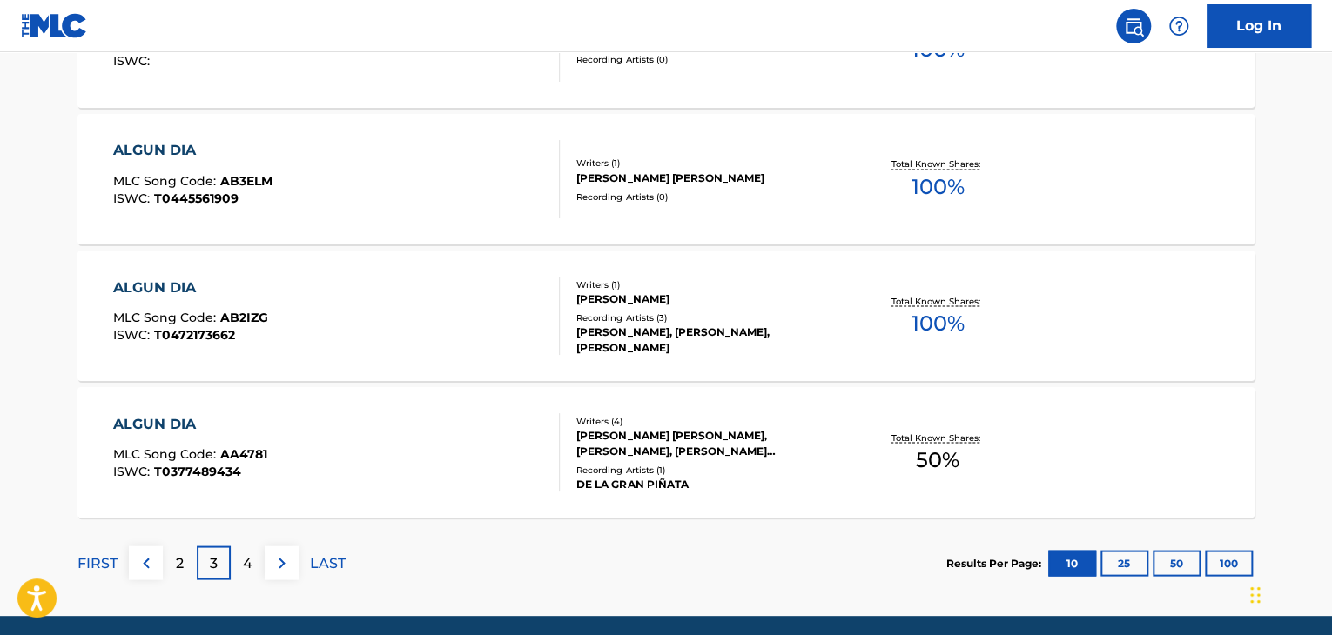
scroll to position [1549, 0]
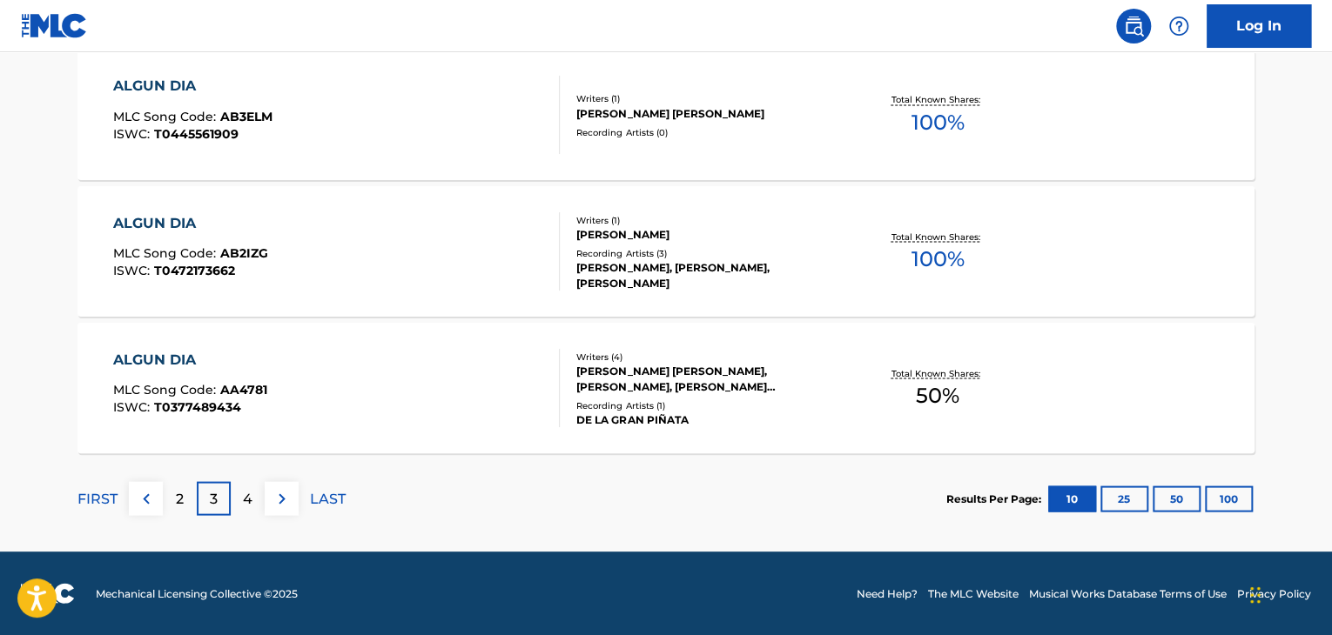
click at [254, 492] on div "4" at bounding box center [248, 498] width 34 height 34
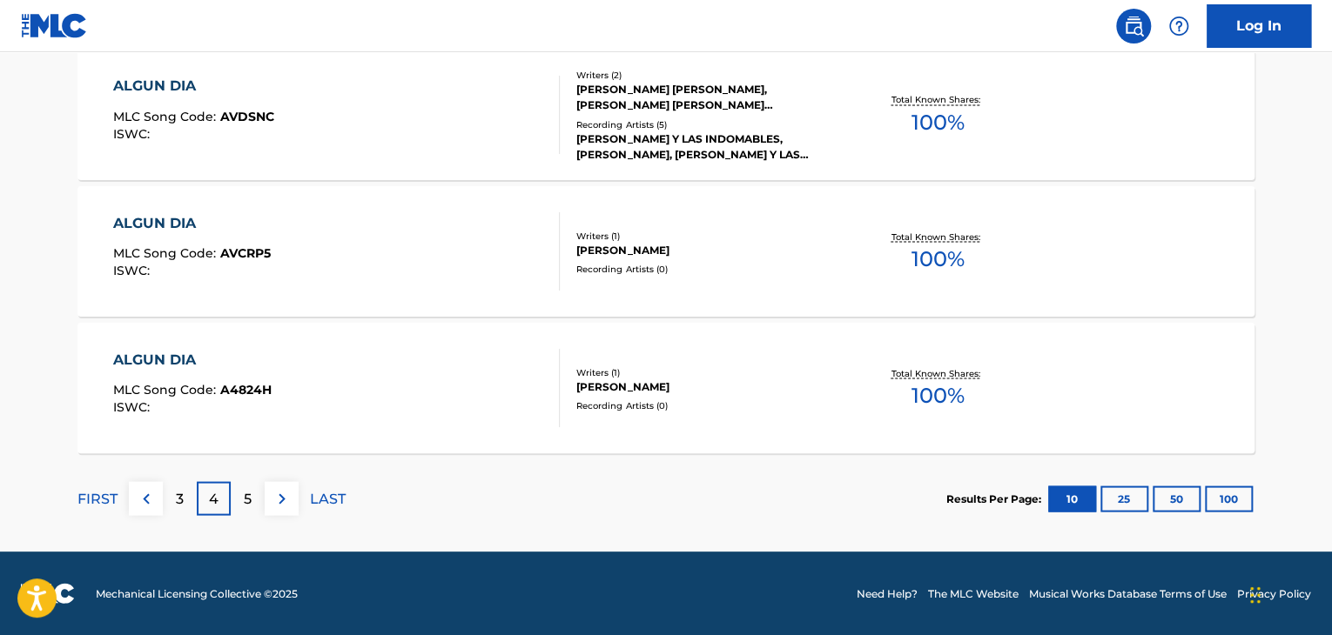
click at [258, 502] on div "5" at bounding box center [248, 498] width 34 height 34
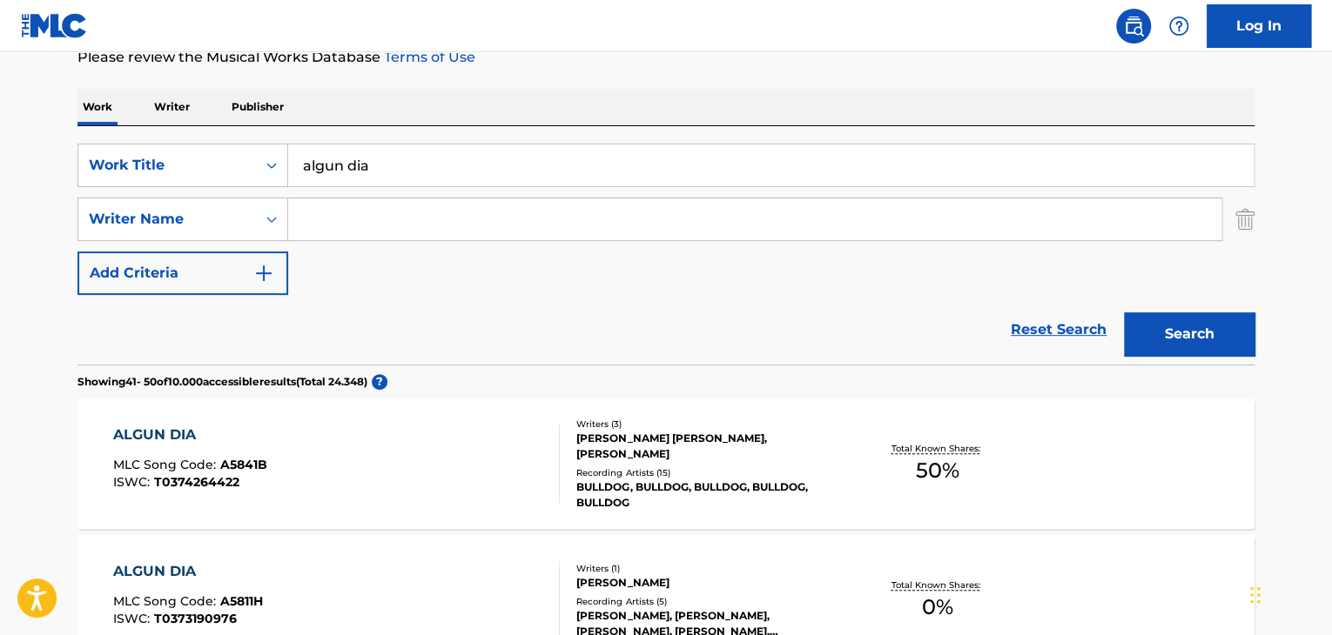
scroll to position [0, 0]
